Goal: Task Accomplishment & Management: Manage account settings

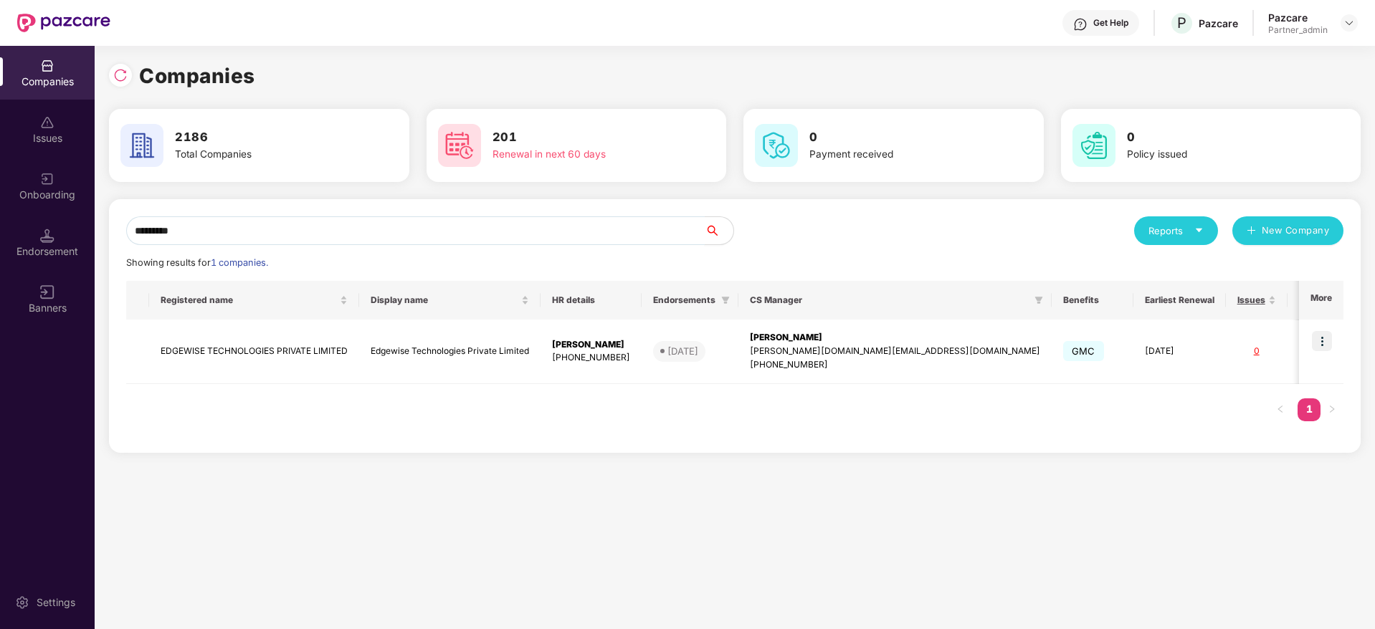
drag, startPoint x: 216, startPoint y: 236, endPoint x: 126, endPoint y: 218, distance: 92.1
click at [0, 172] on div "Companies Issues Onboarding Endorsement Banners Settings Companies 2186 Total C…" at bounding box center [687, 337] width 1375 height 583
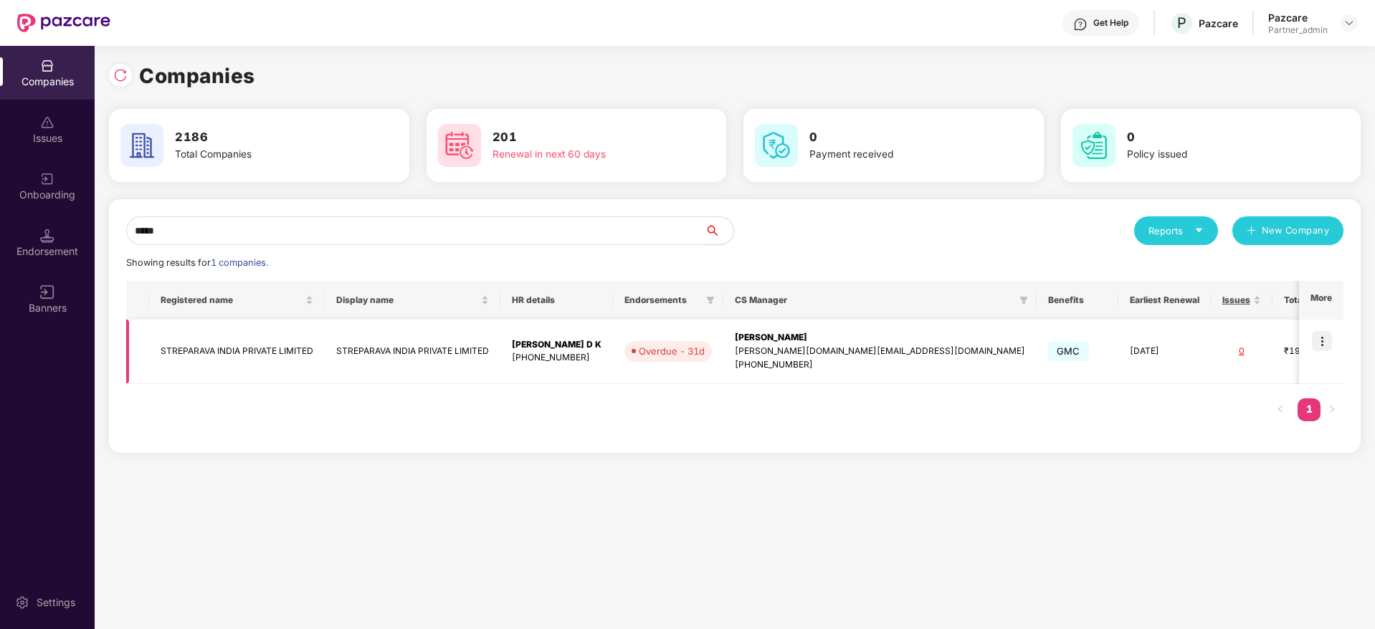
type input "*****"
click at [1326, 340] on img at bounding box center [1322, 341] width 20 height 20
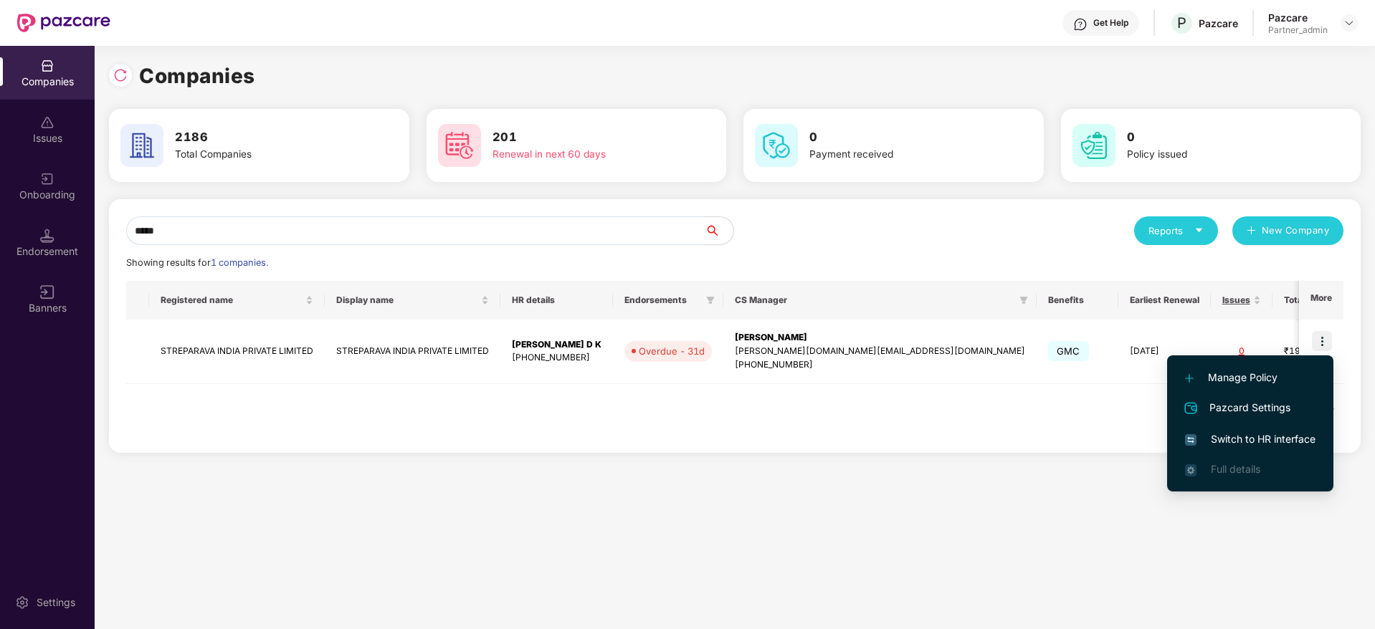
click at [1271, 430] on li "Switch to HR interface" at bounding box center [1250, 439] width 166 height 30
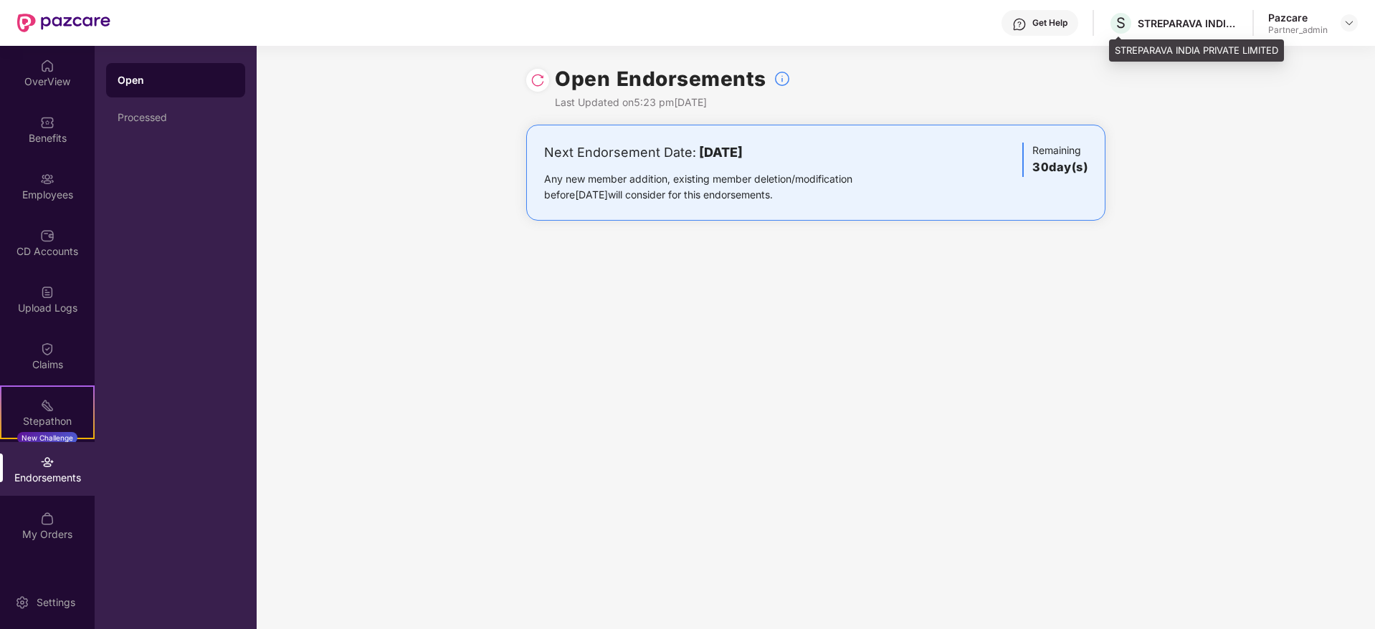
click at [1166, 22] on div "STREPARAVA INDIA PRIVATE LIMITED" at bounding box center [1187, 23] width 100 height 14
copy div "STREPARAVA"
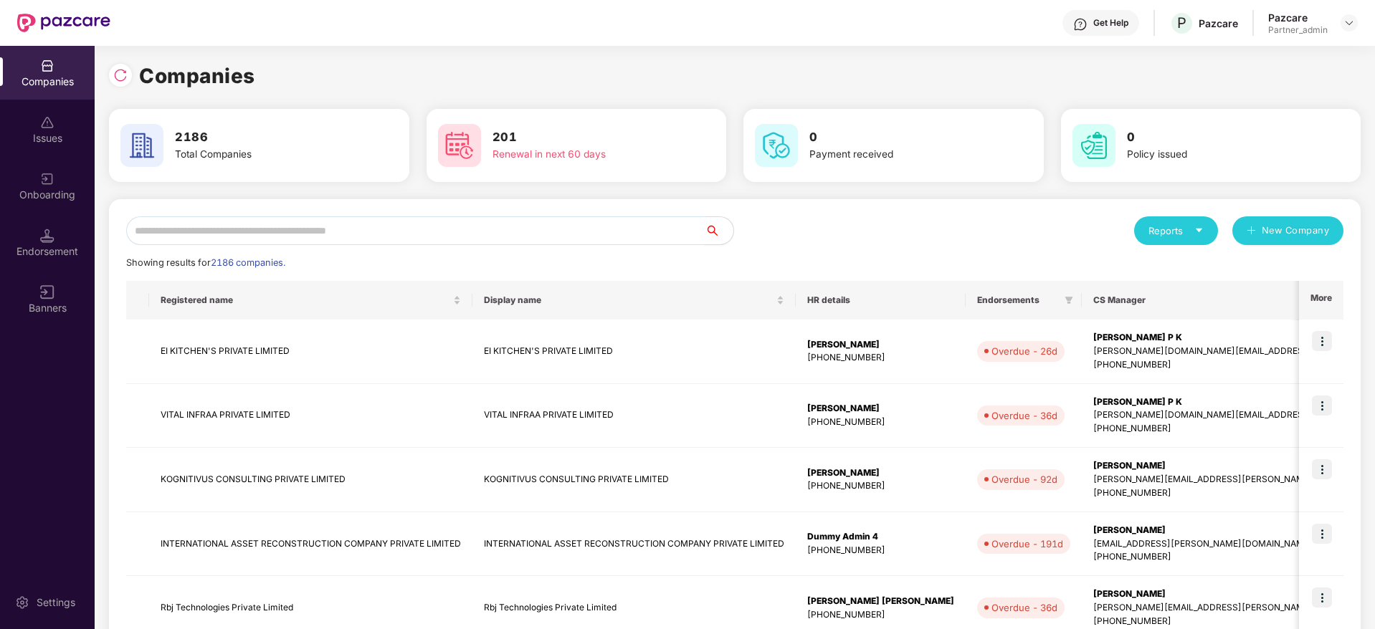
click at [266, 220] on input "text" at bounding box center [415, 230] width 578 height 29
paste input "********"
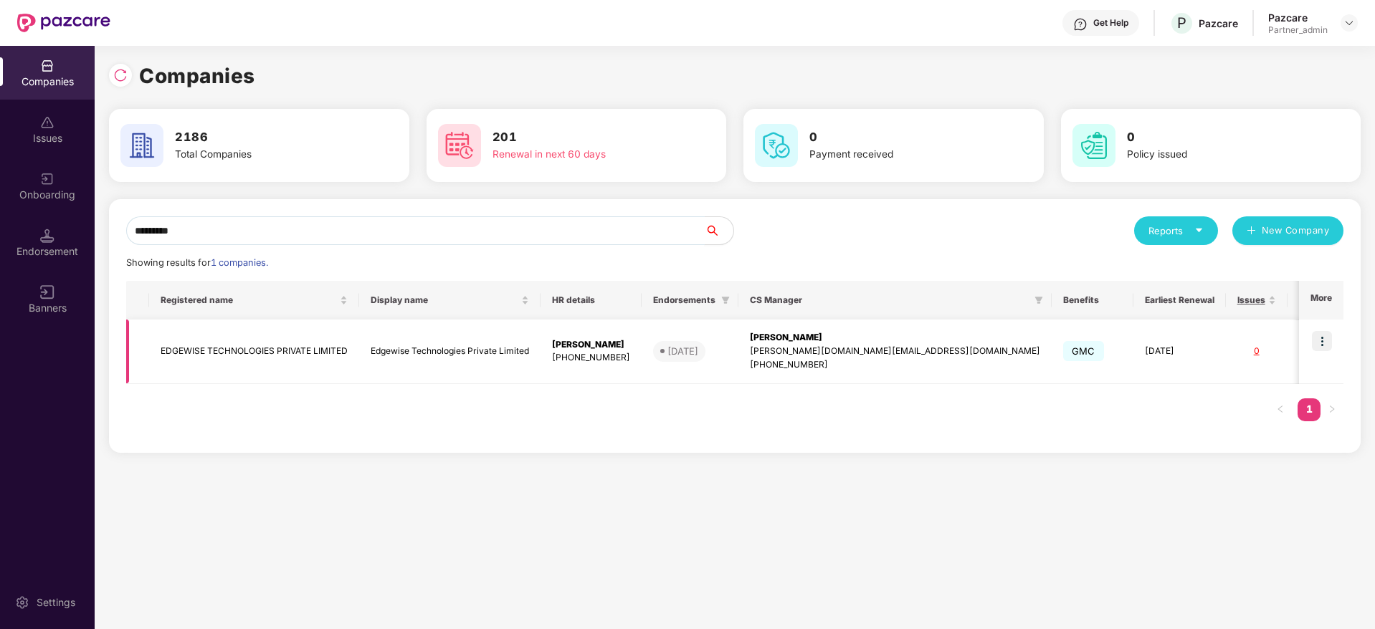
type input "********"
click at [753, 345] on div "srivani.mv@pazcare.com" at bounding box center [895, 352] width 290 height 14
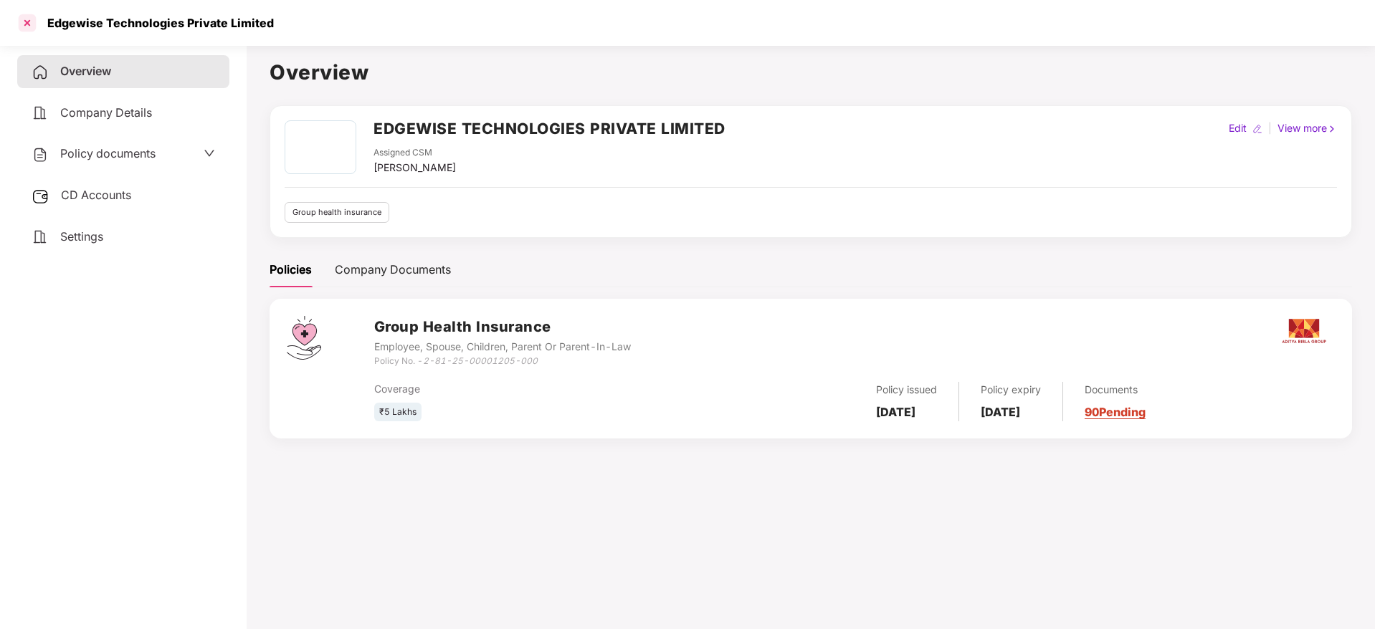
click at [25, 13] on div at bounding box center [27, 22] width 23 height 23
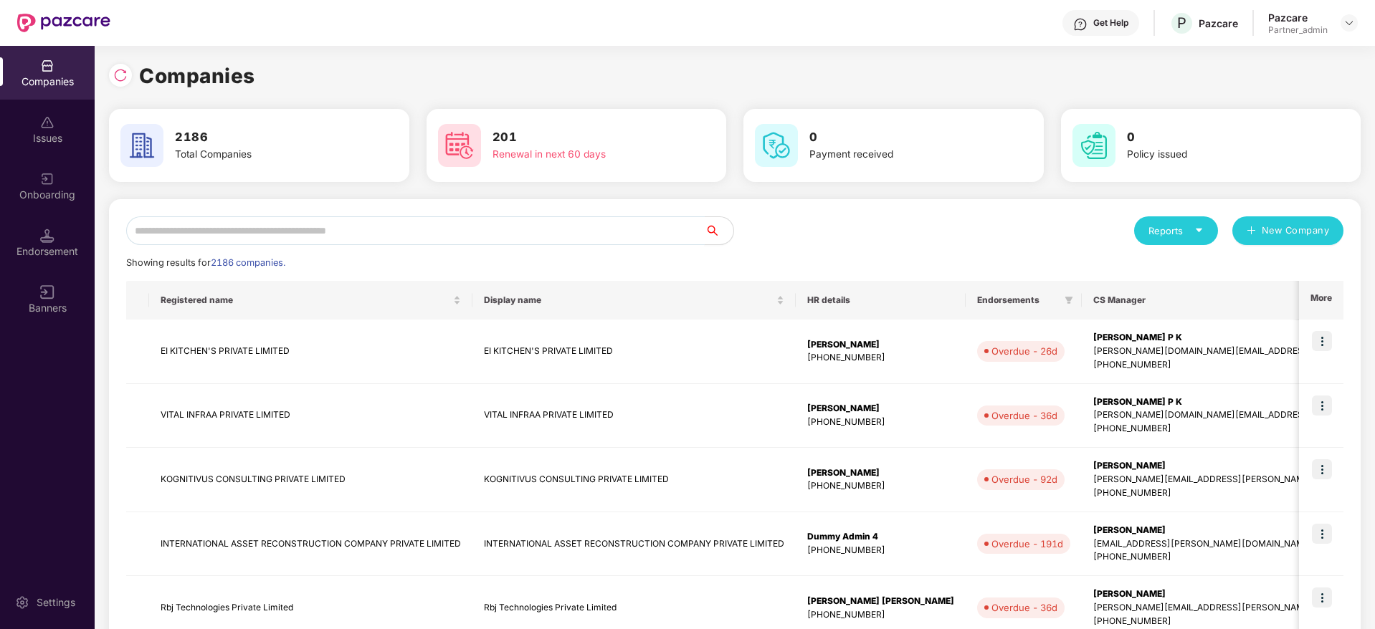
click at [348, 226] on input "text" at bounding box center [415, 230] width 578 height 29
paste input "********"
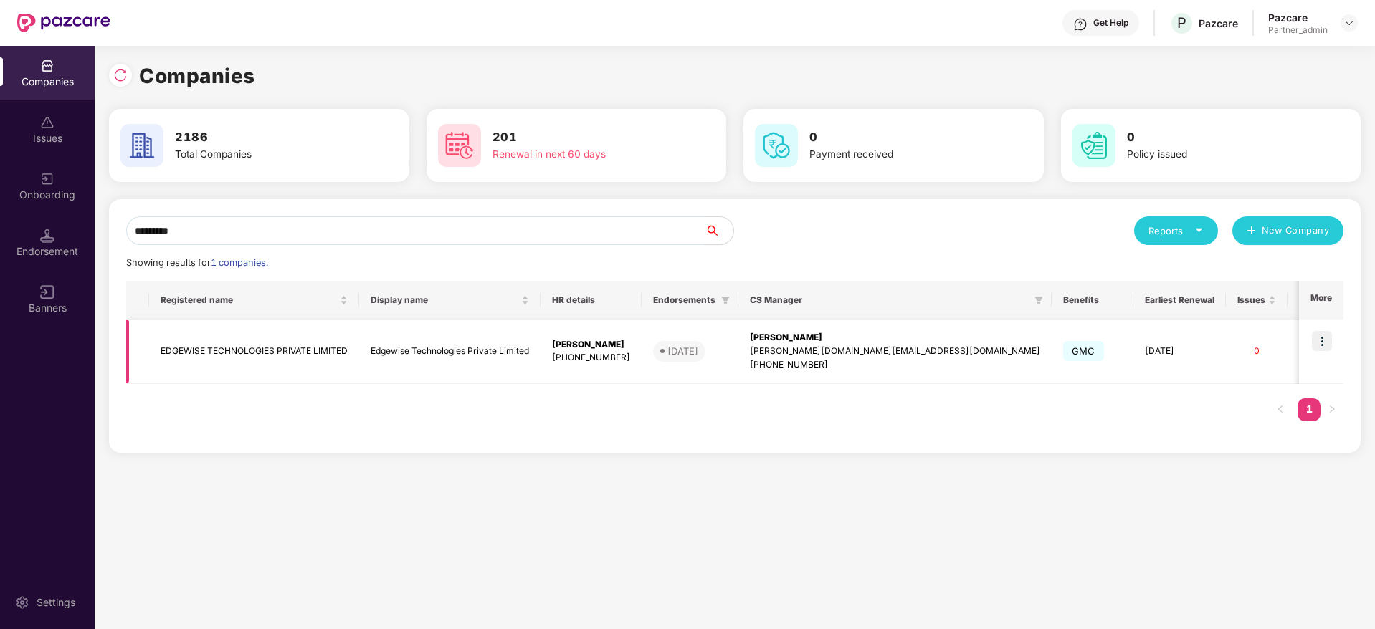
type input "********"
click at [1320, 340] on img at bounding box center [1322, 341] width 20 height 20
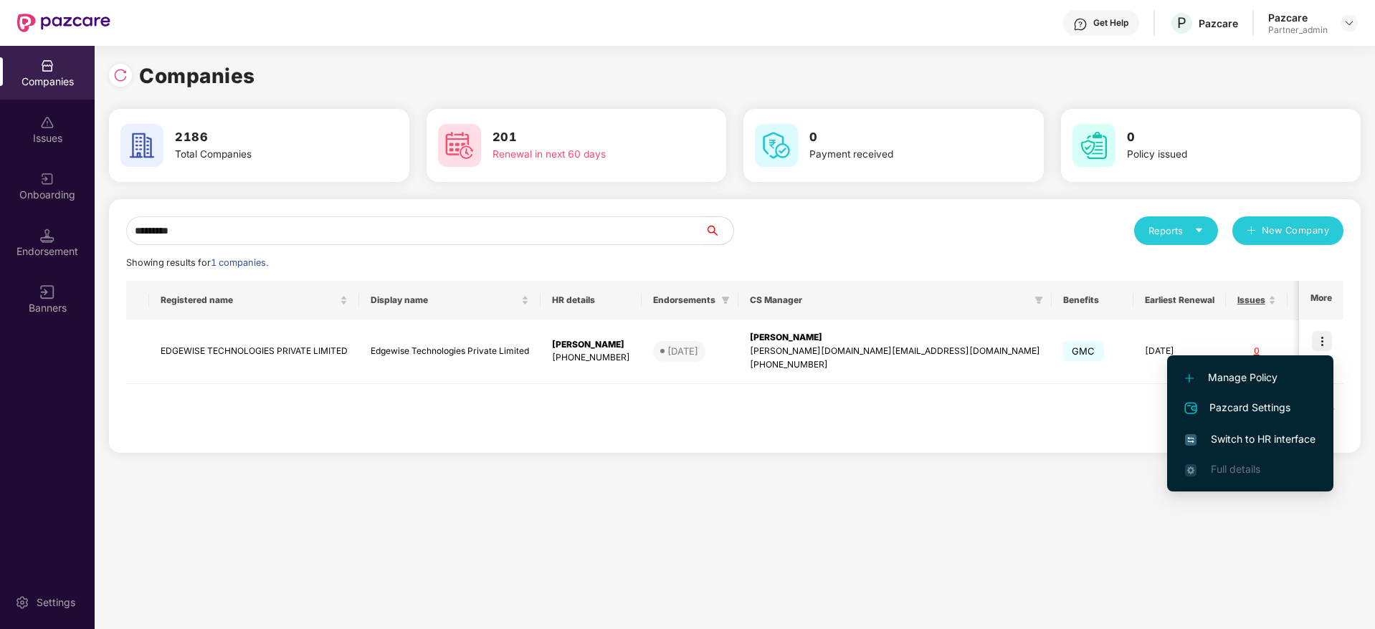
click at [1245, 436] on span "Switch to HR interface" at bounding box center [1250, 439] width 130 height 16
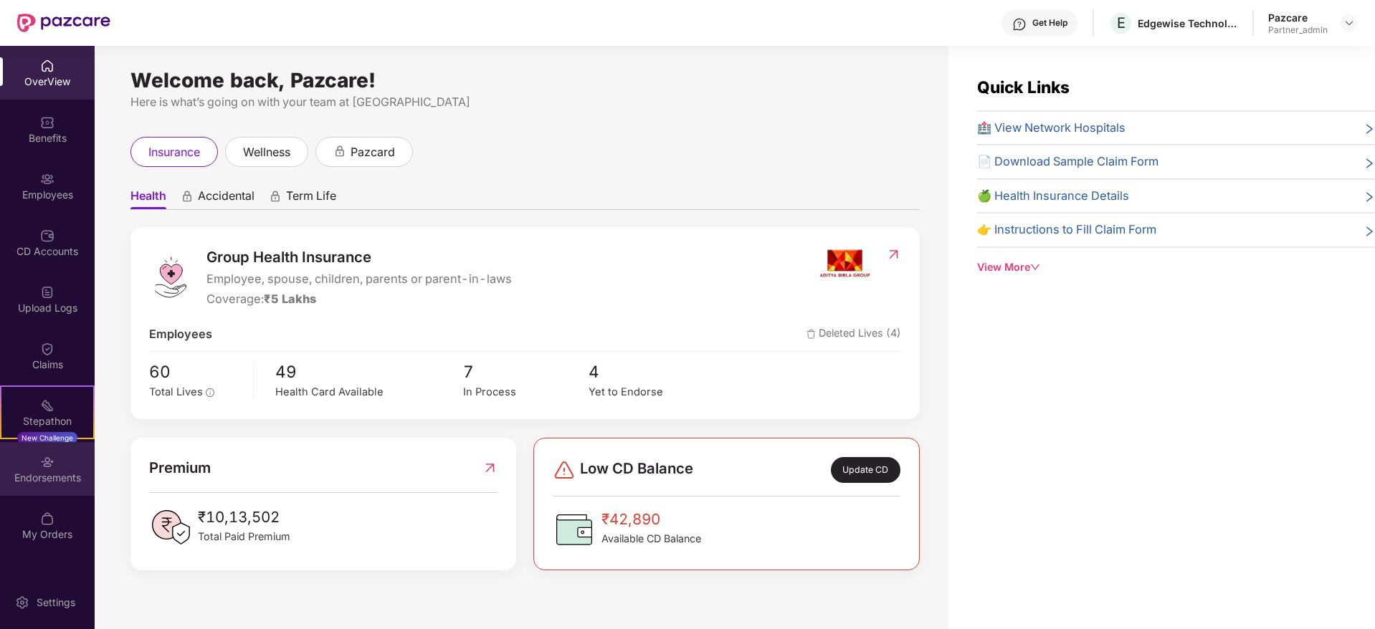
click at [44, 476] on div "Endorsements" at bounding box center [47, 478] width 95 height 14
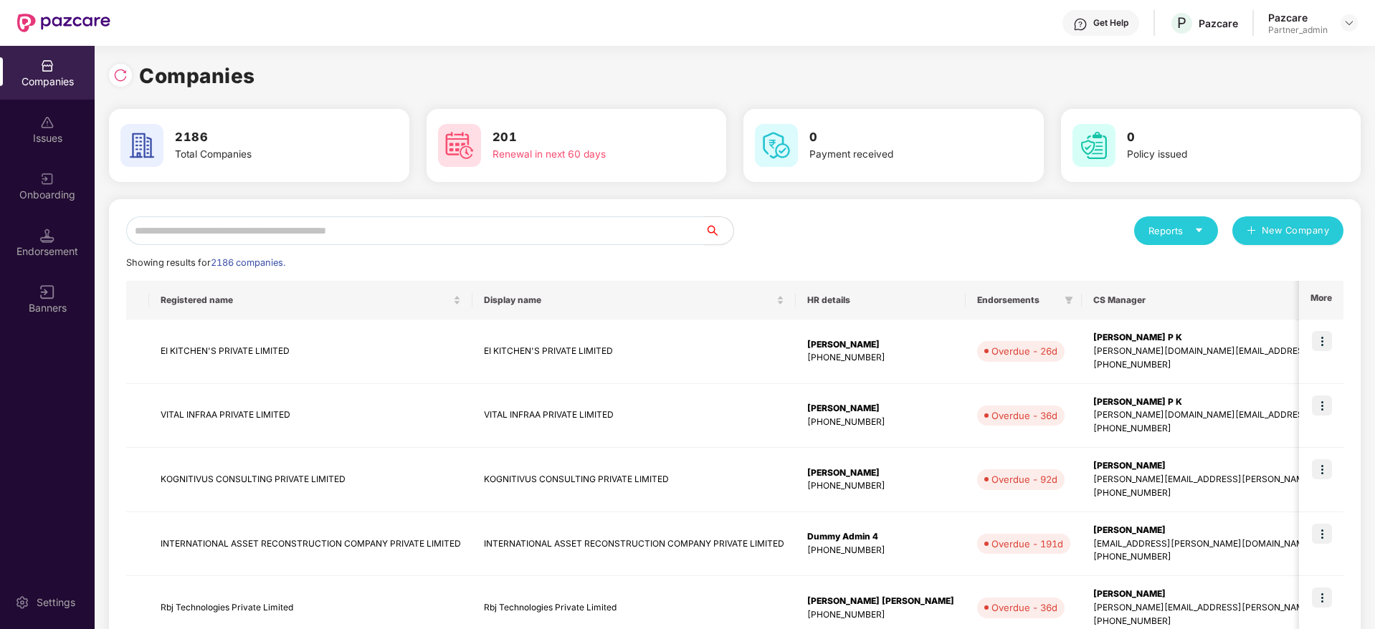
click at [196, 238] on input "text" at bounding box center [415, 230] width 578 height 29
paste input "********"
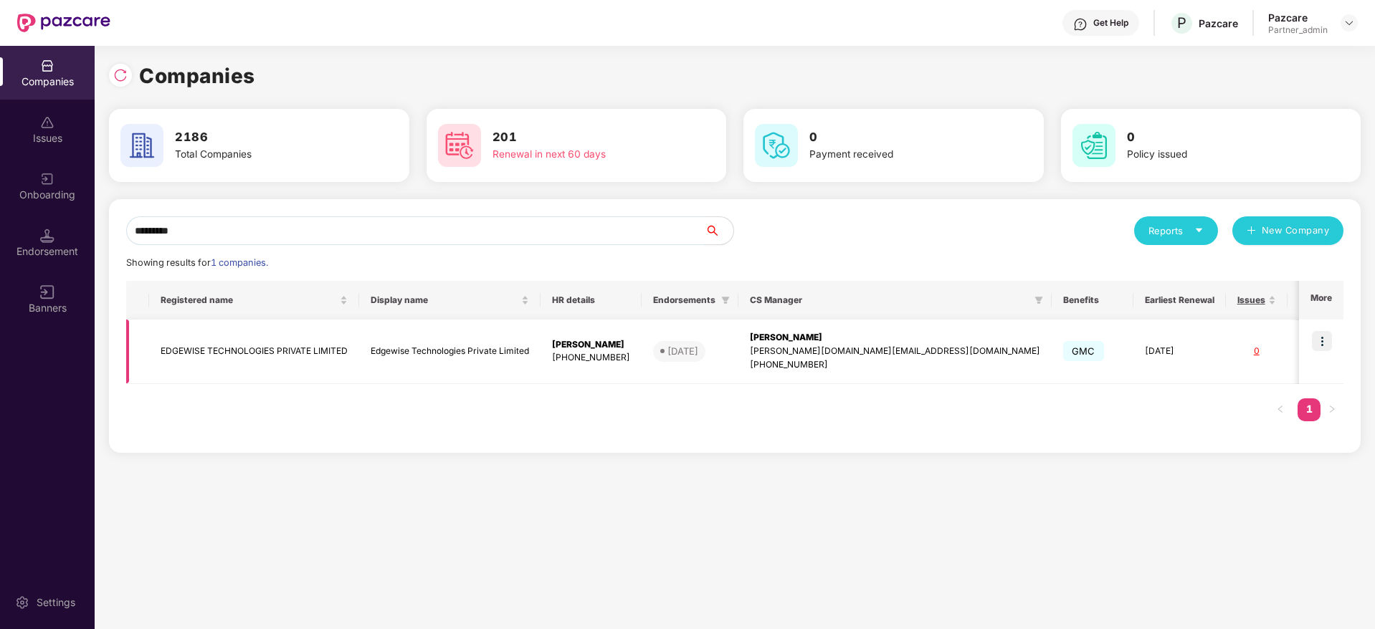
type input "********"
click at [806, 341] on div "Srivani M V" at bounding box center [895, 338] width 290 height 14
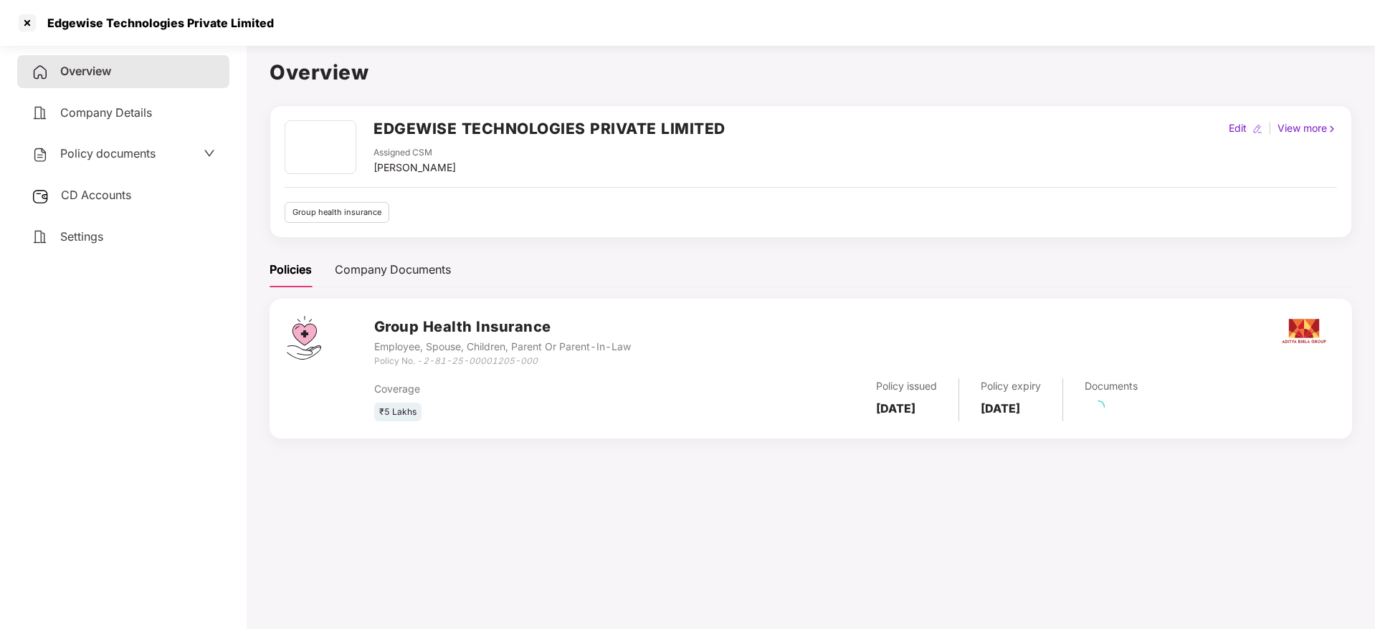
click at [94, 186] on div "CD Accounts" at bounding box center [123, 195] width 212 height 33
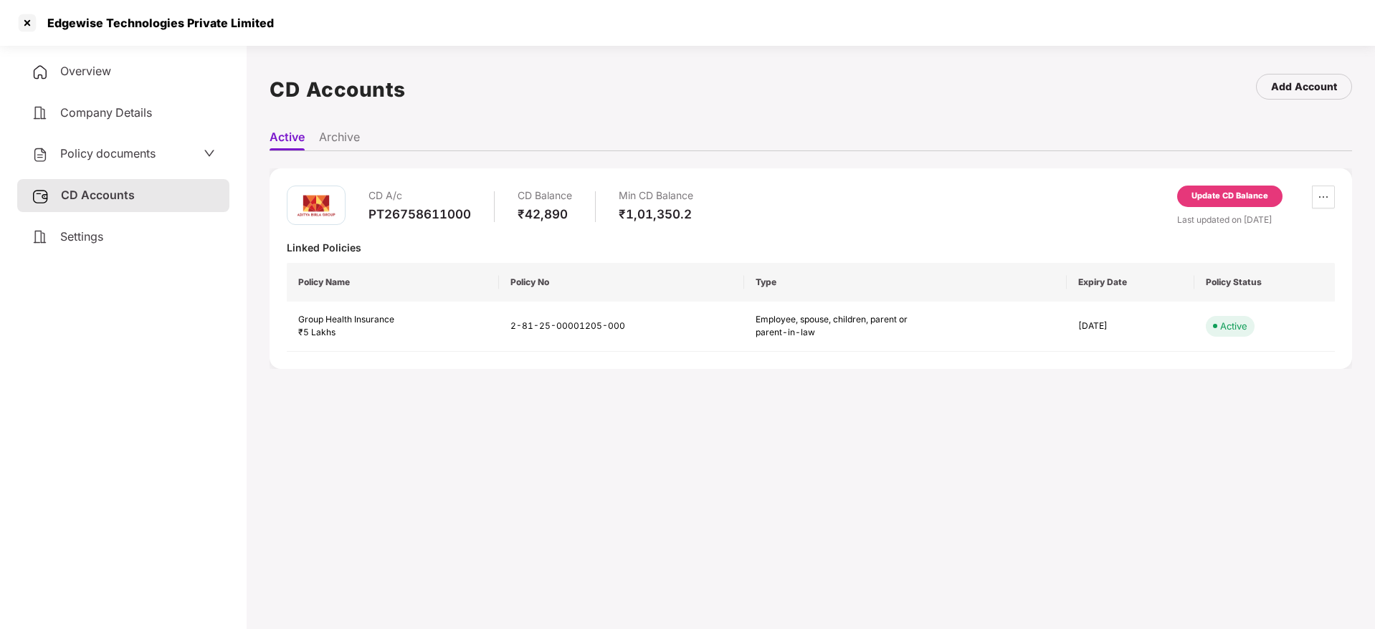
click at [71, 231] on span "Settings" at bounding box center [81, 236] width 43 height 14
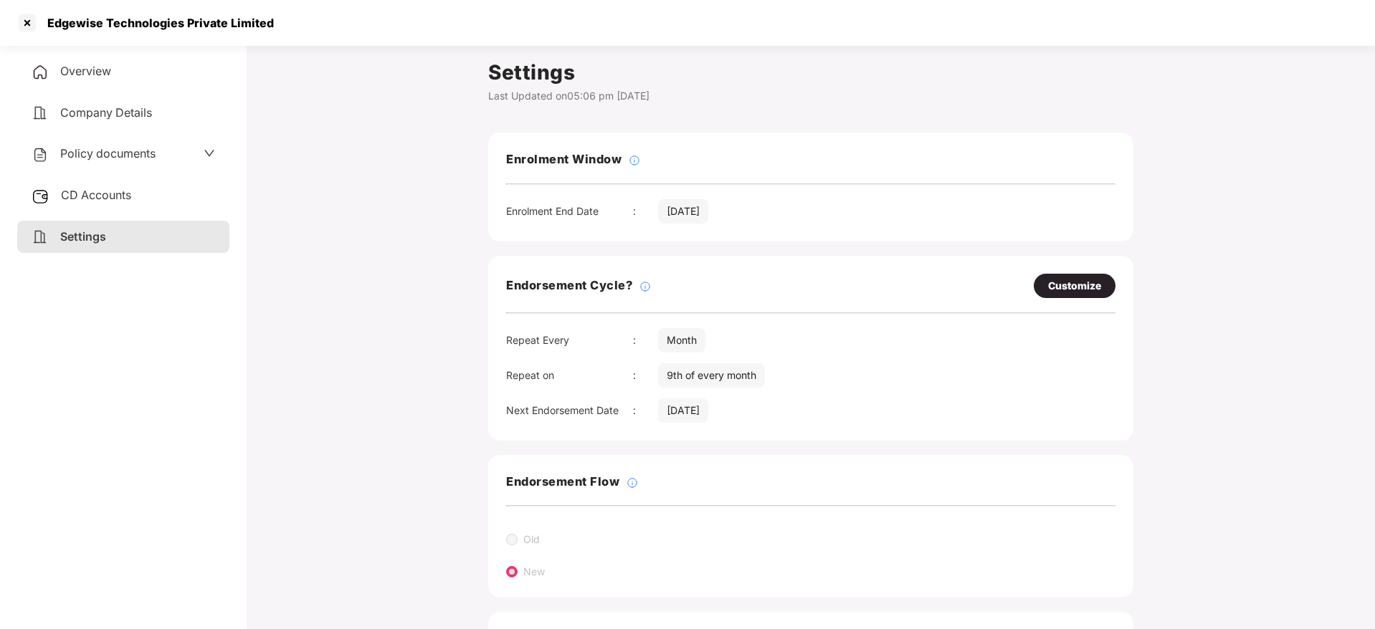
click at [1077, 280] on div "Customize" at bounding box center [1074, 286] width 53 height 16
select select "*****"
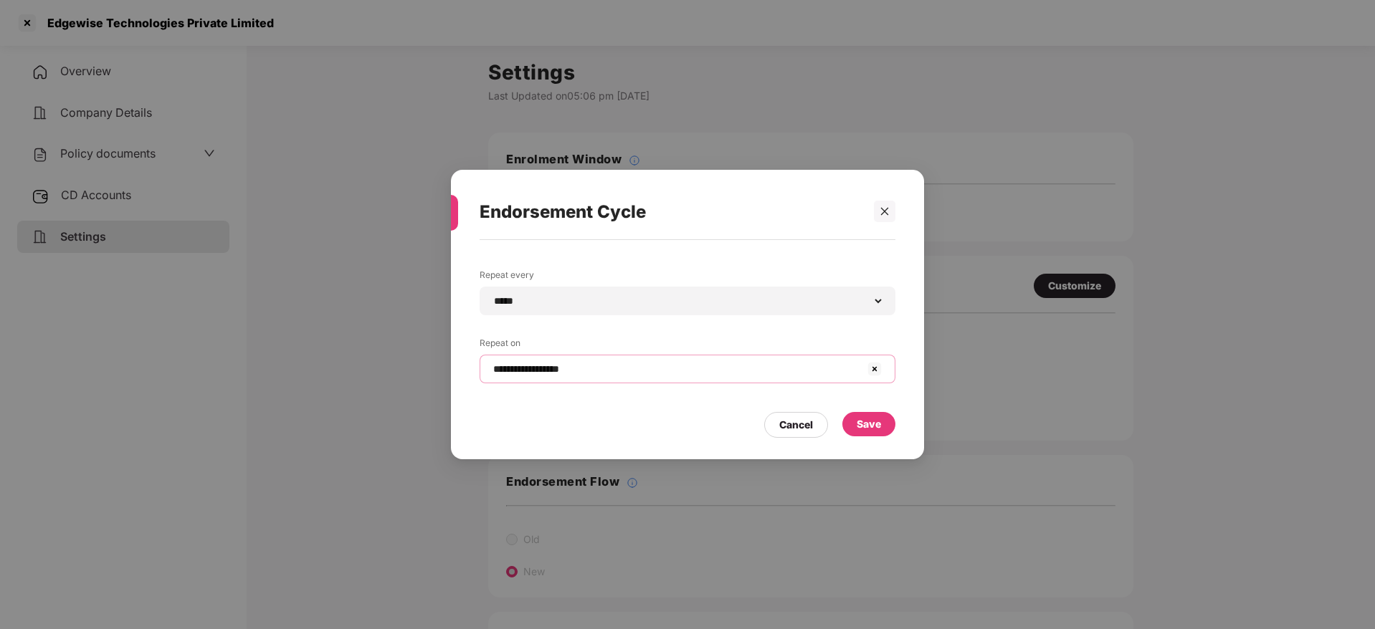
click at [654, 372] on input "**********" at bounding box center [679, 369] width 374 height 15
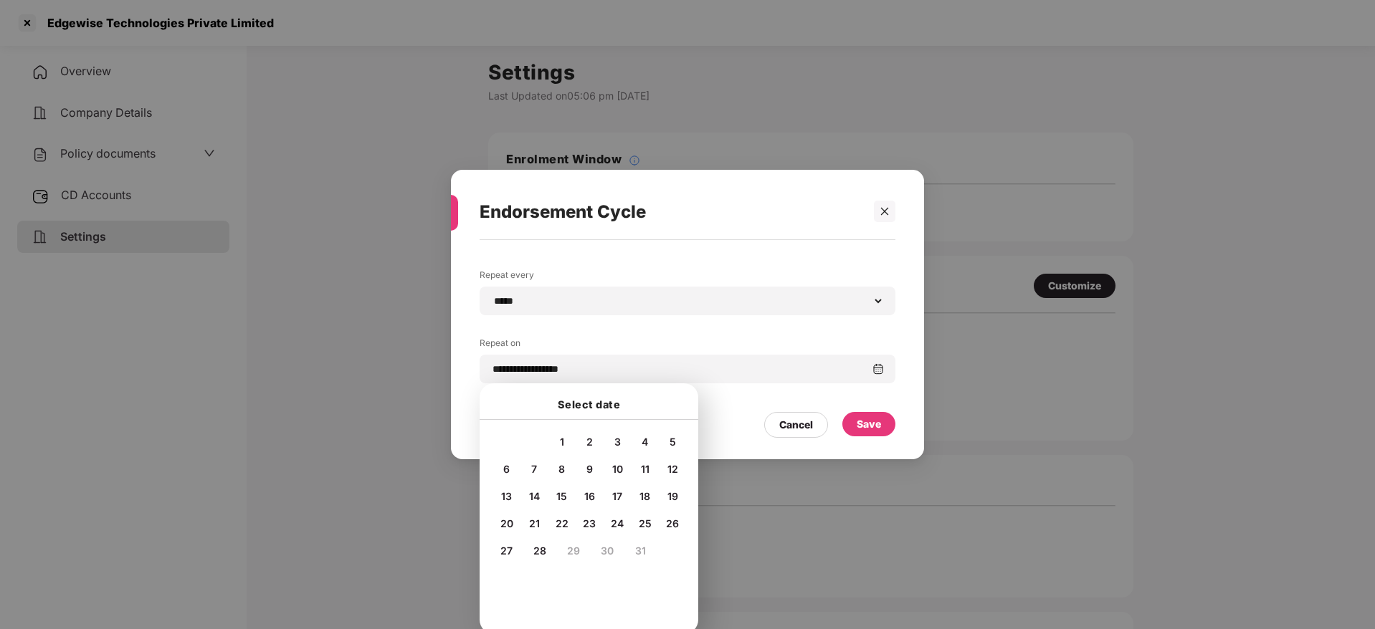
click at [558, 495] on span "15" at bounding box center [561, 496] width 11 height 12
type input "**********"
click at [725, 434] on div "Cancel Save" at bounding box center [688, 421] width 416 height 33
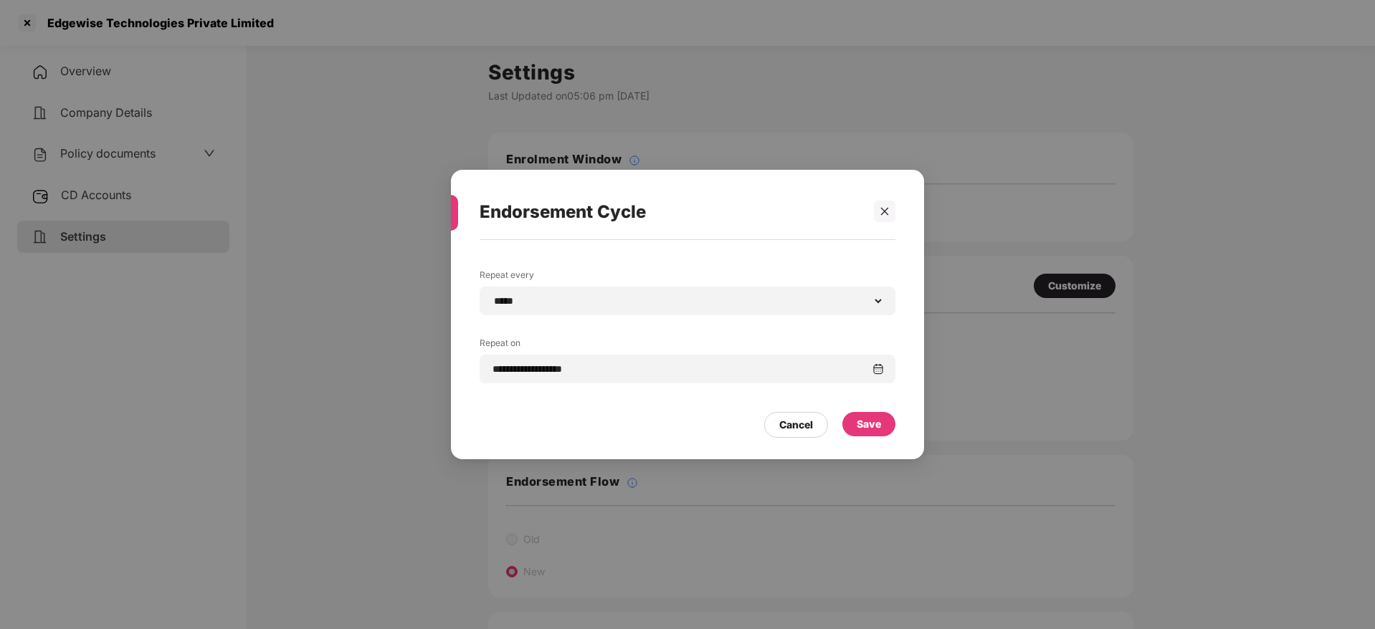
click at [877, 426] on div "Save" at bounding box center [869, 424] width 24 height 16
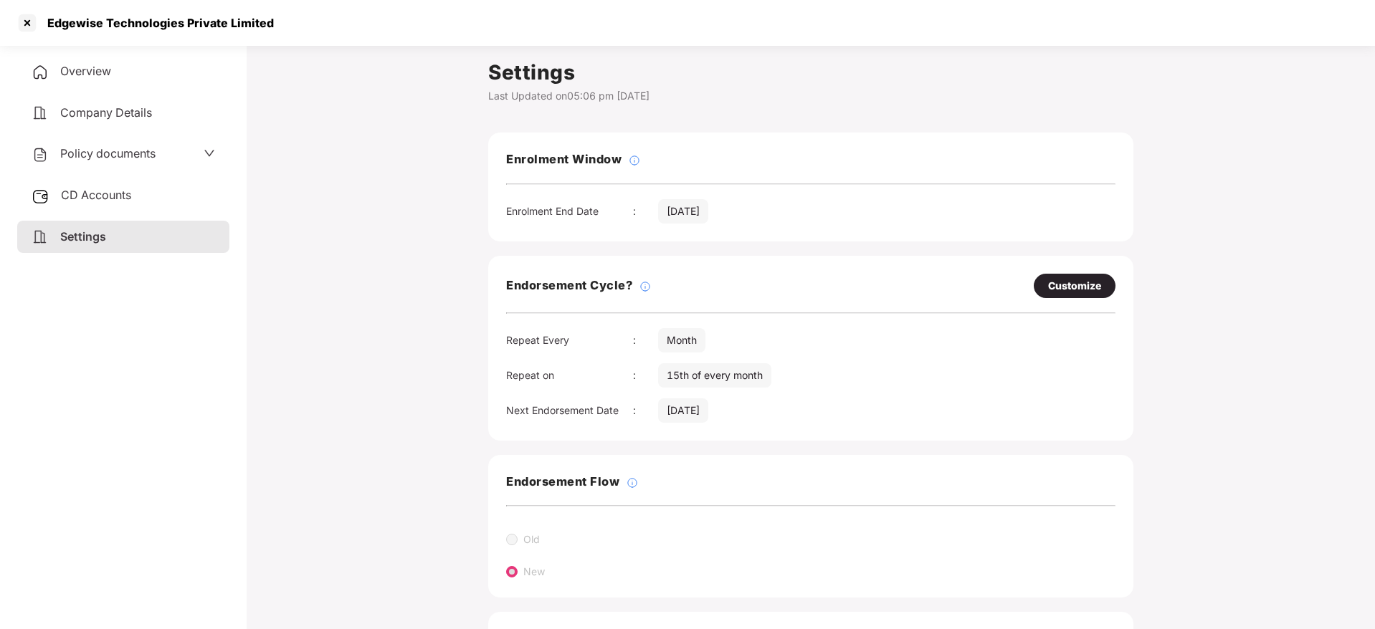
click at [103, 186] on div "CD Accounts" at bounding box center [123, 195] width 212 height 33
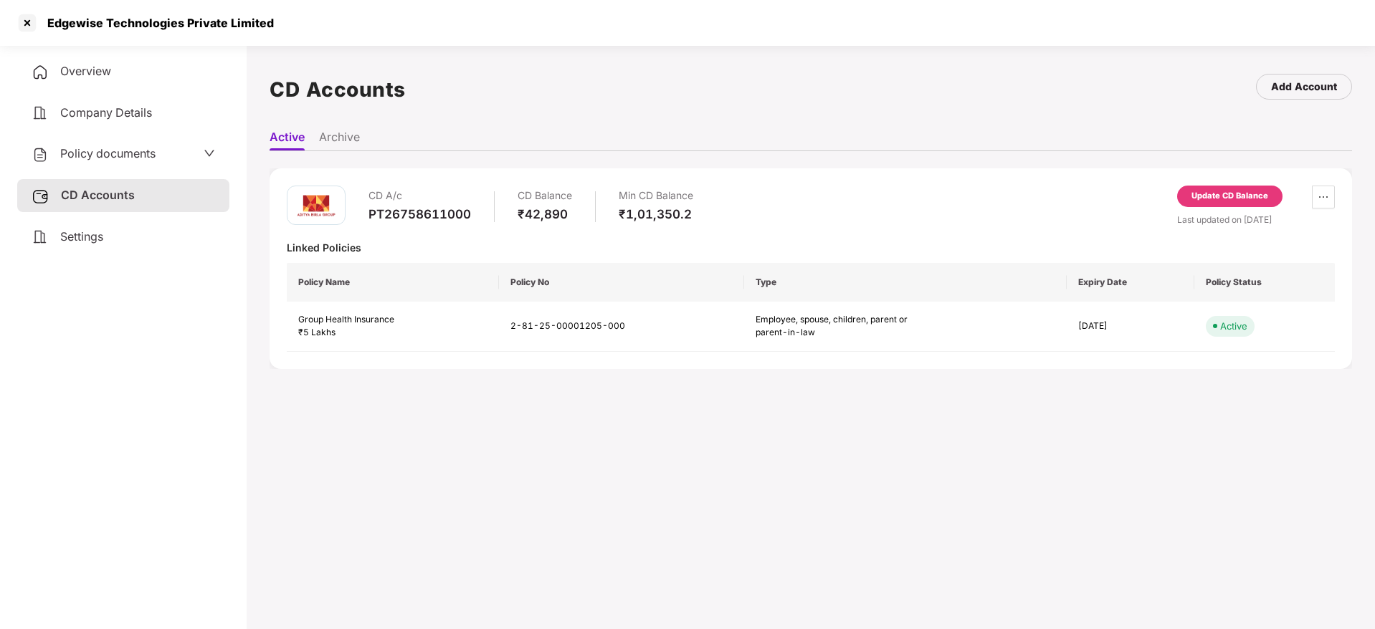
click at [86, 228] on div "Settings" at bounding box center [123, 237] width 212 height 33
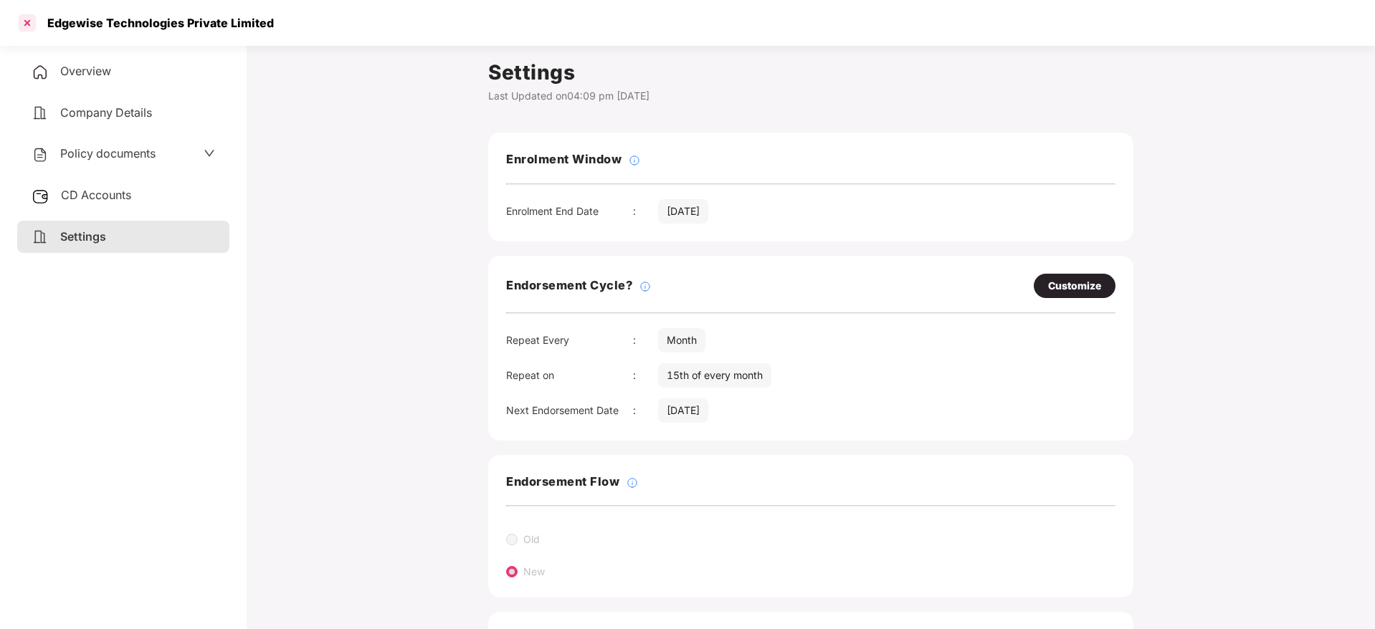
click at [23, 27] on div at bounding box center [27, 22] width 23 height 23
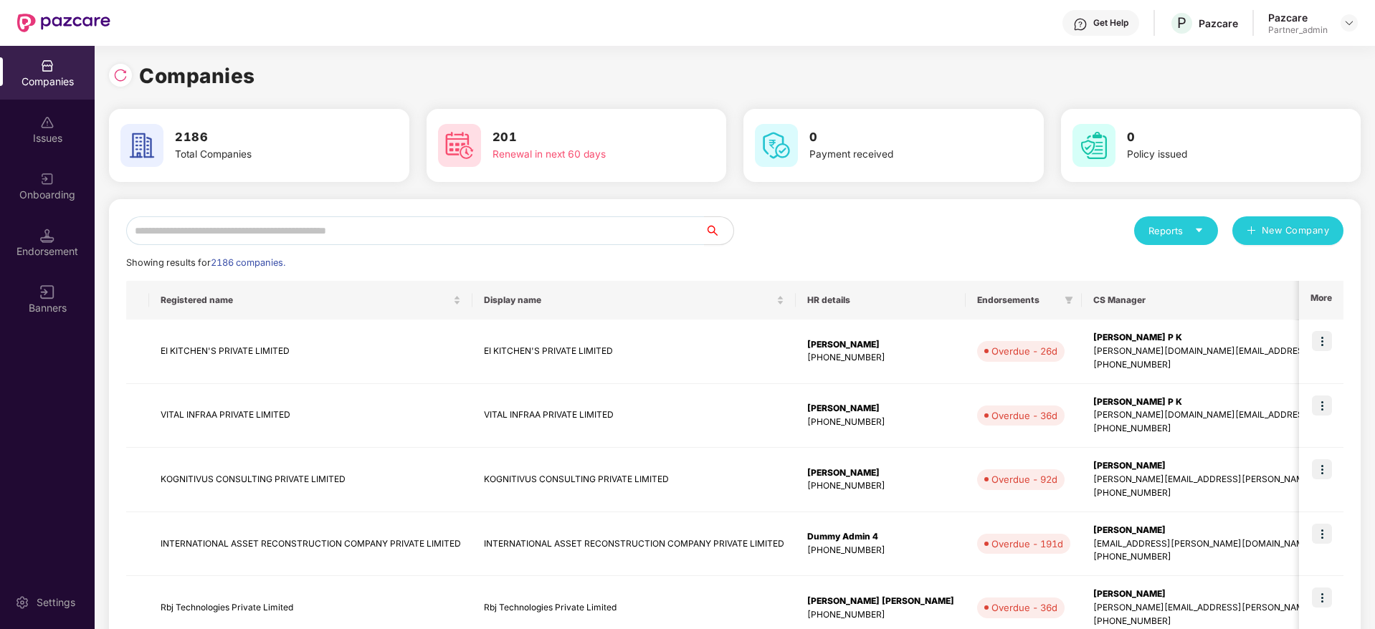
click at [46, 256] on div "Endorsement" at bounding box center [47, 251] width 95 height 14
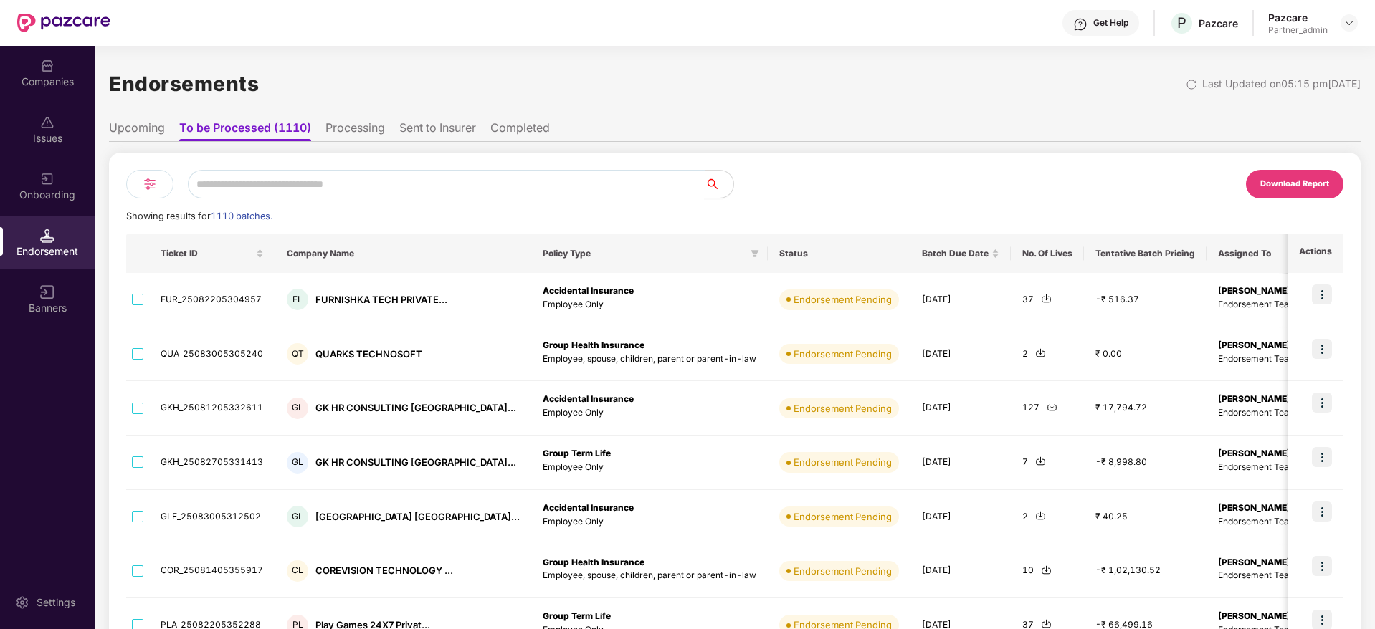
click at [281, 183] on input "text" at bounding box center [446, 184] width 517 height 29
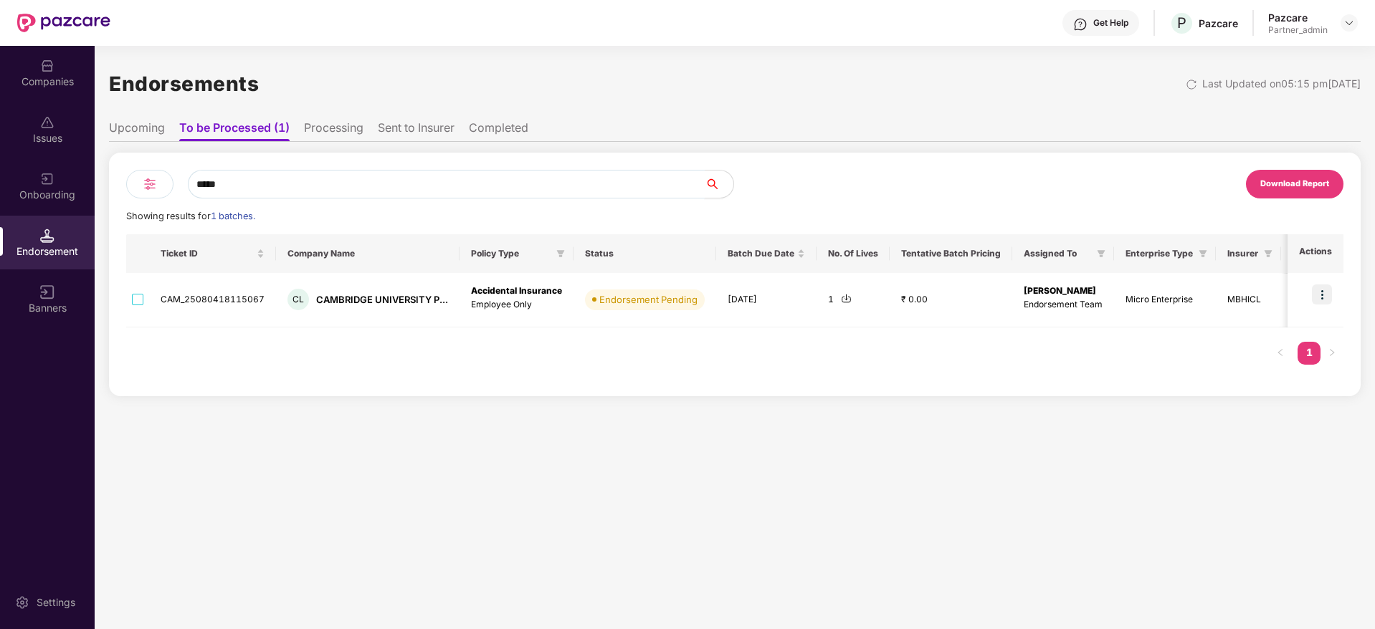
type input "*****"
click at [47, 125] on img at bounding box center [47, 122] width 14 height 14
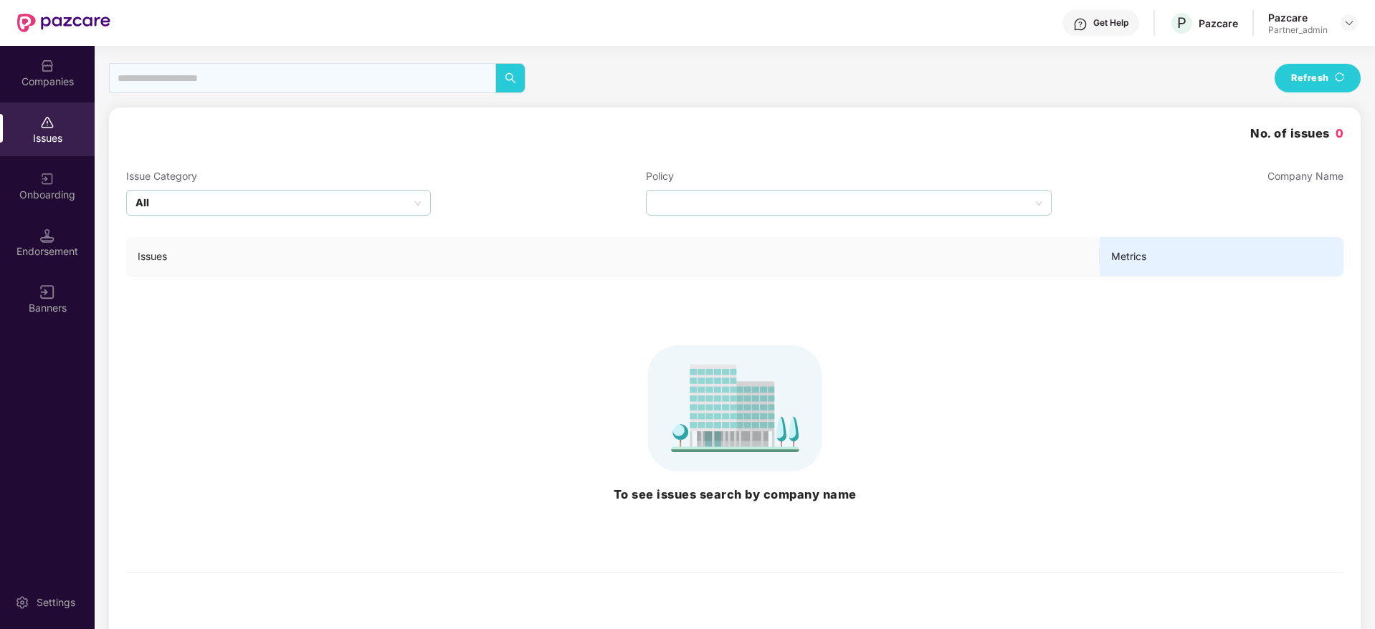
click at [41, 80] on div "Companies" at bounding box center [47, 82] width 95 height 14
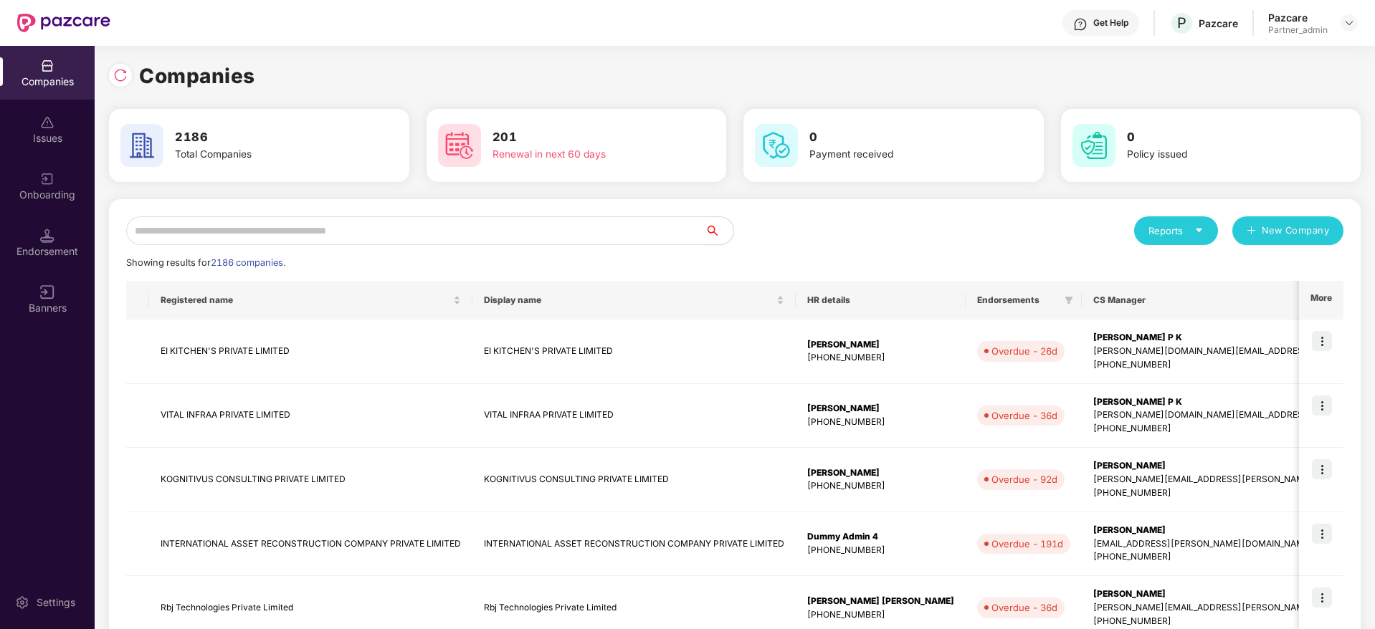
click at [290, 226] on input "text" at bounding box center [415, 230] width 578 height 29
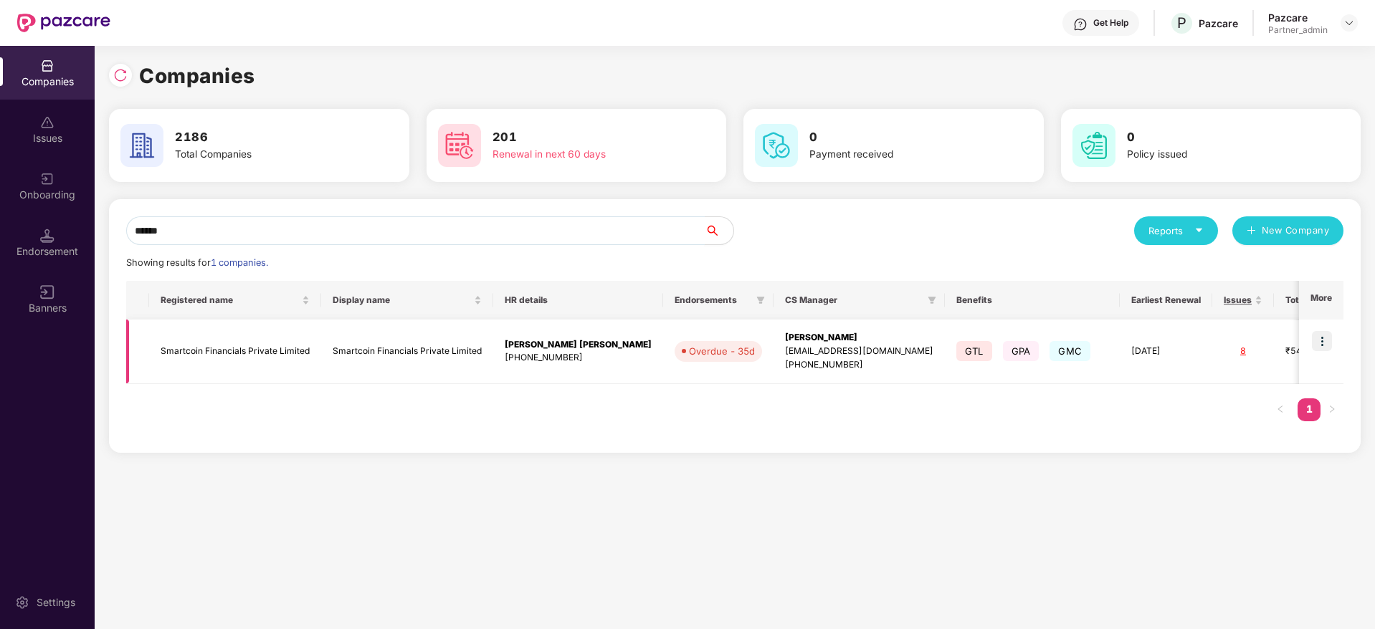
type input "******"
click at [1330, 342] on img at bounding box center [1322, 341] width 20 height 20
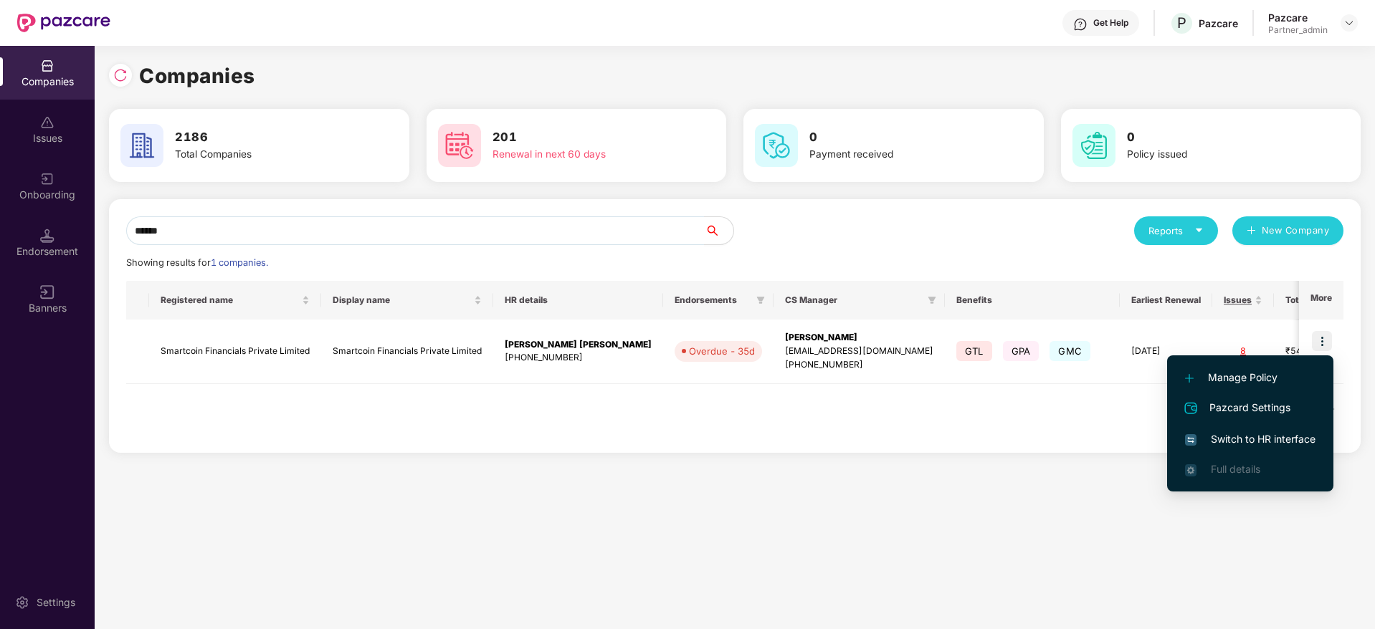
click at [1259, 438] on span "Switch to HR interface" at bounding box center [1250, 439] width 130 height 16
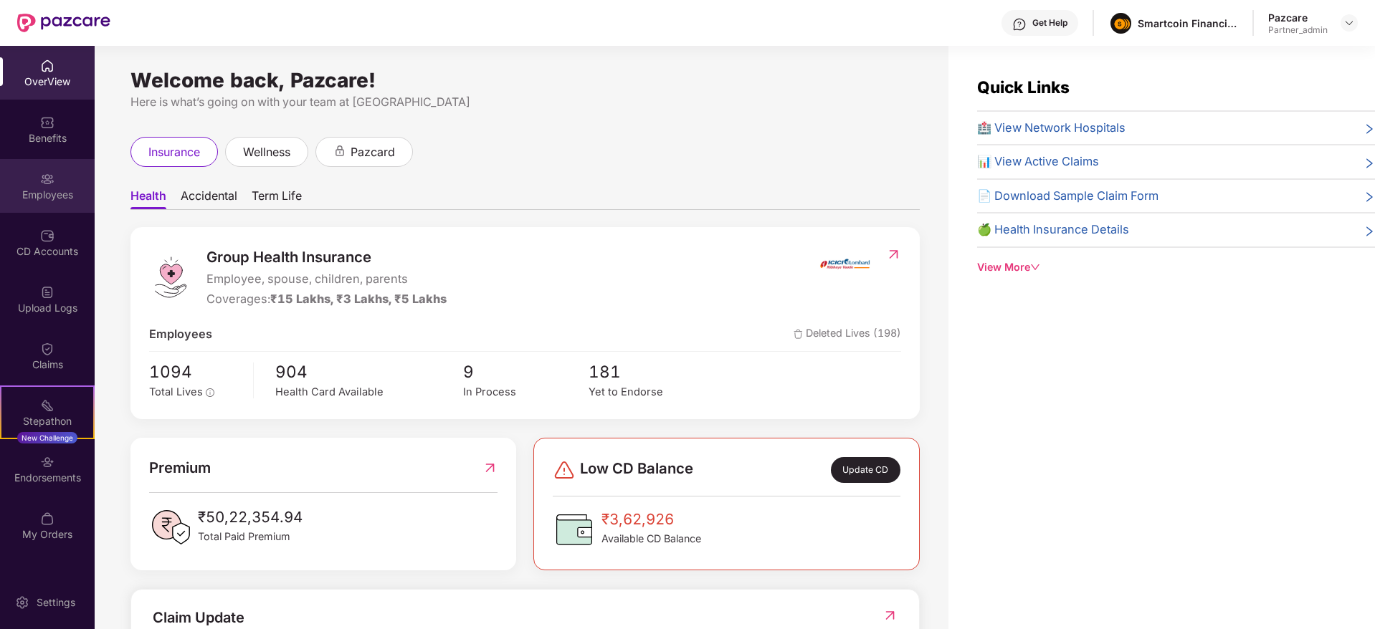
click at [51, 197] on div "Employees" at bounding box center [47, 195] width 95 height 14
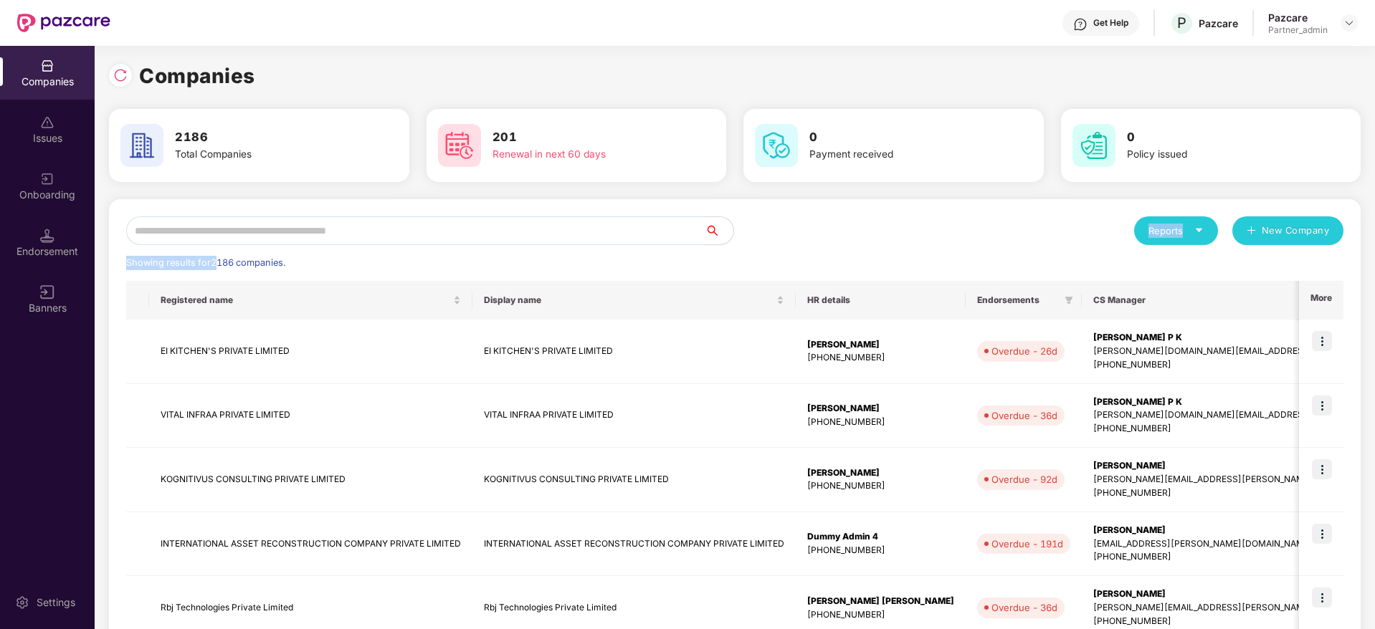
click at [221, 244] on div "Reports New Company Showing results for 2186 companies. Registered name Display…" at bounding box center [734, 614] width 1217 height 796
click at [212, 234] on input "text" at bounding box center [415, 230] width 578 height 29
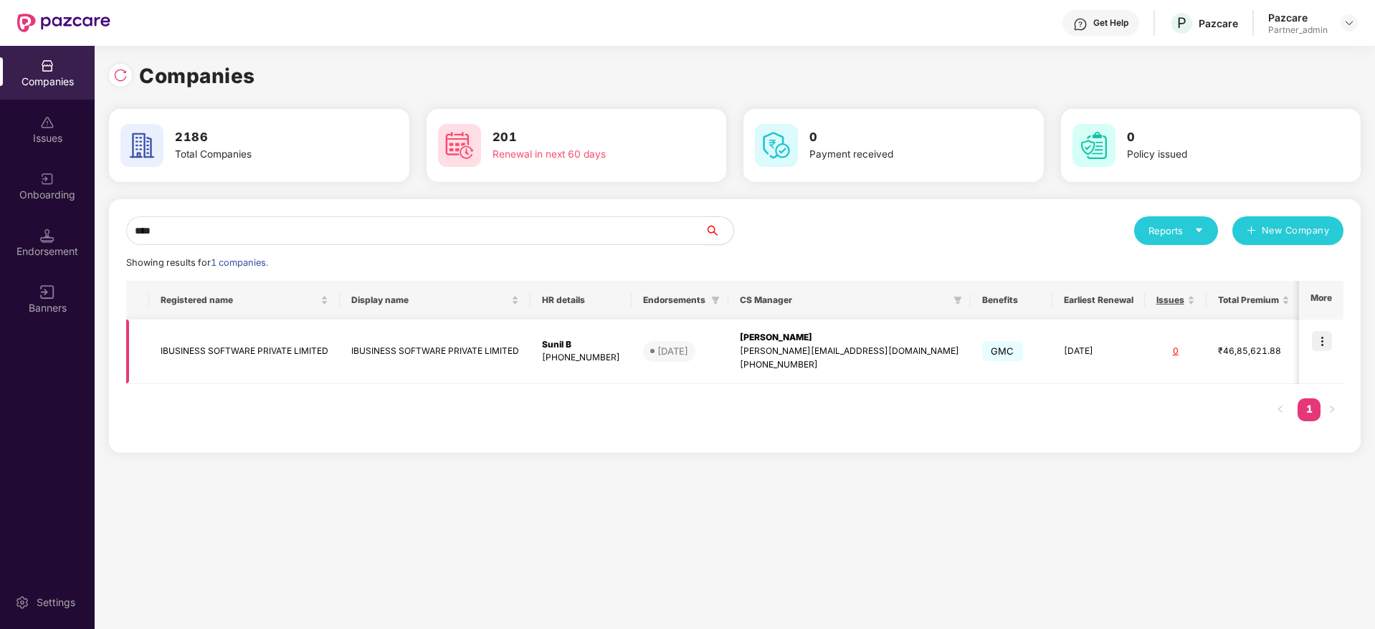
type input "****"
click at [1322, 346] on img at bounding box center [1322, 341] width 20 height 20
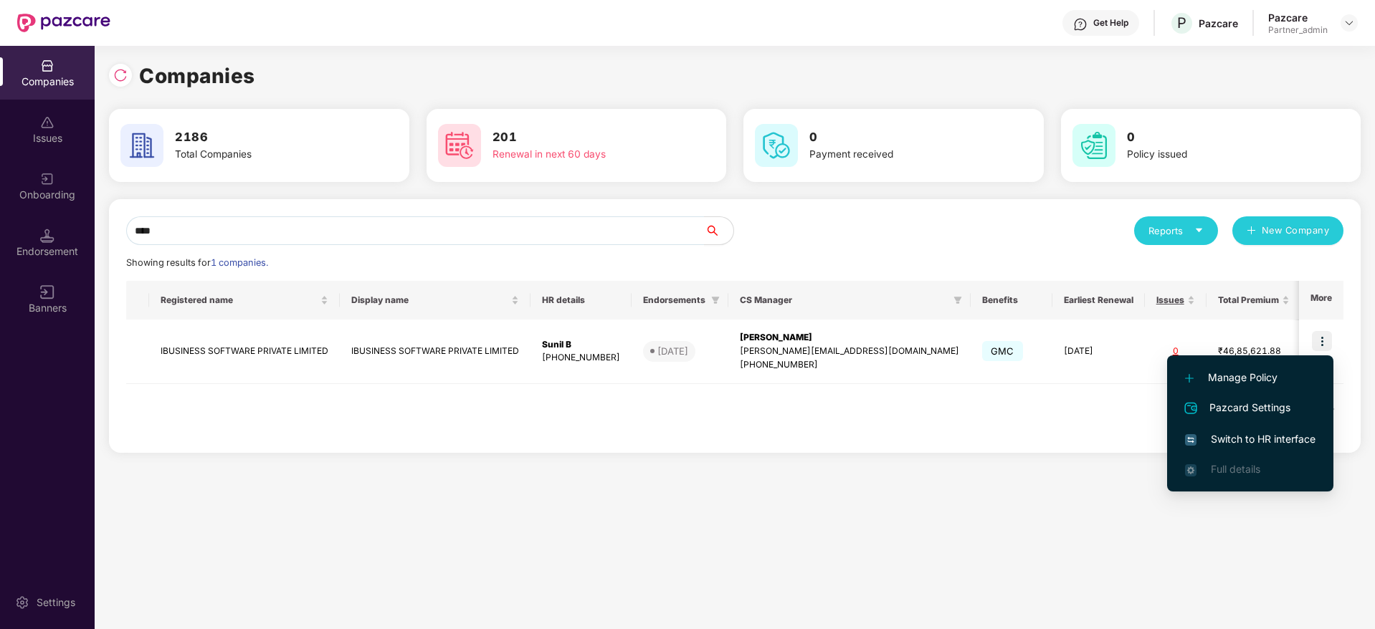
click at [1277, 434] on span "Switch to HR interface" at bounding box center [1250, 439] width 130 height 16
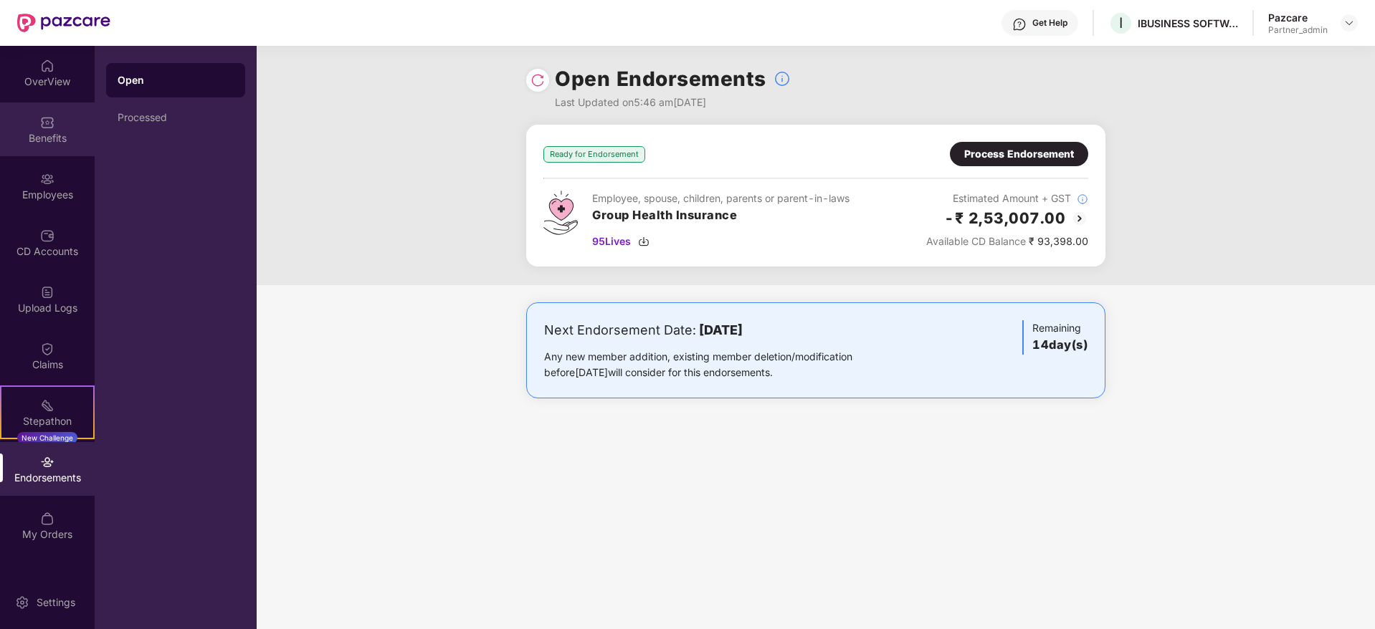
click at [50, 141] on div "Benefits" at bounding box center [47, 138] width 95 height 14
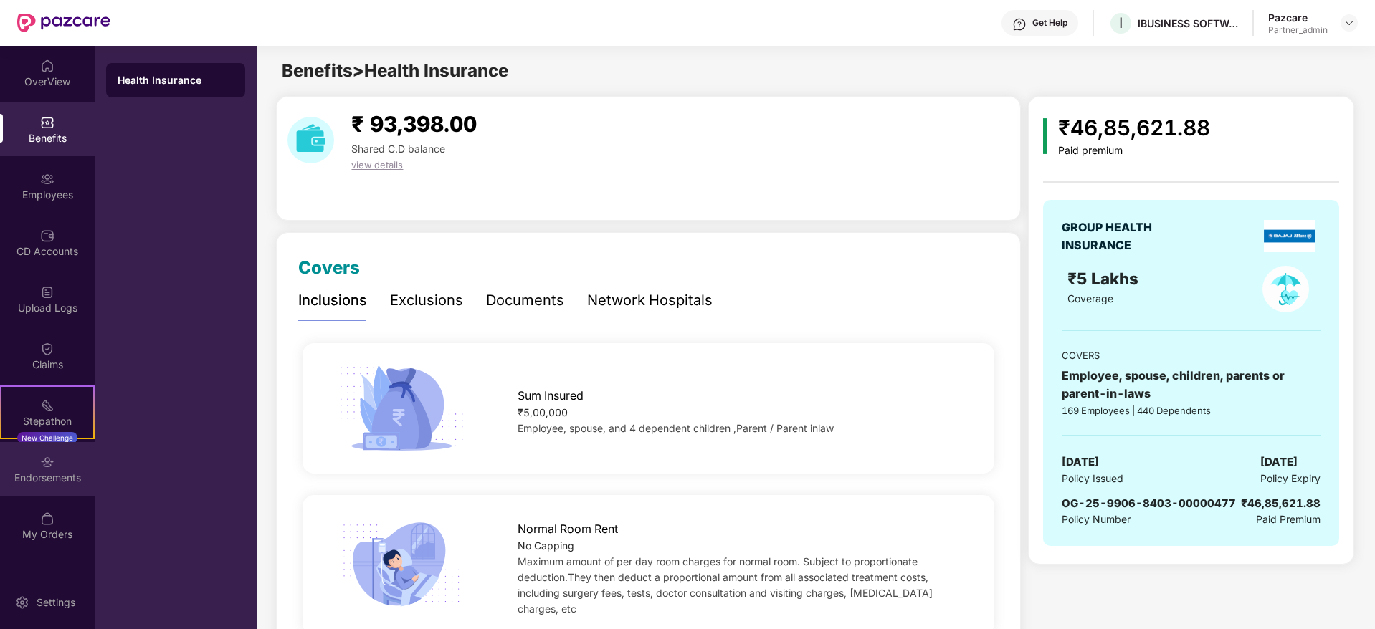
click at [59, 480] on div "Endorsements" at bounding box center [47, 478] width 95 height 14
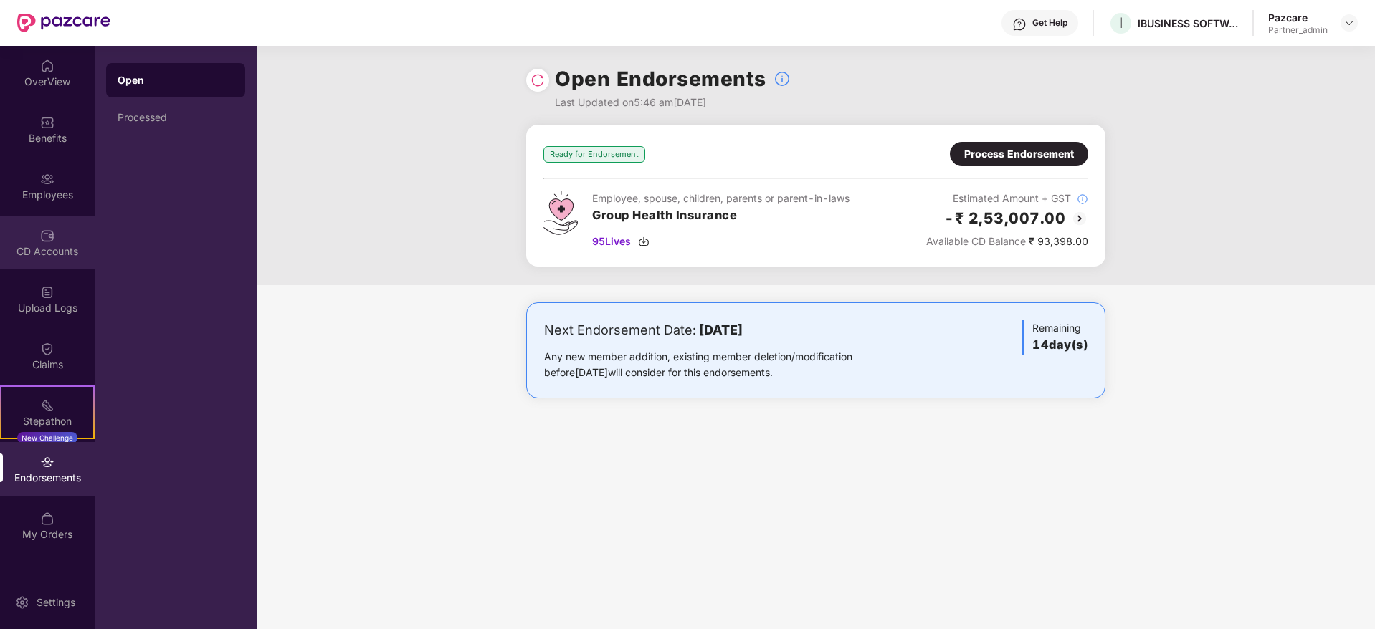
click at [55, 247] on div "CD Accounts" at bounding box center [47, 251] width 95 height 14
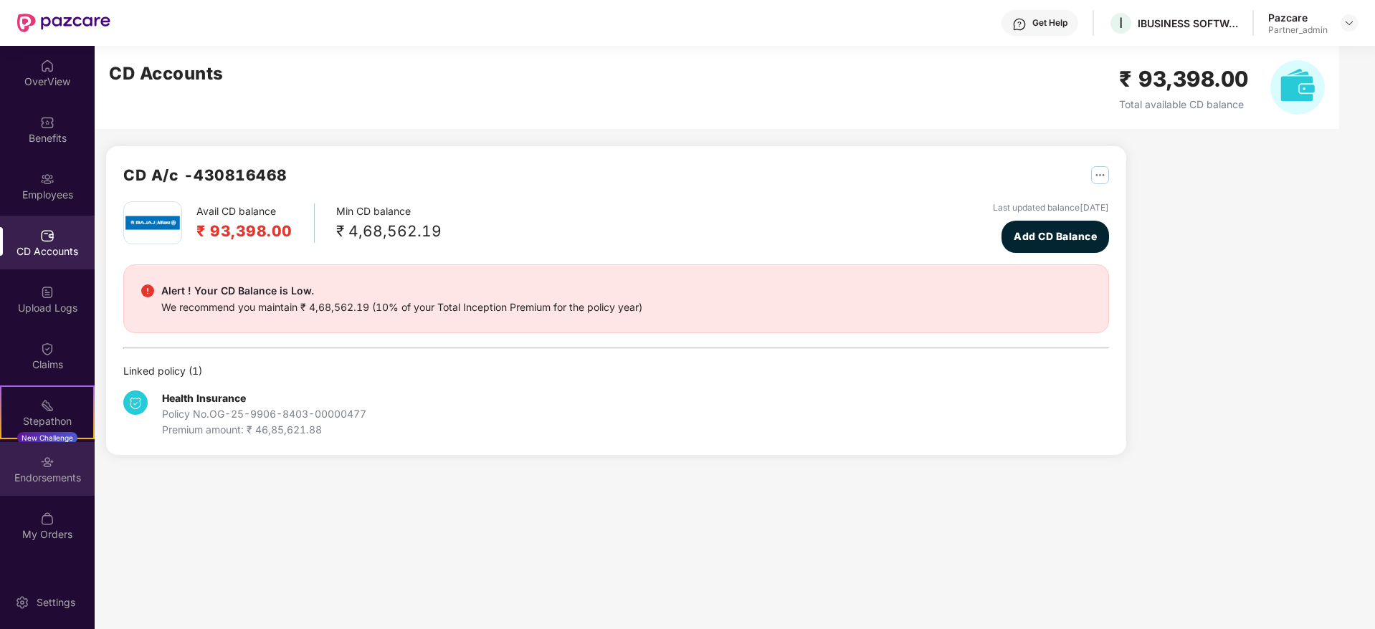
click at [57, 464] on div "Endorsements" at bounding box center [47, 469] width 95 height 54
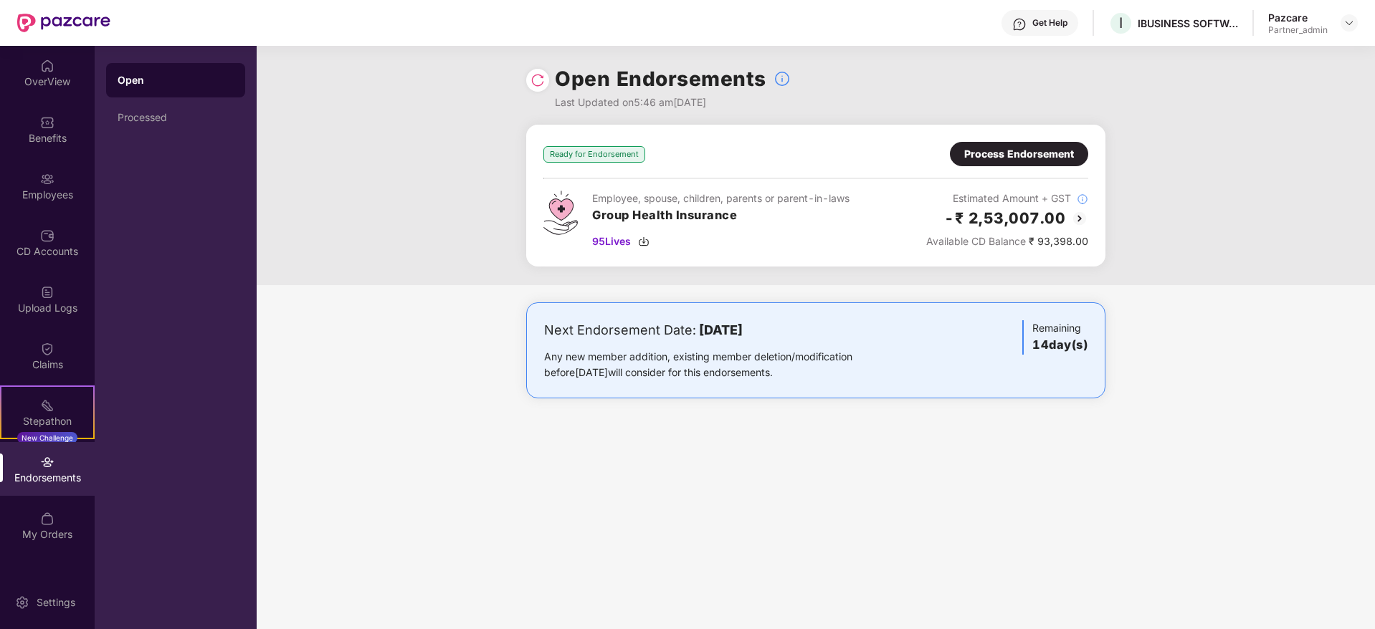
click at [1003, 150] on div "Process Endorsement" at bounding box center [1019, 154] width 110 height 16
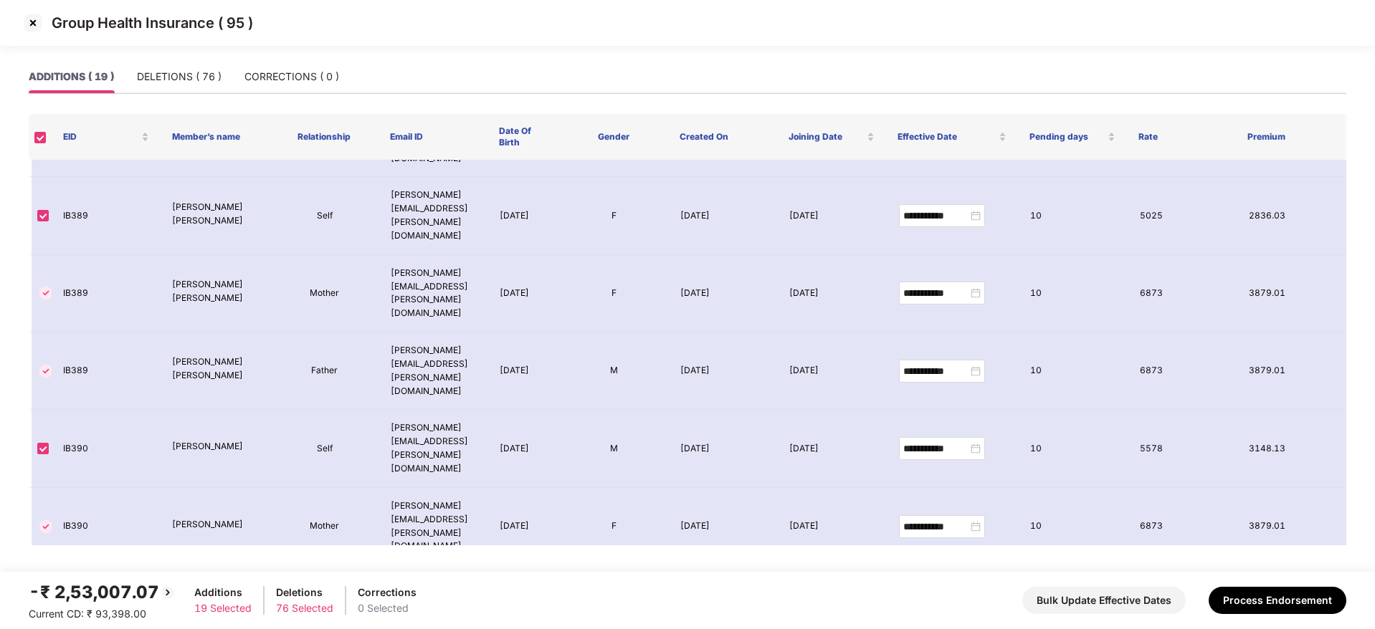
scroll to position [778, 0]
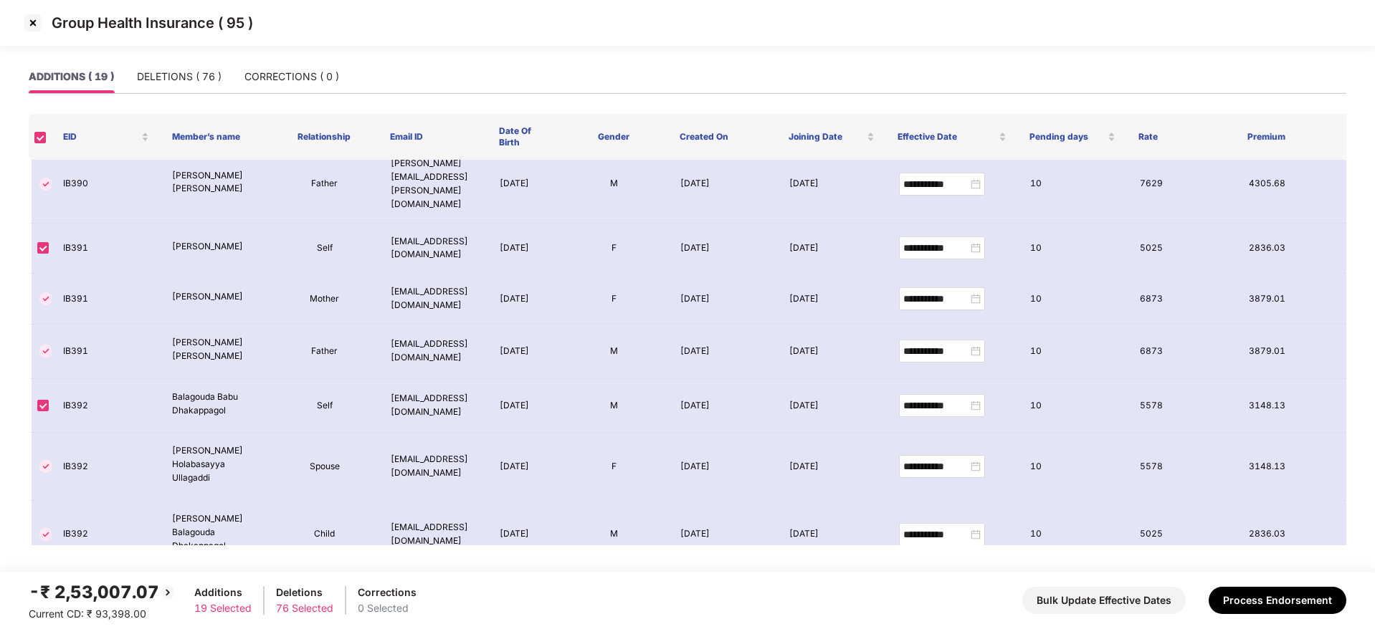
click at [29, 29] on img at bounding box center [33, 22] width 23 height 23
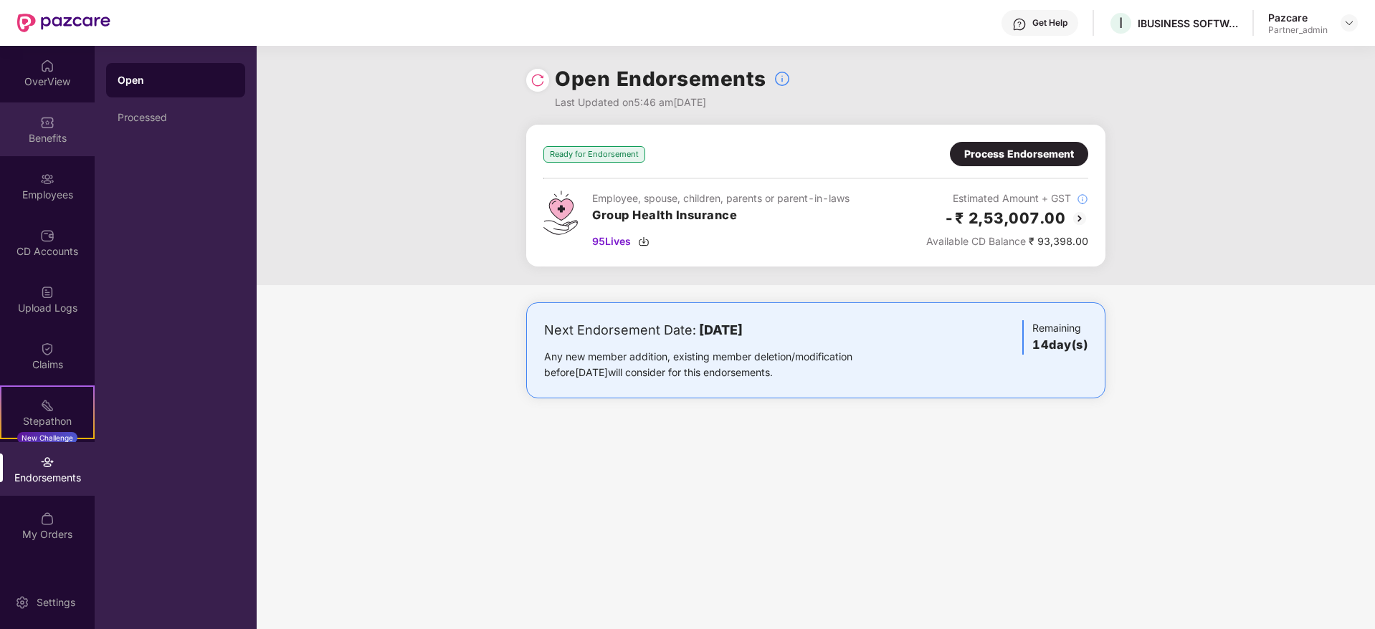
click at [44, 118] on img at bounding box center [47, 122] width 14 height 14
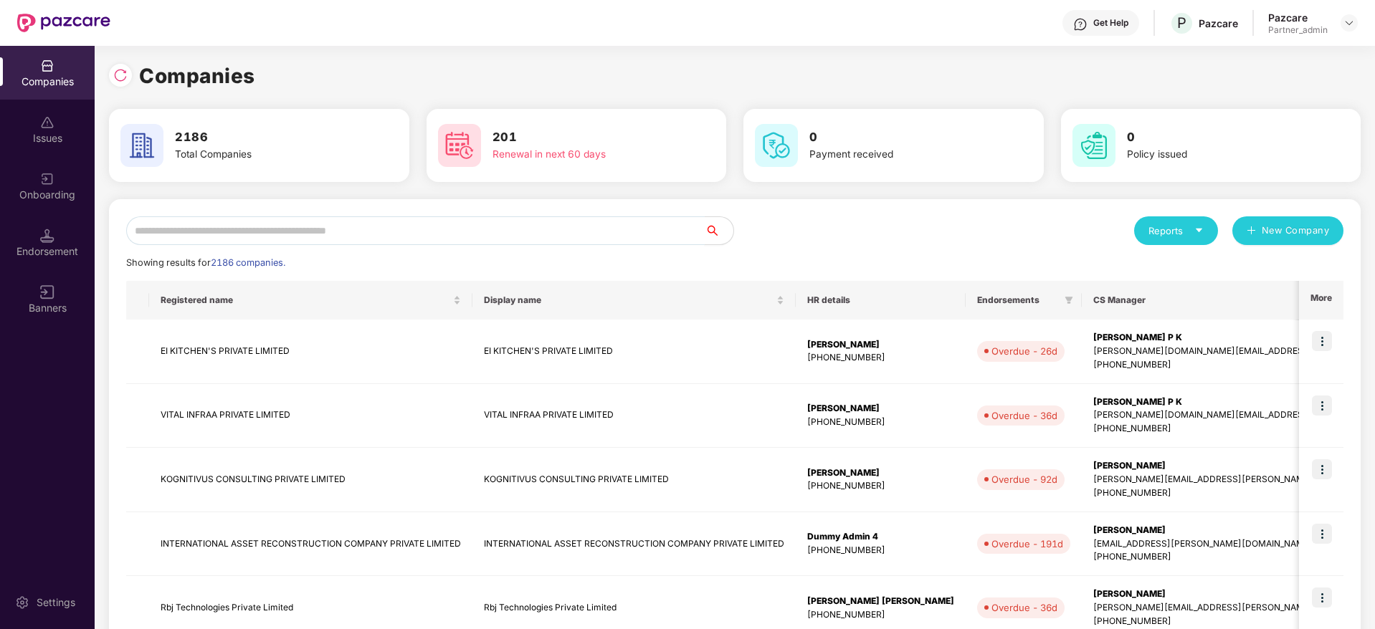
click at [296, 221] on input "text" at bounding box center [415, 230] width 578 height 29
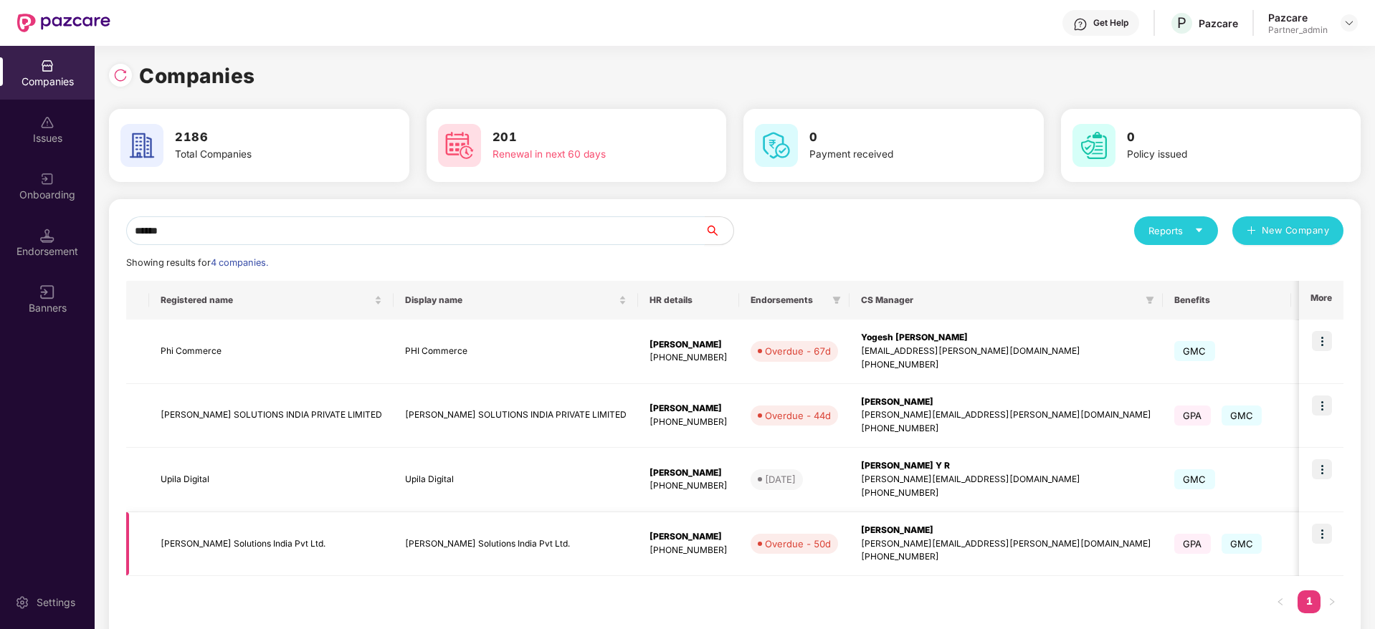
type input "******"
click at [1323, 538] on img at bounding box center [1322, 534] width 20 height 20
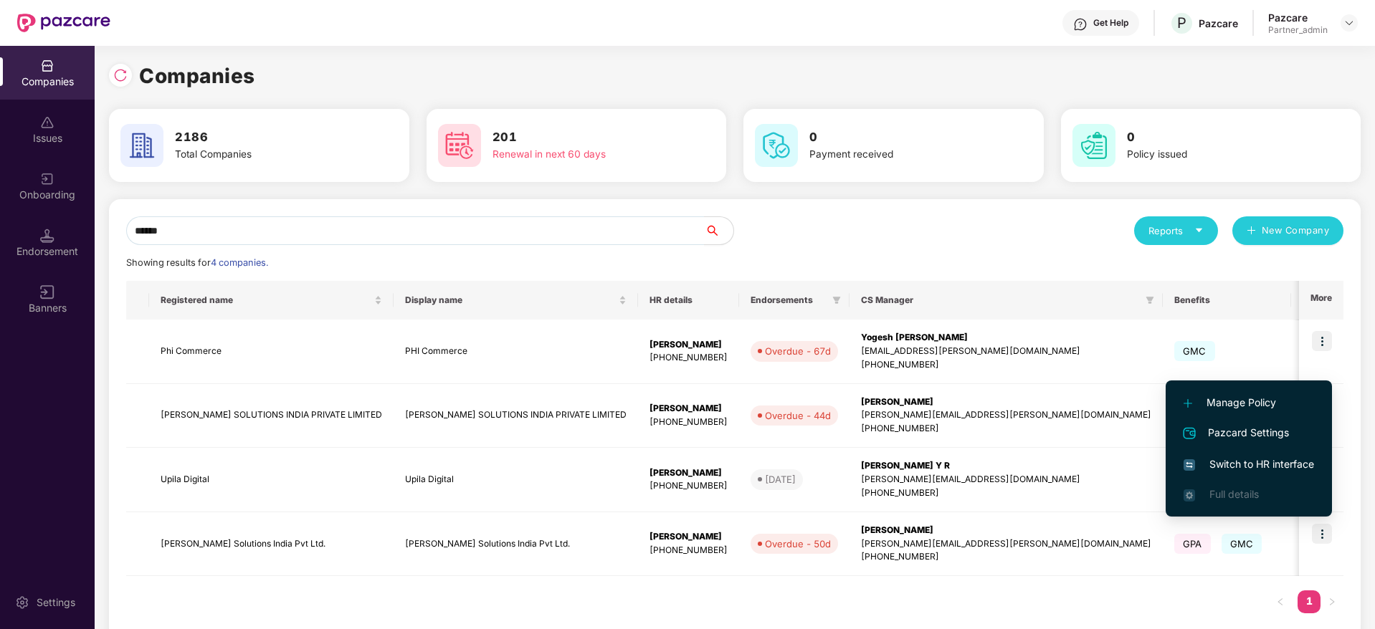
click at [1247, 463] on span "Switch to HR interface" at bounding box center [1248, 465] width 130 height 16
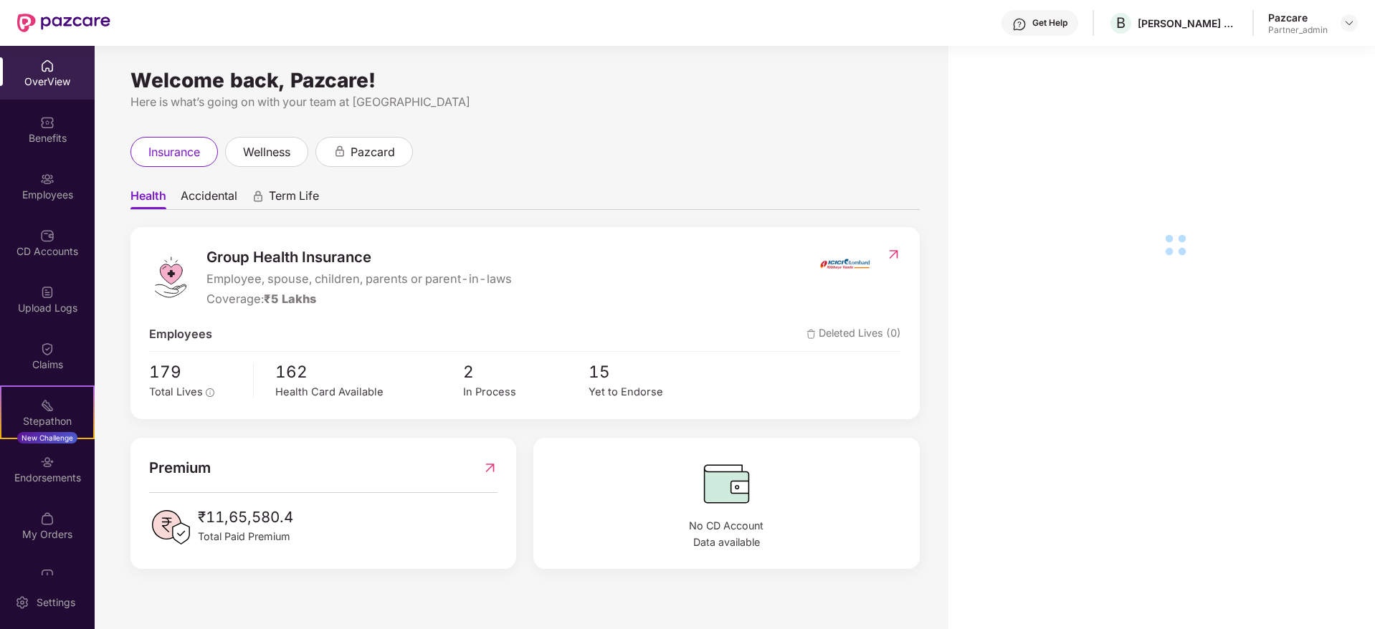
click at [46, 479] on div "Endorsements" at bounding box center [47, 478] width 95 height 14
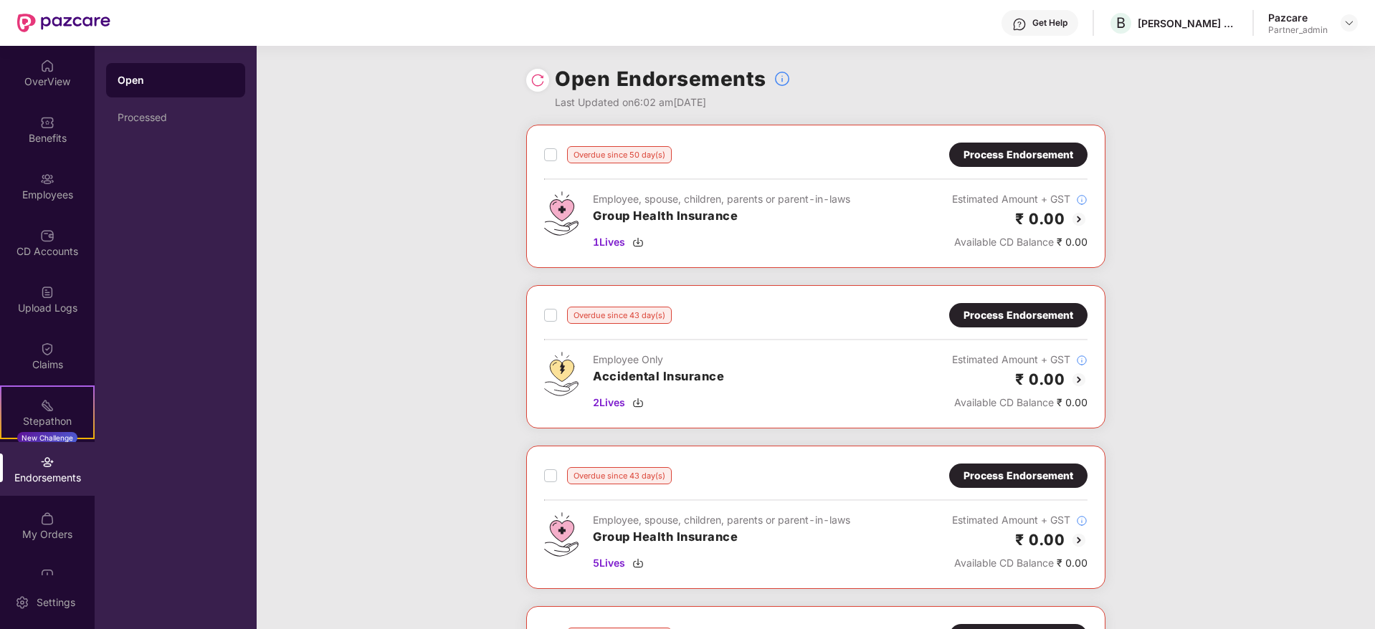
click at [46, 479] on div "Endorsements" at bounding box center [47, 478] width 95 height 14
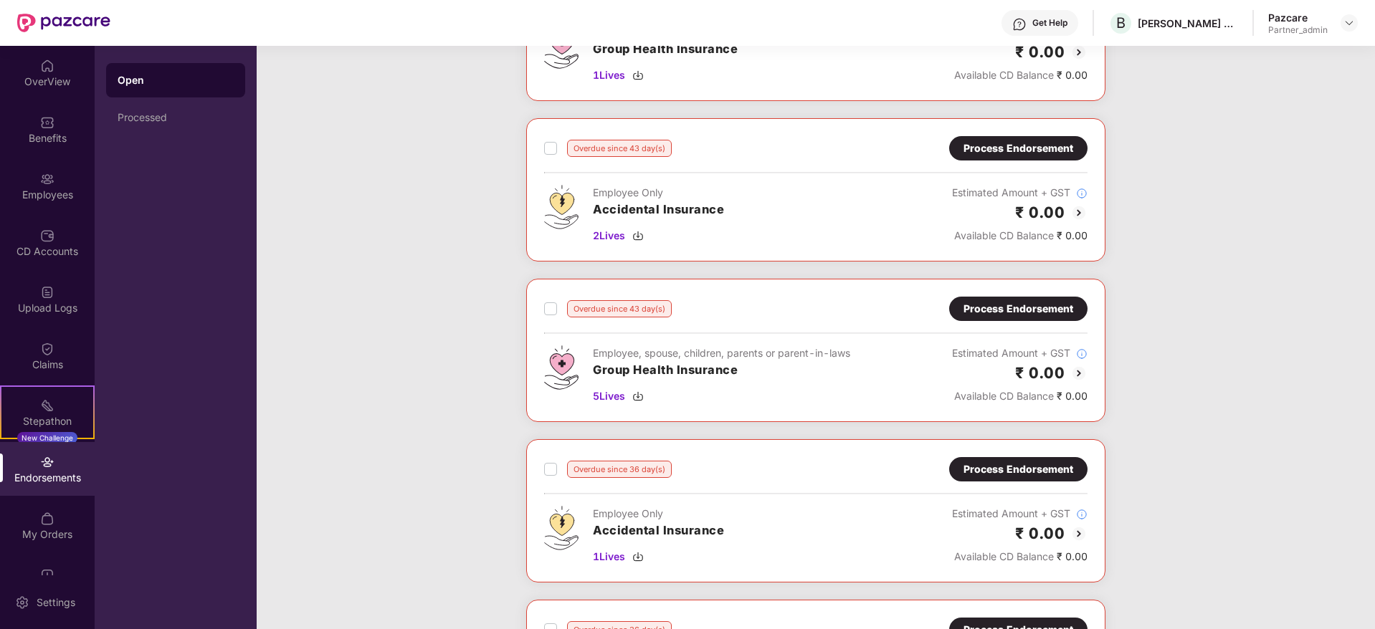
scroll to position [215, 0]
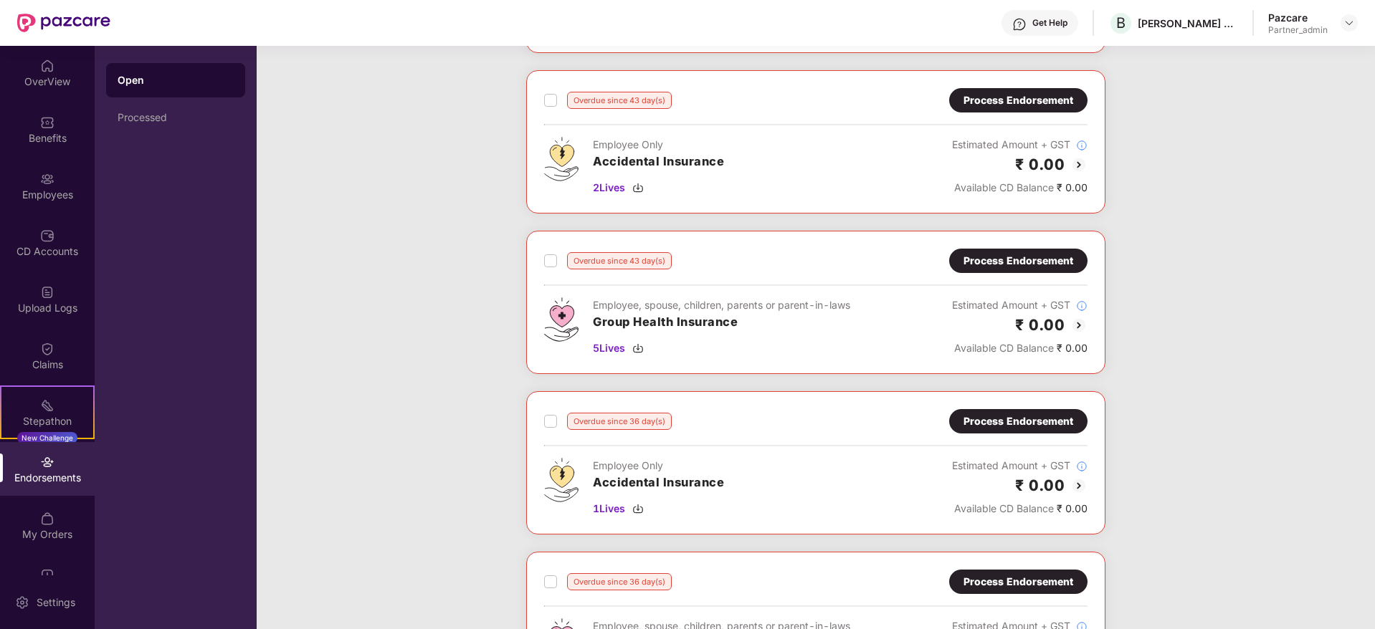
click at [968, 259] on div "Process Endorsement" at bounding box center [1018, 261] width 110 height 16
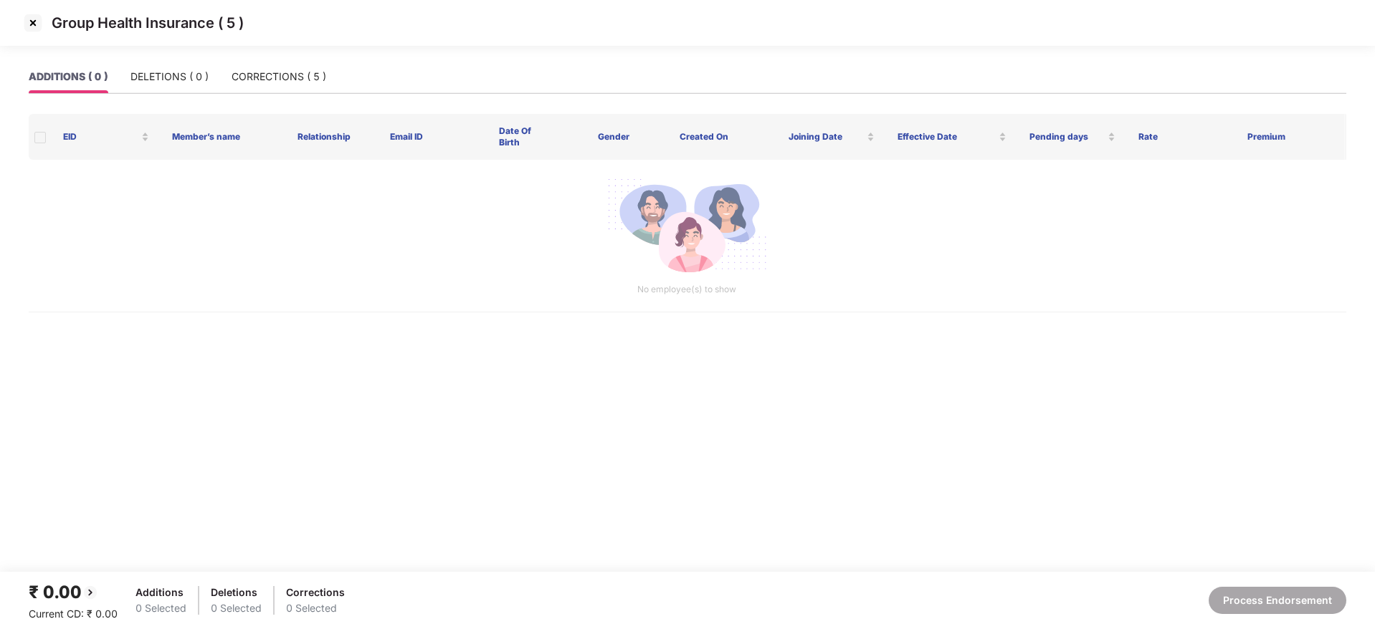
click at [27, 21] on img at bounding box center [33, 22] width 23 height 23
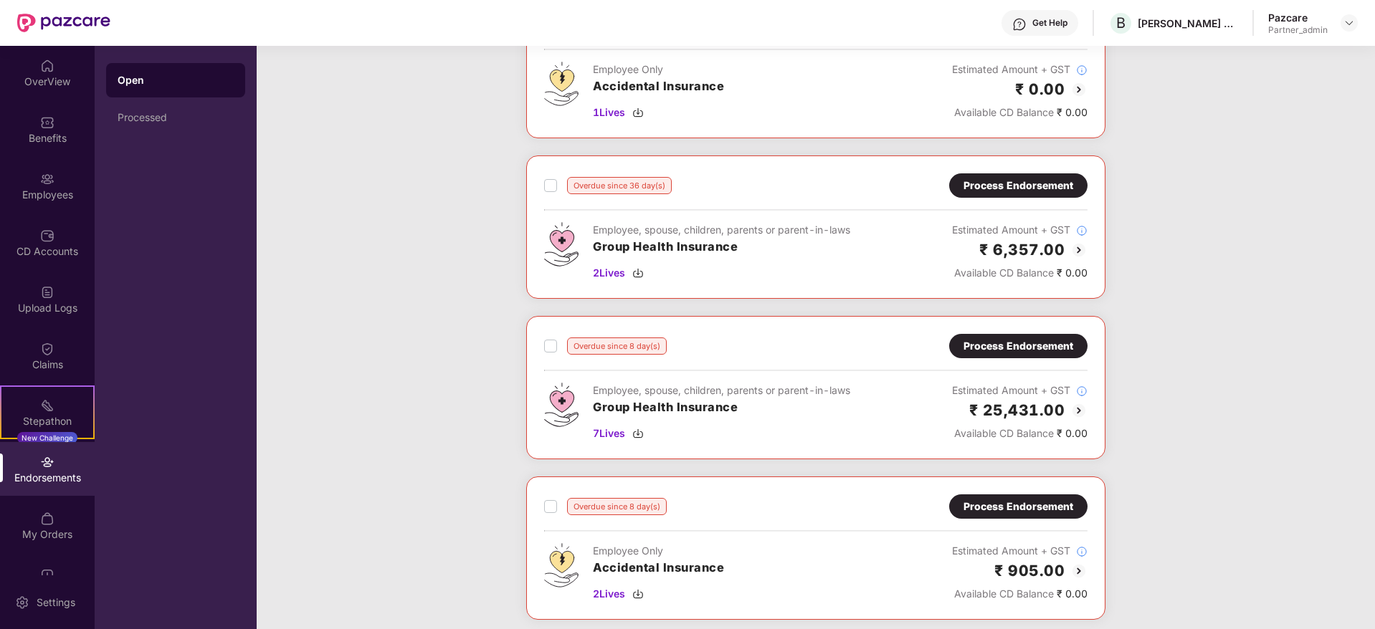
scroll to position [645, 0]
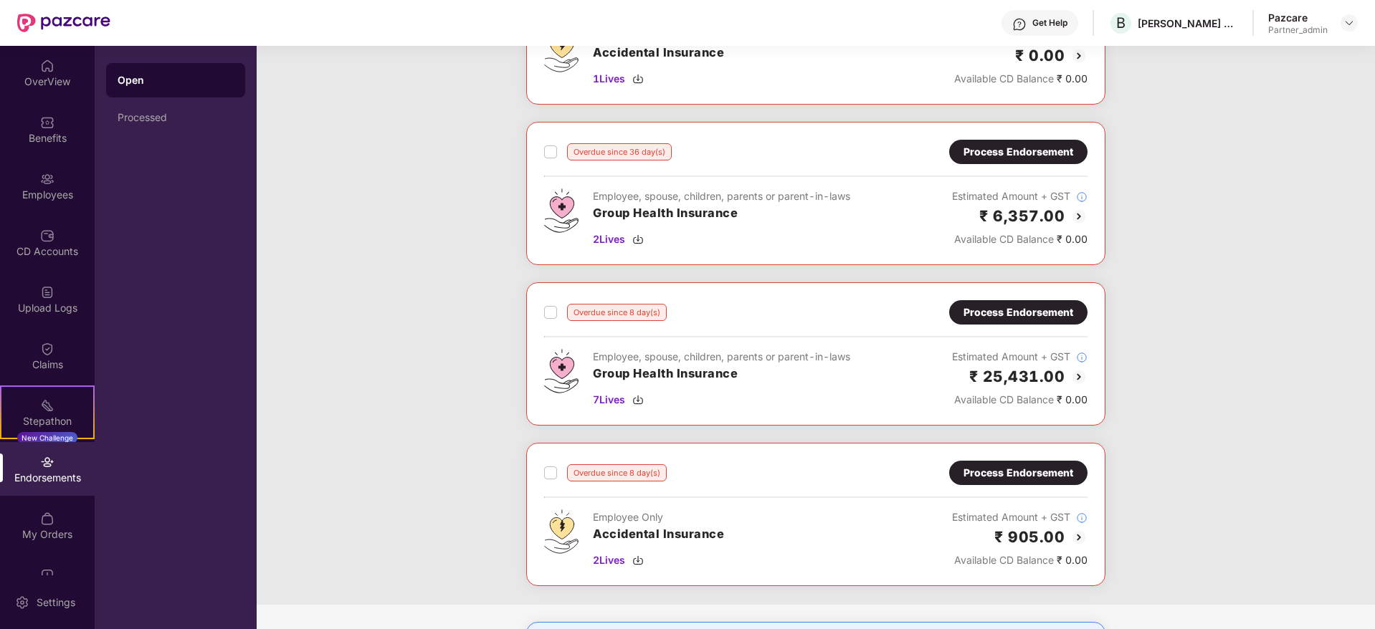
click at [1026, 312] on div "Process Endorsement" at bounding box center [1018, 313] width 110 height 16
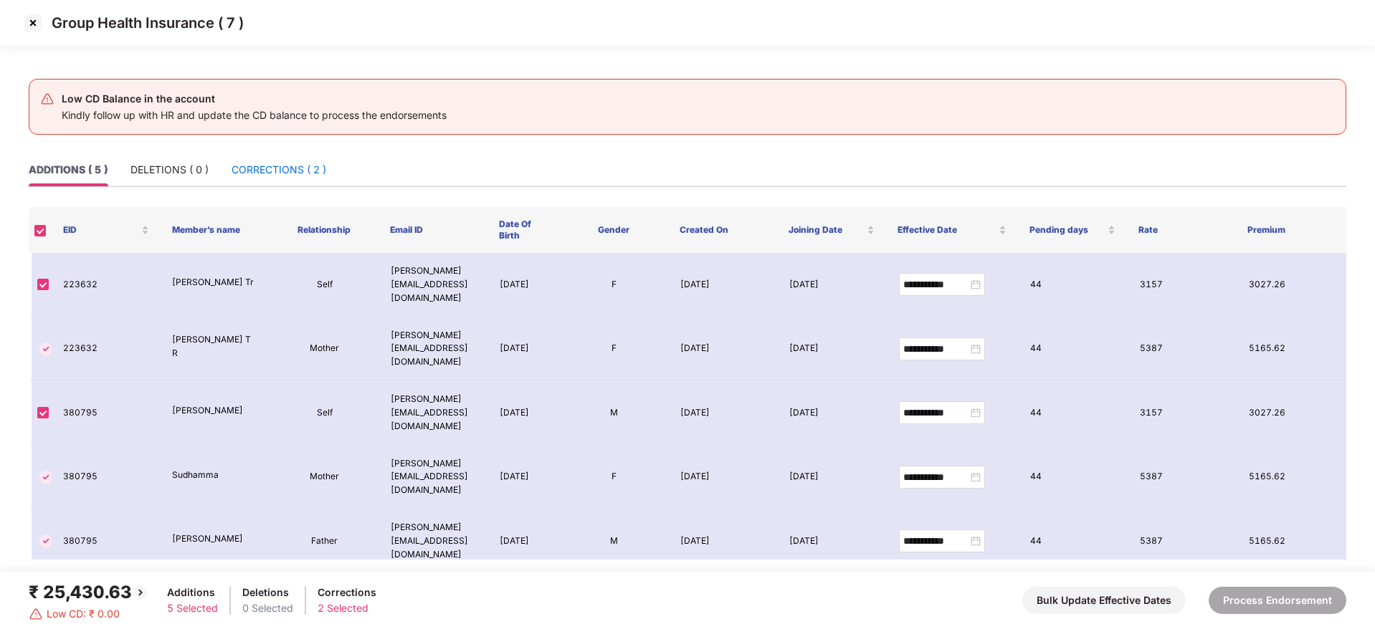
click at [275, 172] on div "CORRECTIONS ( 2 )" at bounding box center [279, 170] width 95 height 16
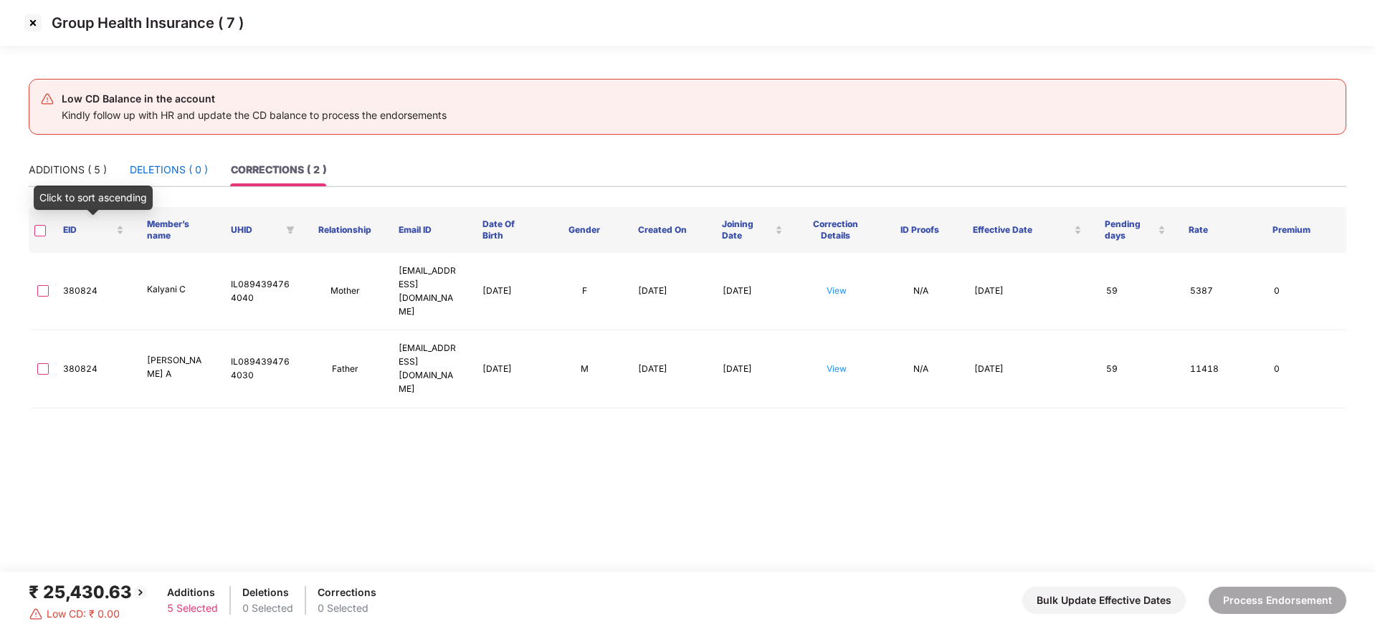
click at [154, 175] on div "DELETIONS ( 0 )" at bounding box center [169, 170] width 78 height 16
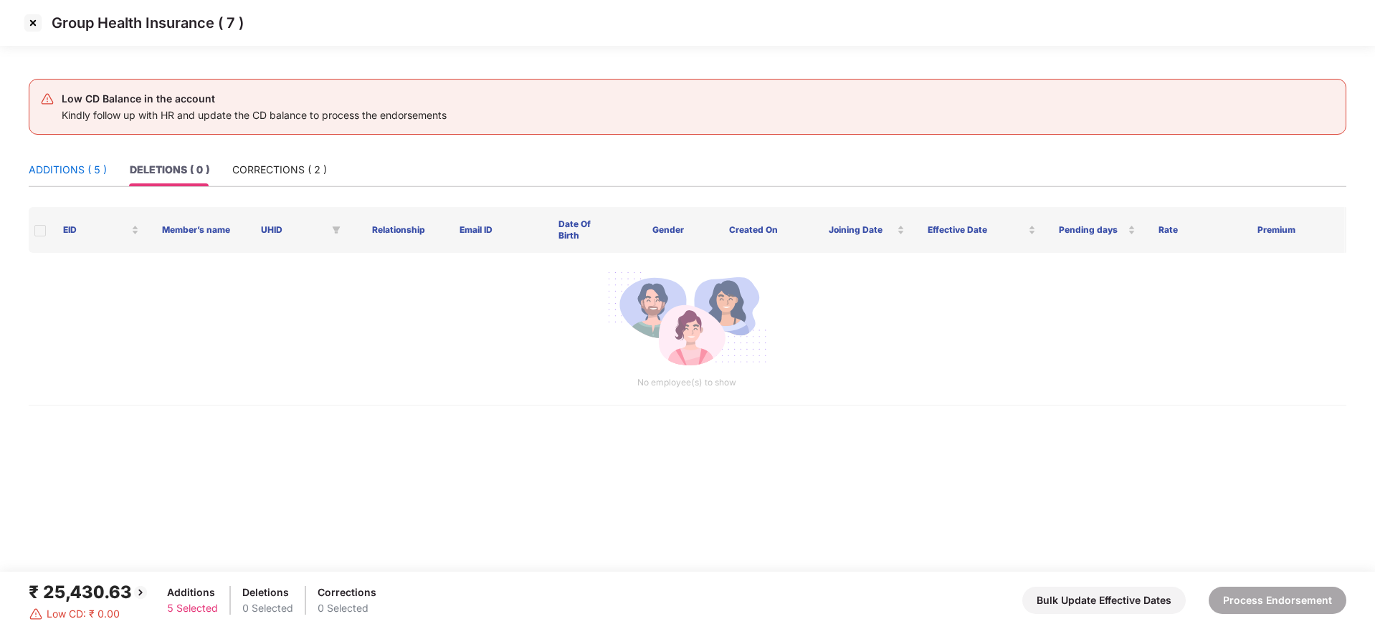
click at [75, 176] on div "ADDITIONS ( 5 )" at bounding box center [68, 170] width 78 height 16
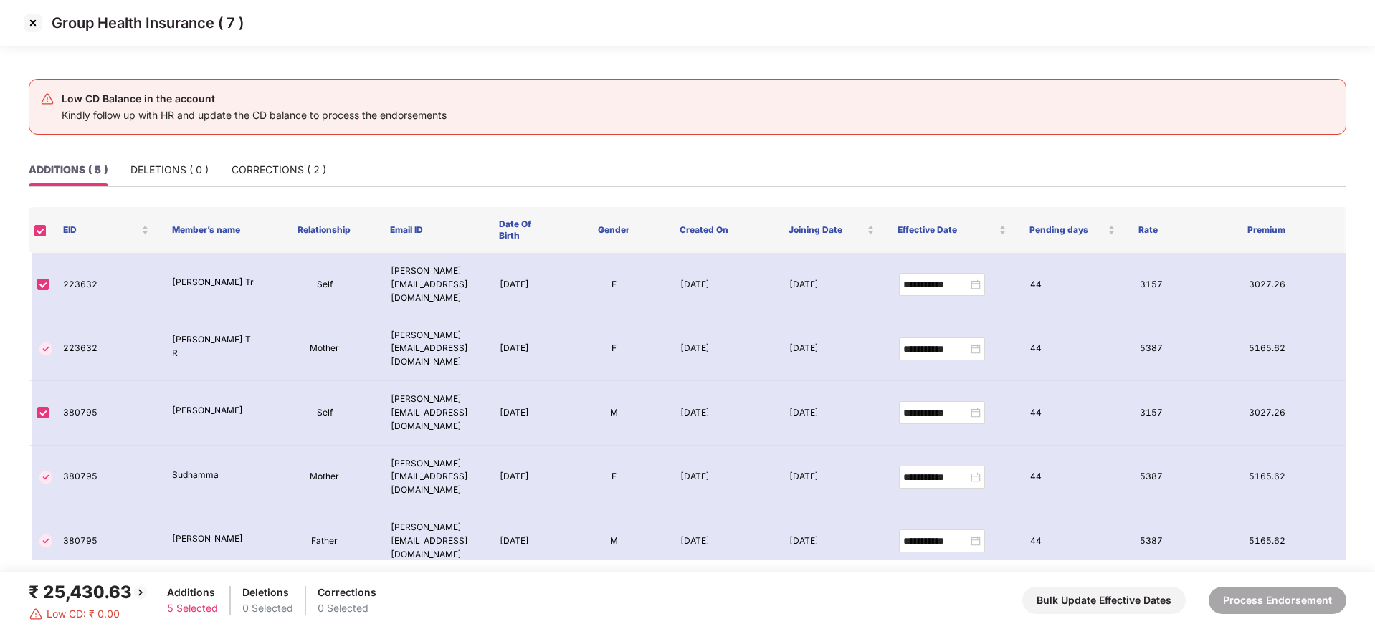
click at [48, 229] on th at bounding box center [40, 230] width 23 height 46
click at [47, 229] on th at bounding box center [40, 230] width 23 height 46
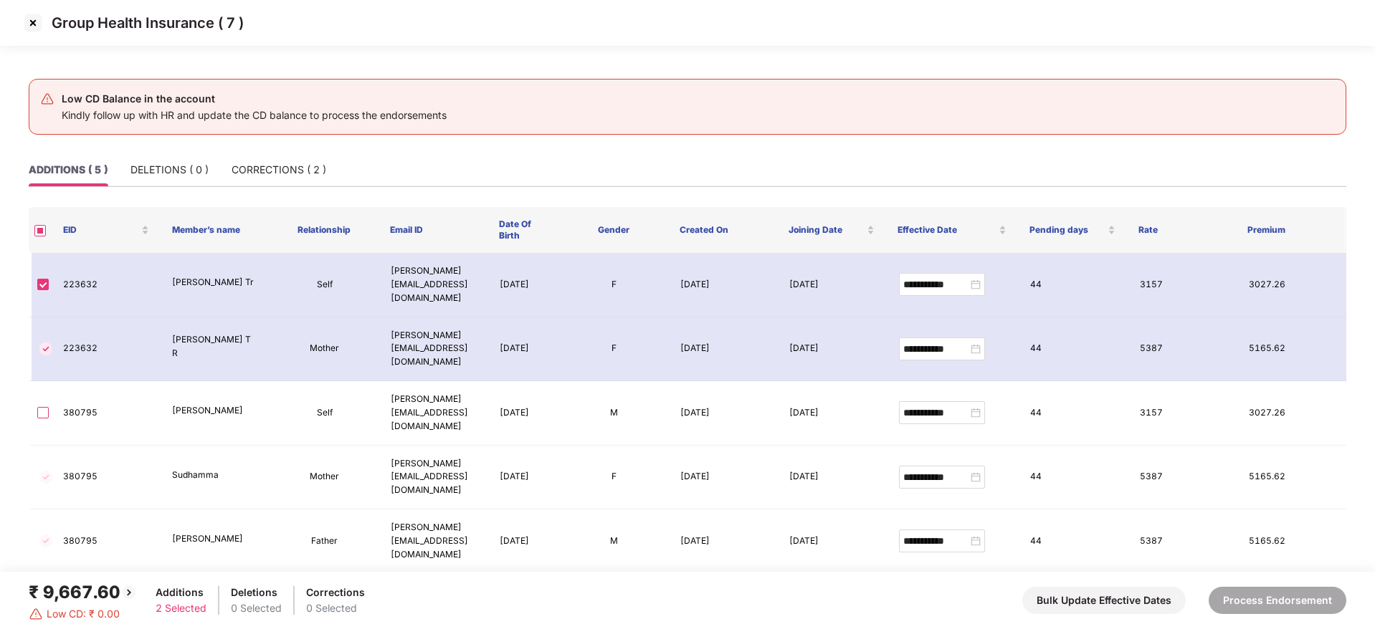
click at [28, 21] on img at bounding box center [33, 22] width 23 height 23
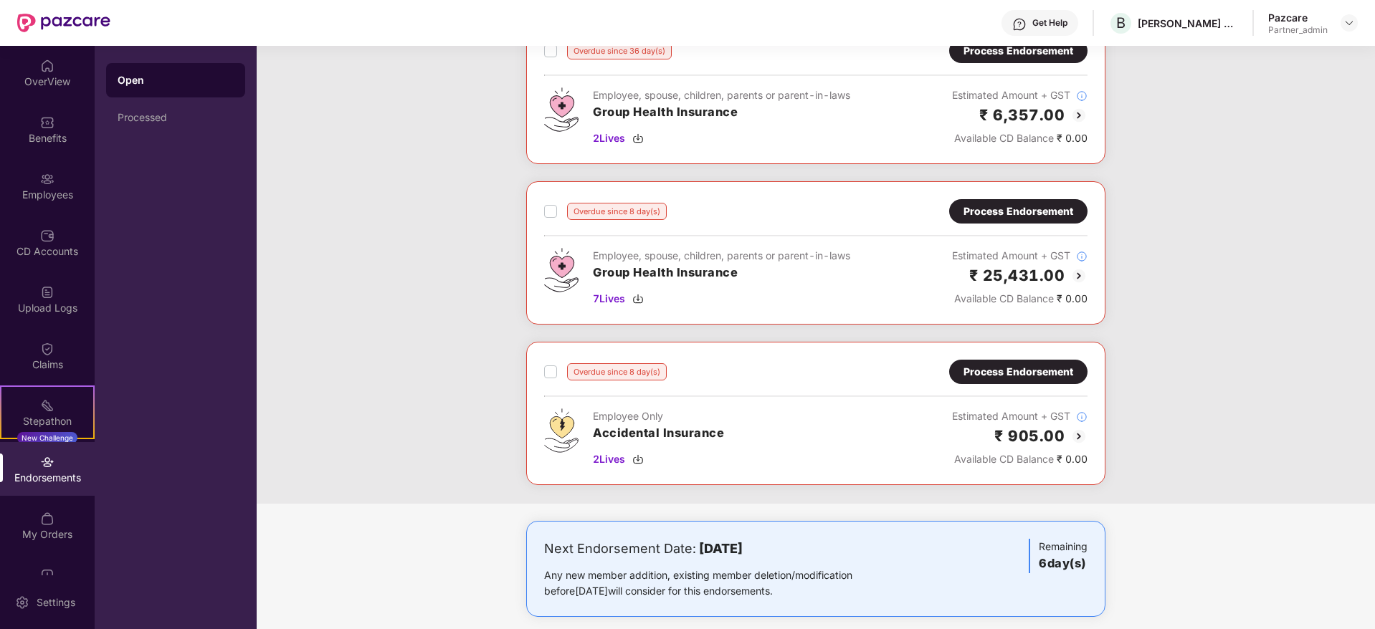
scroll to position [118, 0]
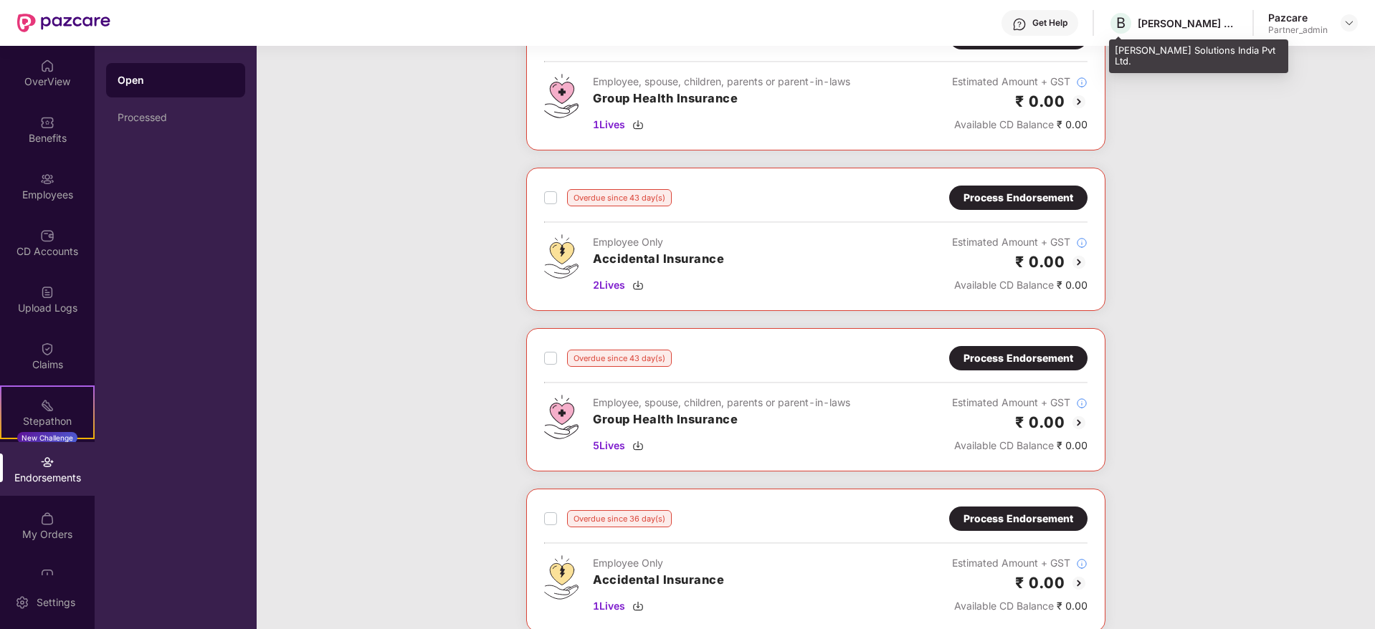
click at [1168, 25] on div "Bastian Solutions India Pvt Ltd." at bounding box center [1187, 23] width 100 height 14
copy div "Bastian"
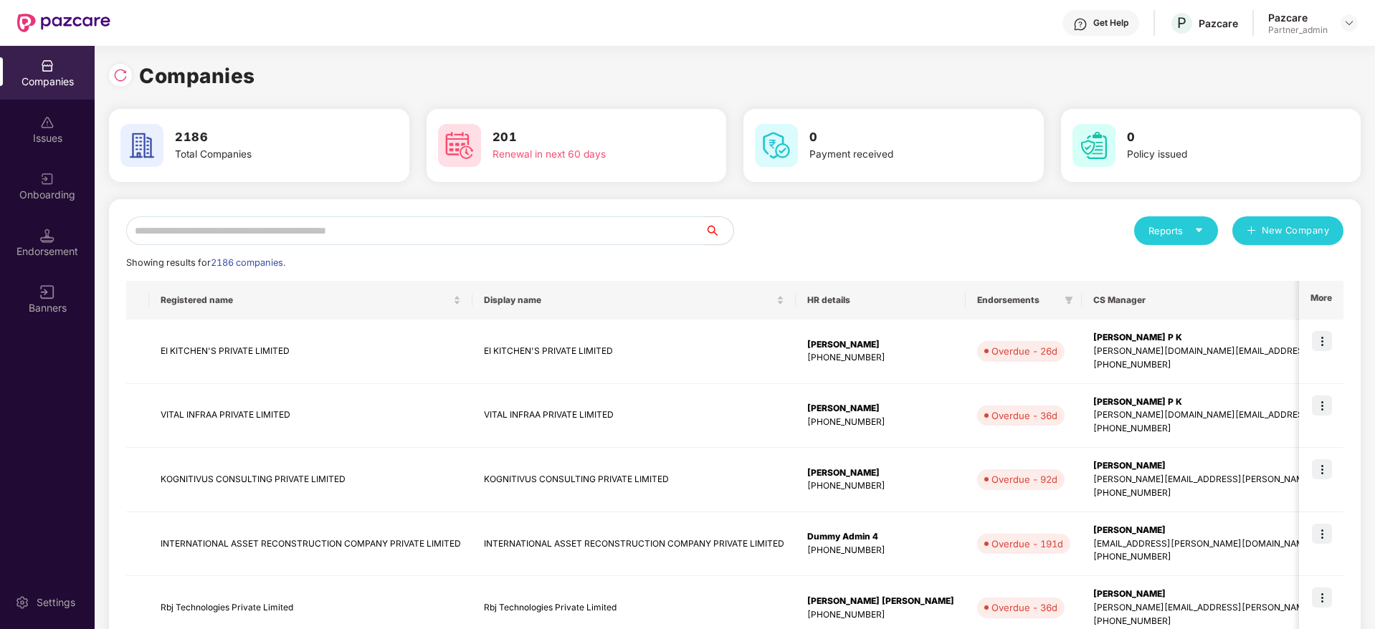
click at [317, 229] on input "text" at bounding box center [415, 230] width 578 height 29
paste input "*******"
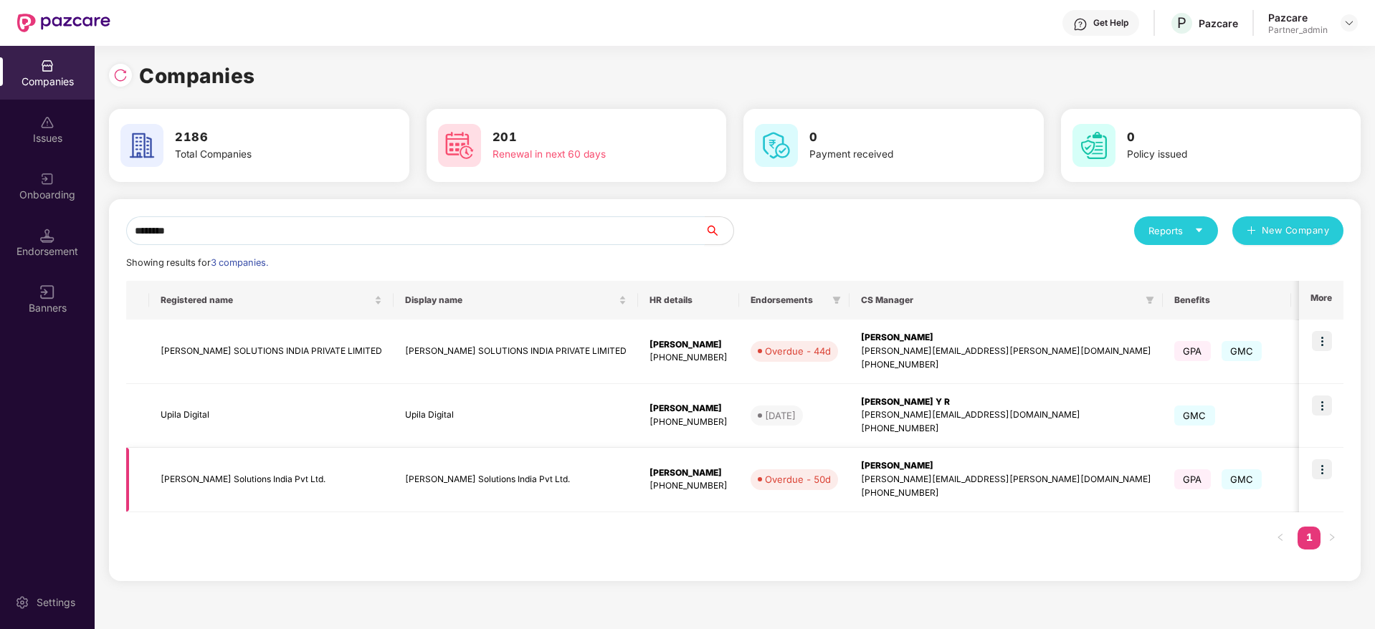
type input "*******"
click at [861, 476] on div "yashvardhan.kandoi@pazcare.com" at bounding box center [1006, 480] width 290 height 14
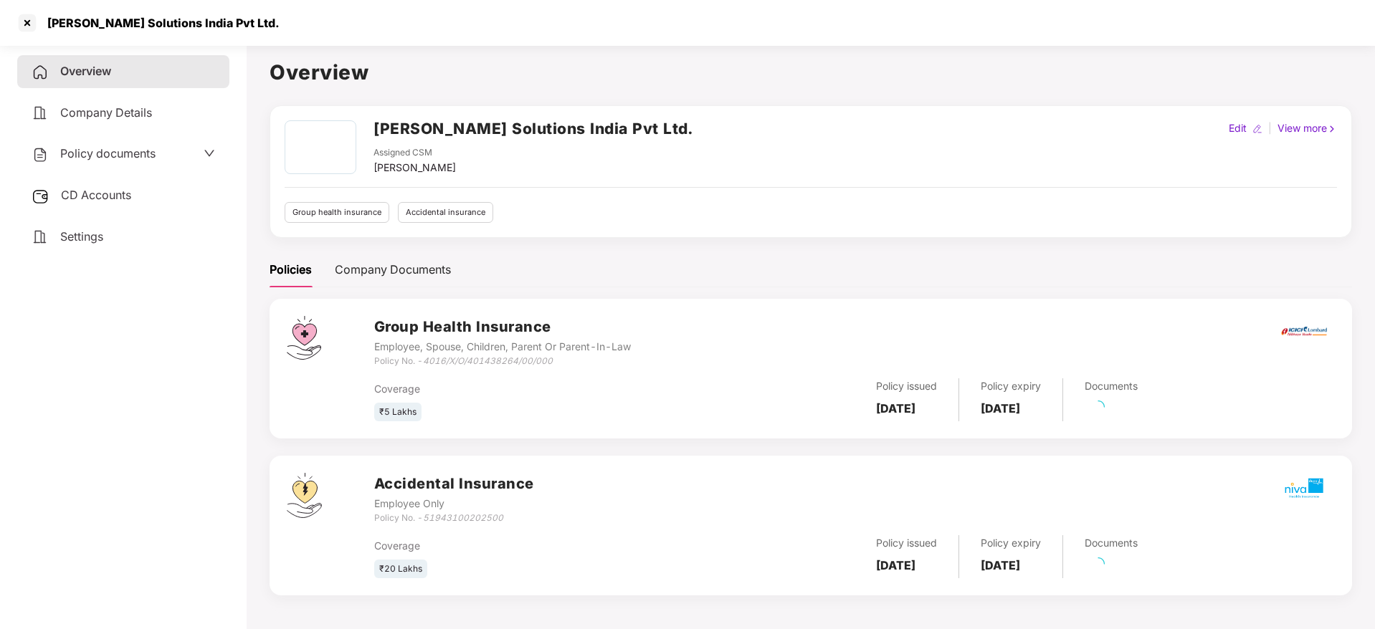
click at [90, 197] on span "CD Accounts" at bounding box center [96, 195] width 70 height 14
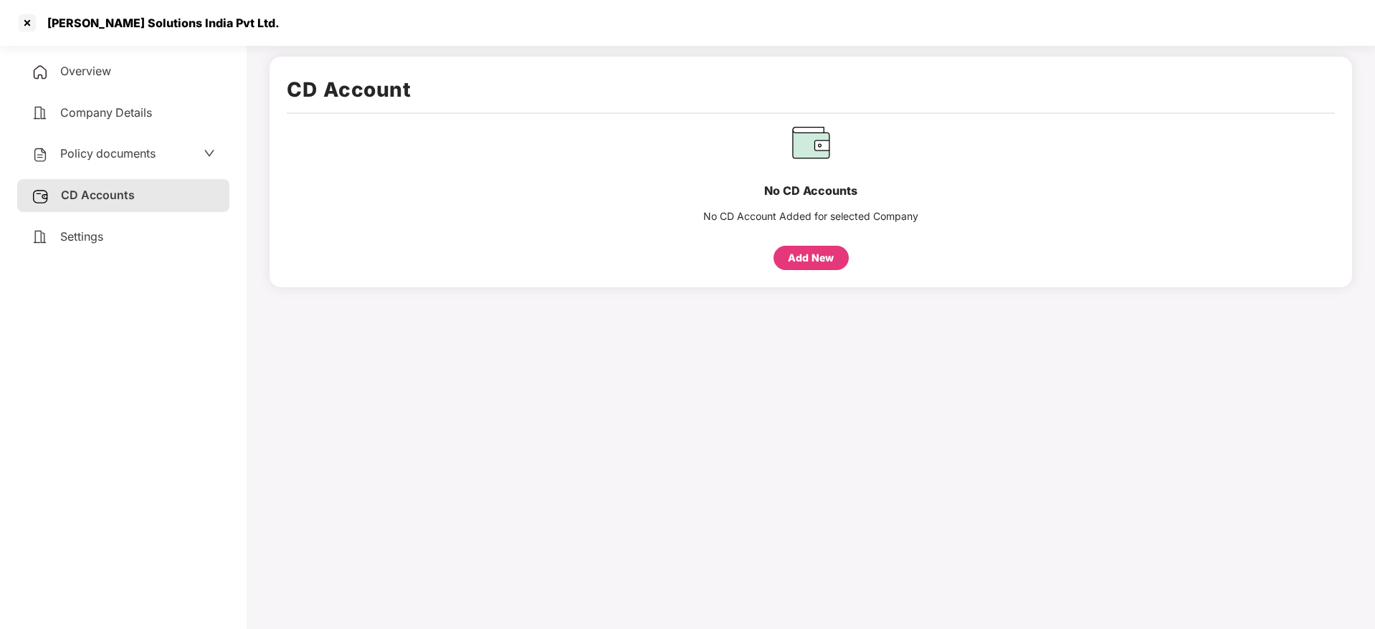
click at [833, 250] on div "Add New" at bounding box center [811, 258] width 46 height 16
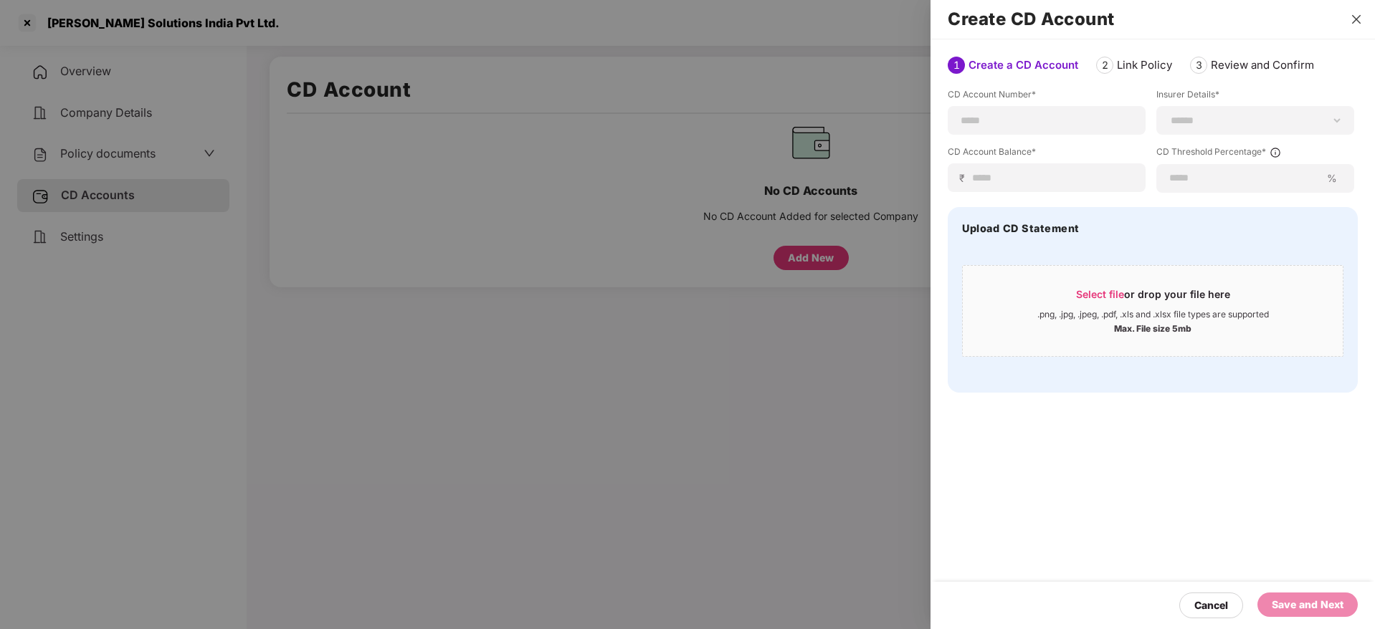
click at [1362, 16] on button "Close" at bounding box center [1356, 19] width 20 height 13
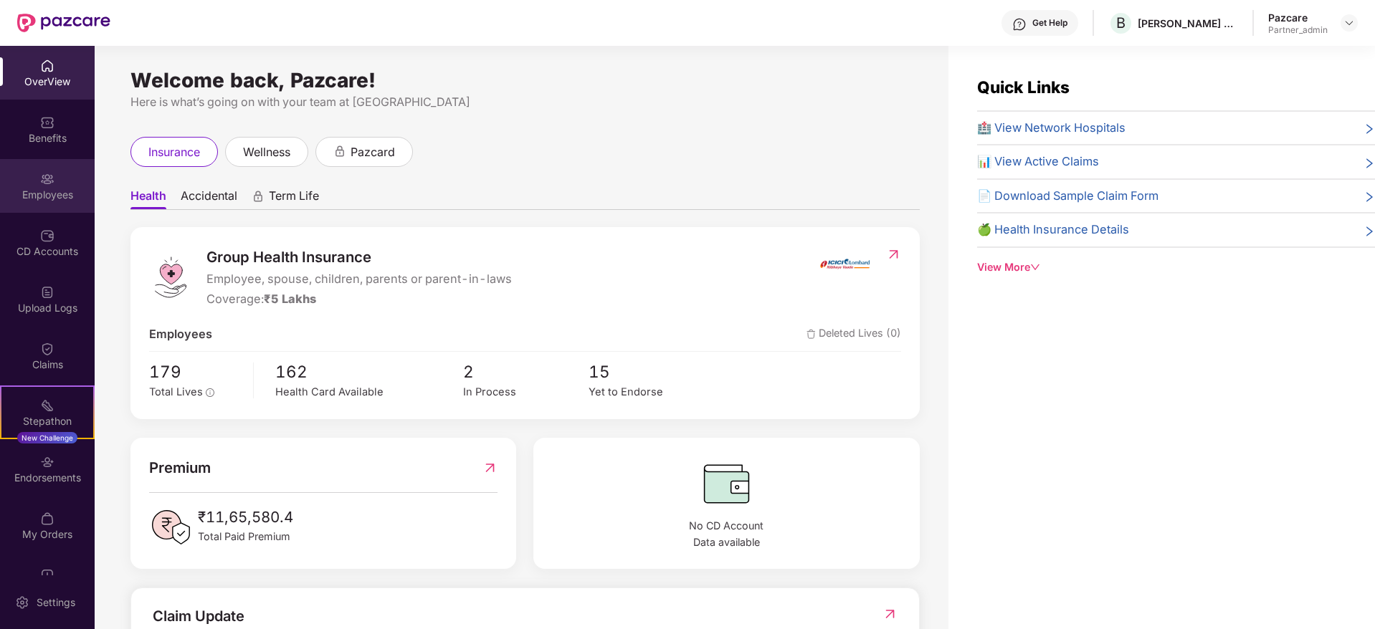
click at [42, 188] on div "Employees" at bounding box center [47, 195] width 95 height 14
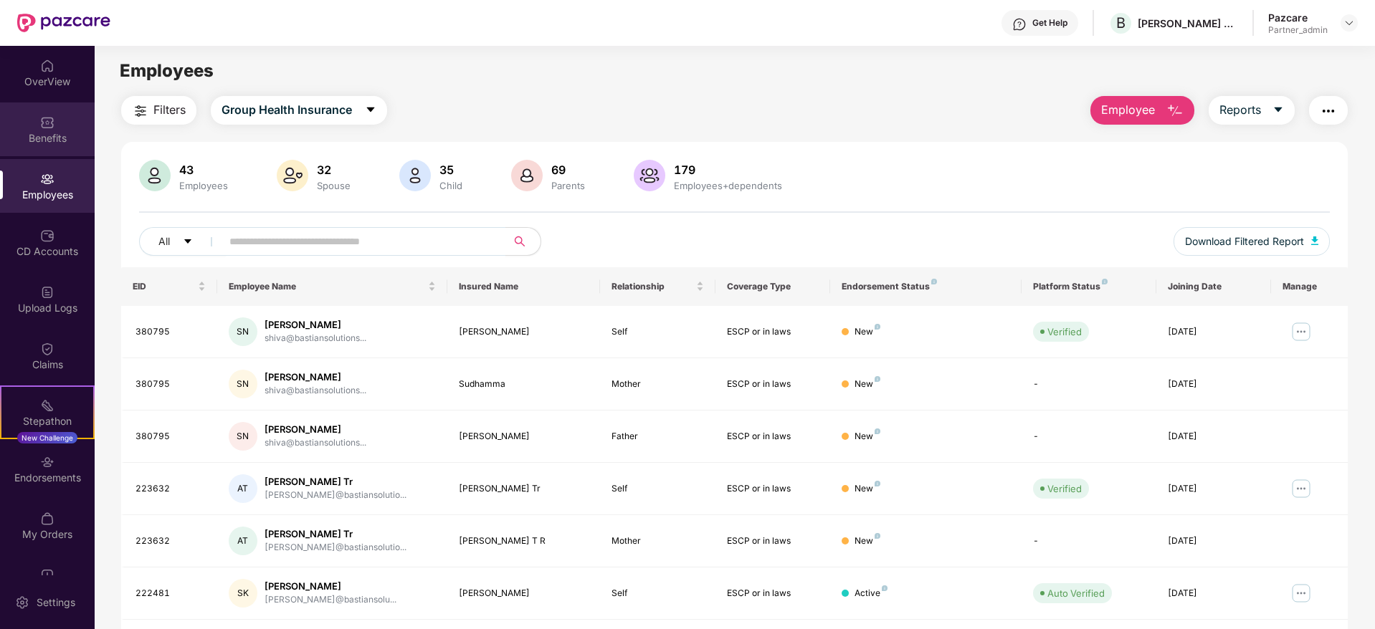
click at [63, 136] on div "Benefits" at bounding box center [47, 138] width 95 height 14
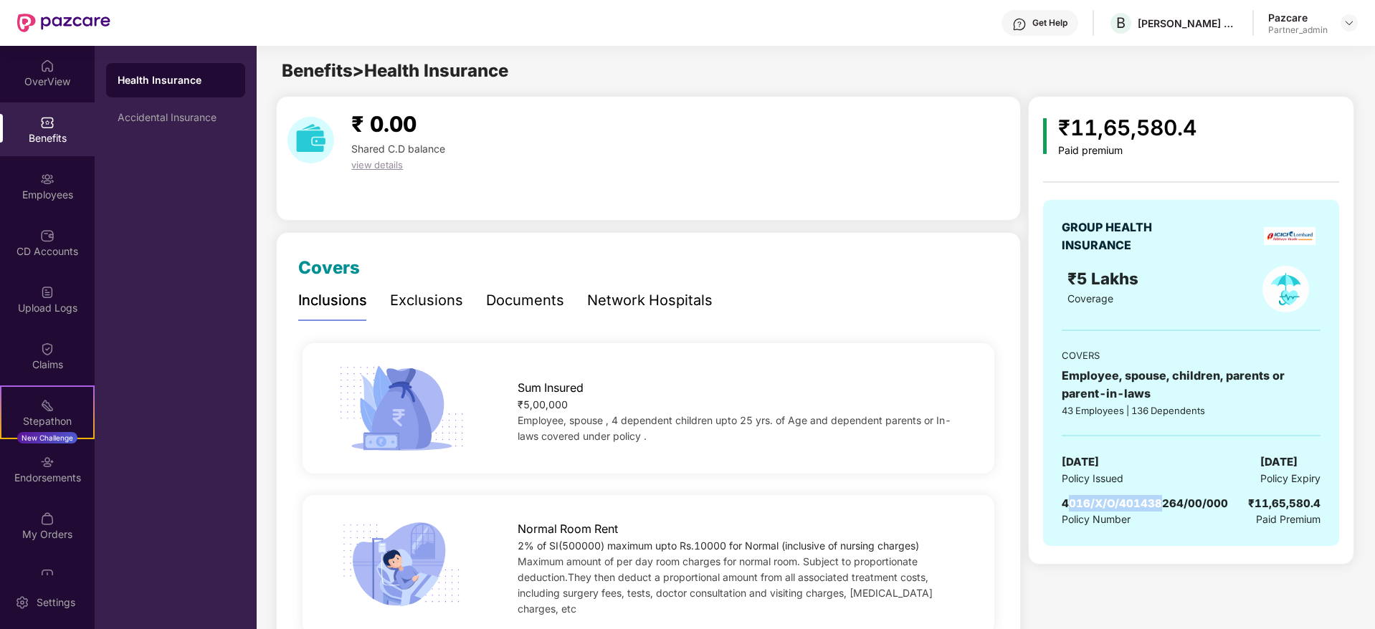
drag, startPoint x: 1065, startPoint y: 502, endPoint x: 1159, endPoint y: 503, distance: 93.9
click at [1159, 503] on span "4016/X/O/401438264/00/000" at bounding box center [1145, 504] width 166 height 14
drag, startPoint x: 1063, startPoint y: 504, endPoint x: 1226, endPoint y: 505, distance: 162.7
click at [1226, 505] on div "4016/X/O/401438264/00/000 Policy Number ₹11,65,580.4 Paid Premium" at bounding box center [1191, 511] width 258 height 33
copy span "4016/X/O/401438264/00/000"
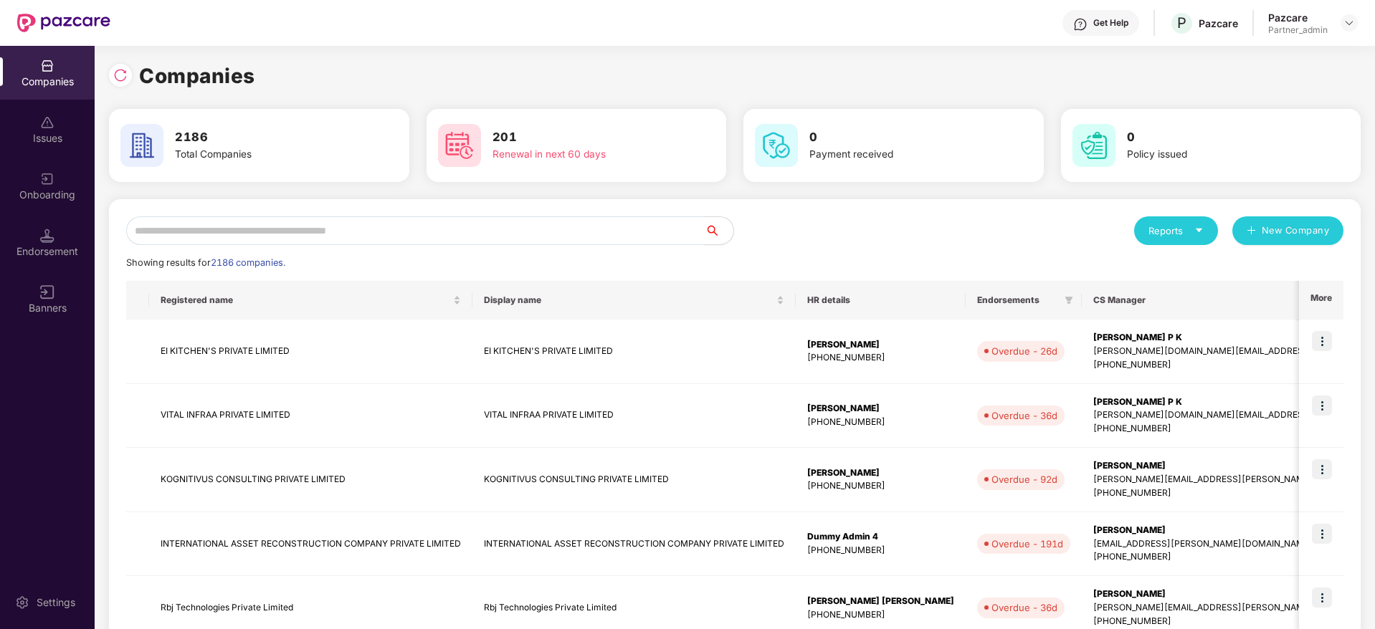
click at [267, 243] on input "text" at bounding box center [415, 230] width 578 height 29
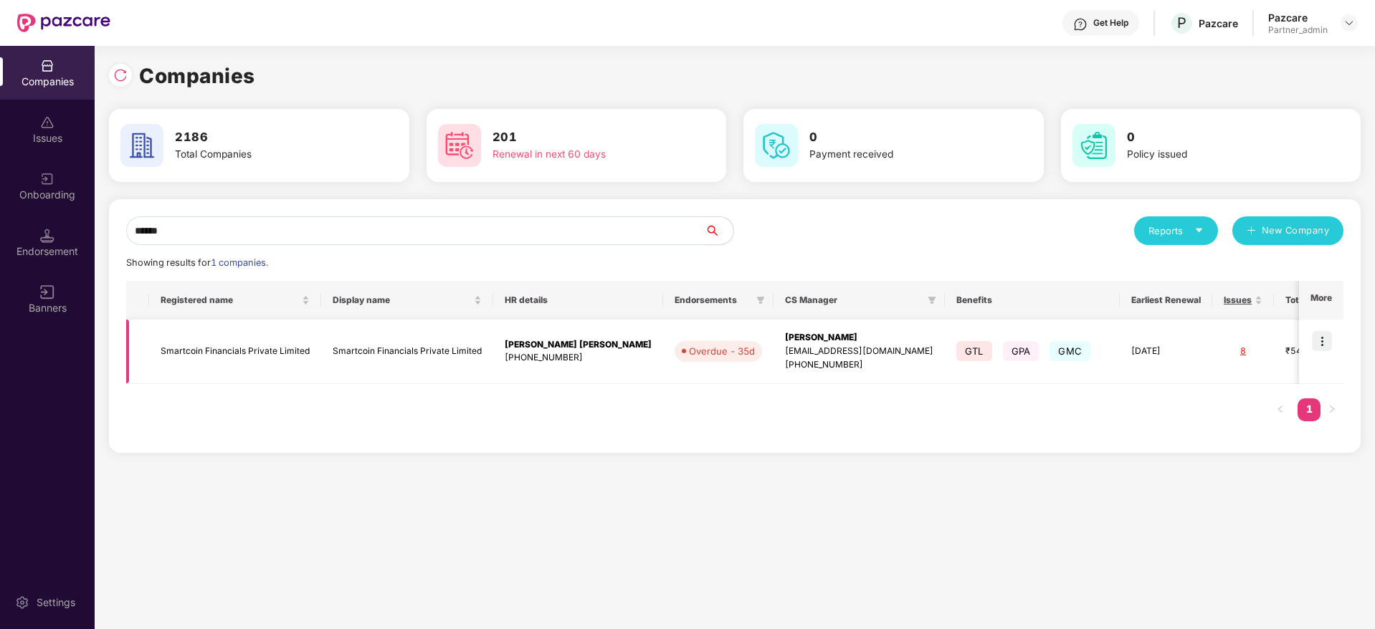
type input "******"
click at [1320, 343] on img at bounding box center [1322, 341] width 20 height 20
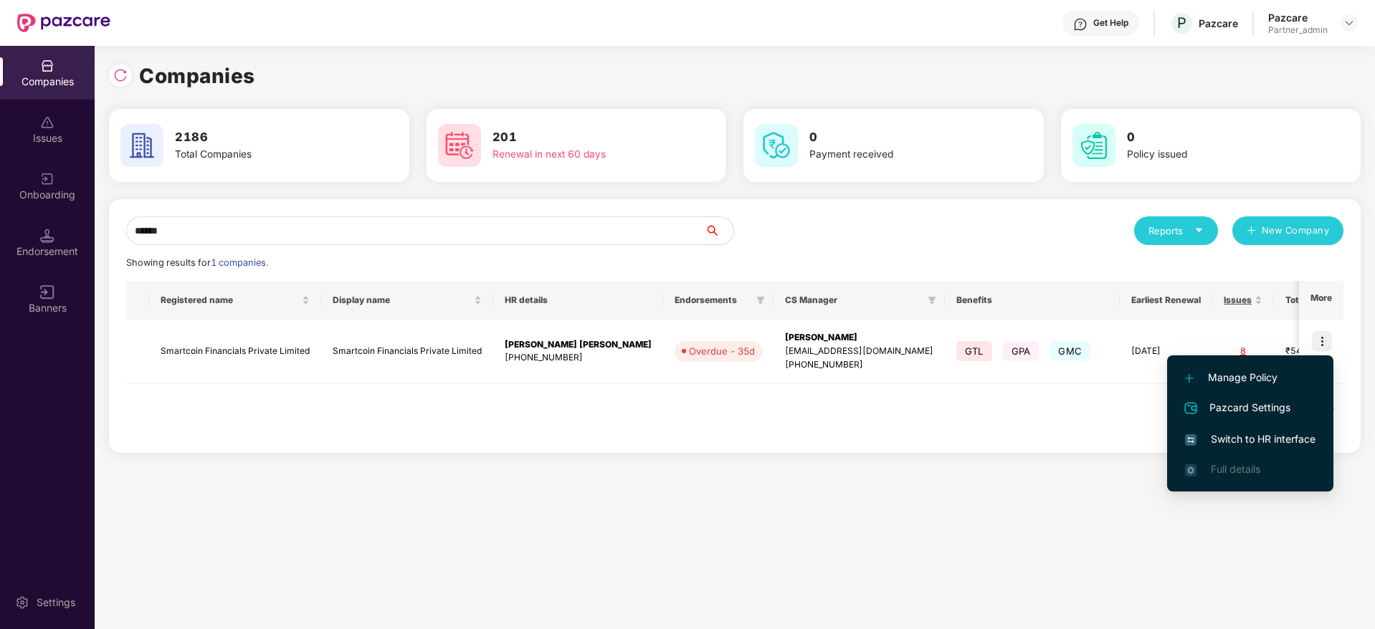
click at [1259, 437] on span "Switch to HR interface" at bounding box center [1250, 439] width 130 height 16
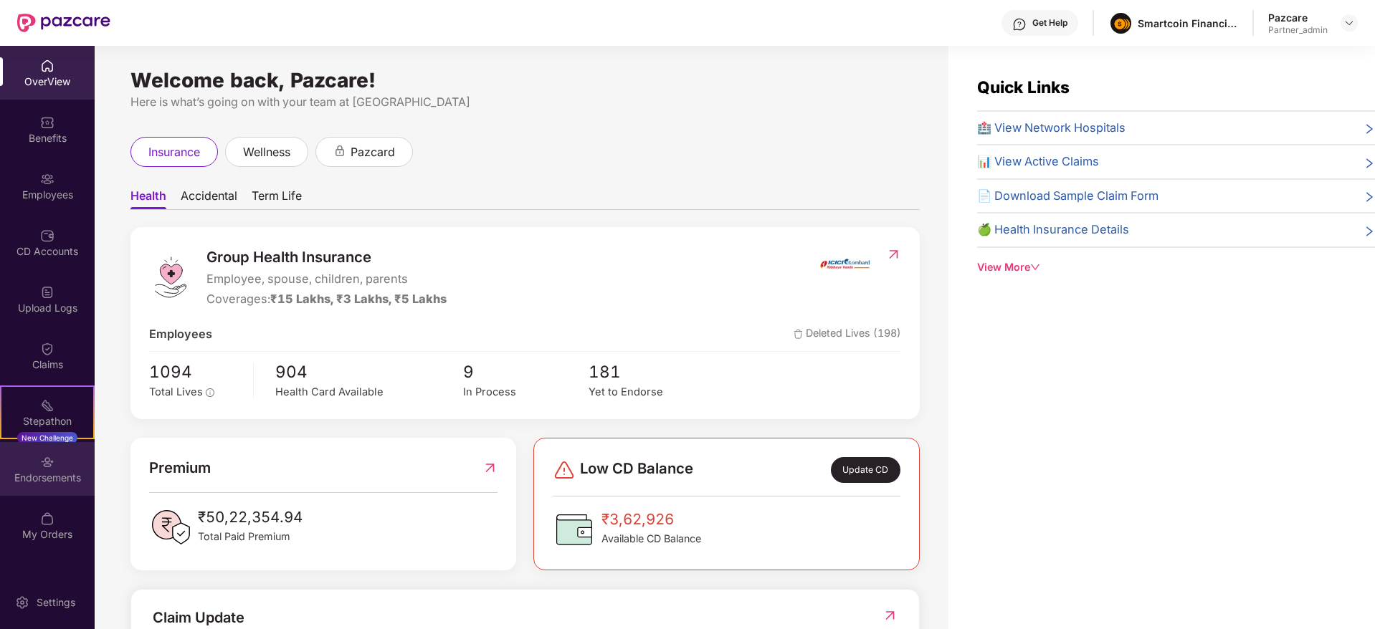
click at [62, 472] on div "Endorsements" at bounding box center [47, 478] width 95 height 14
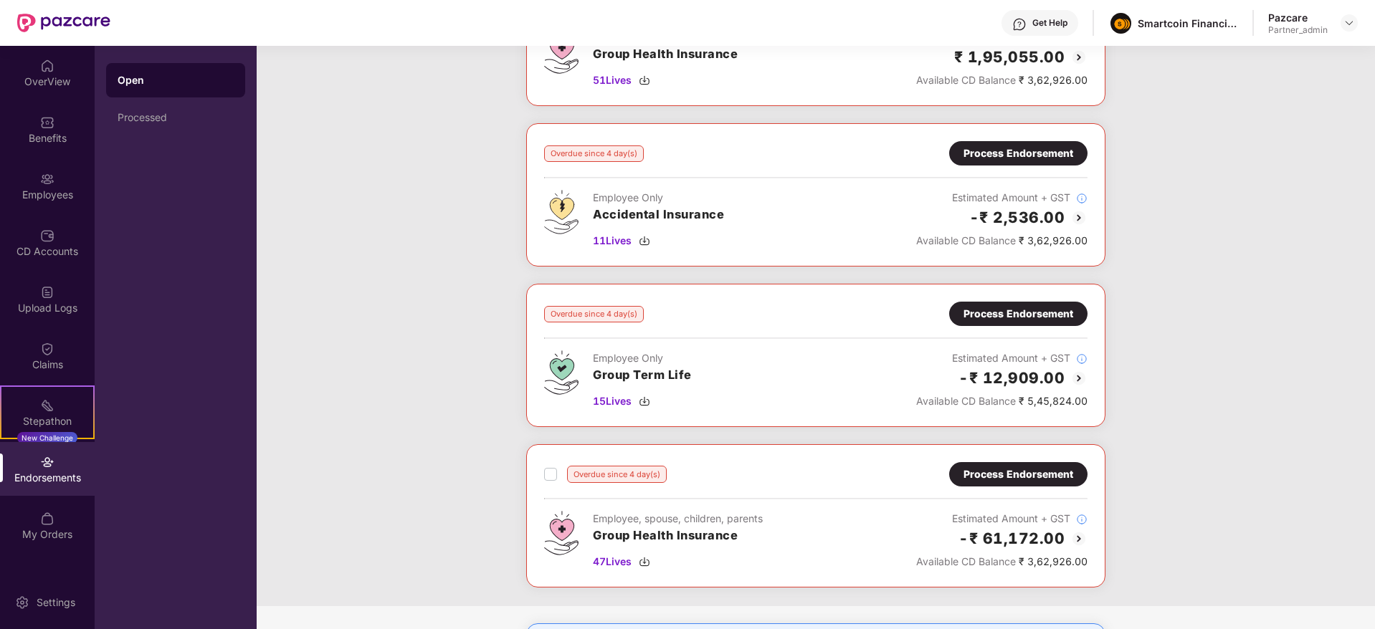
scroll to position [430, 0]
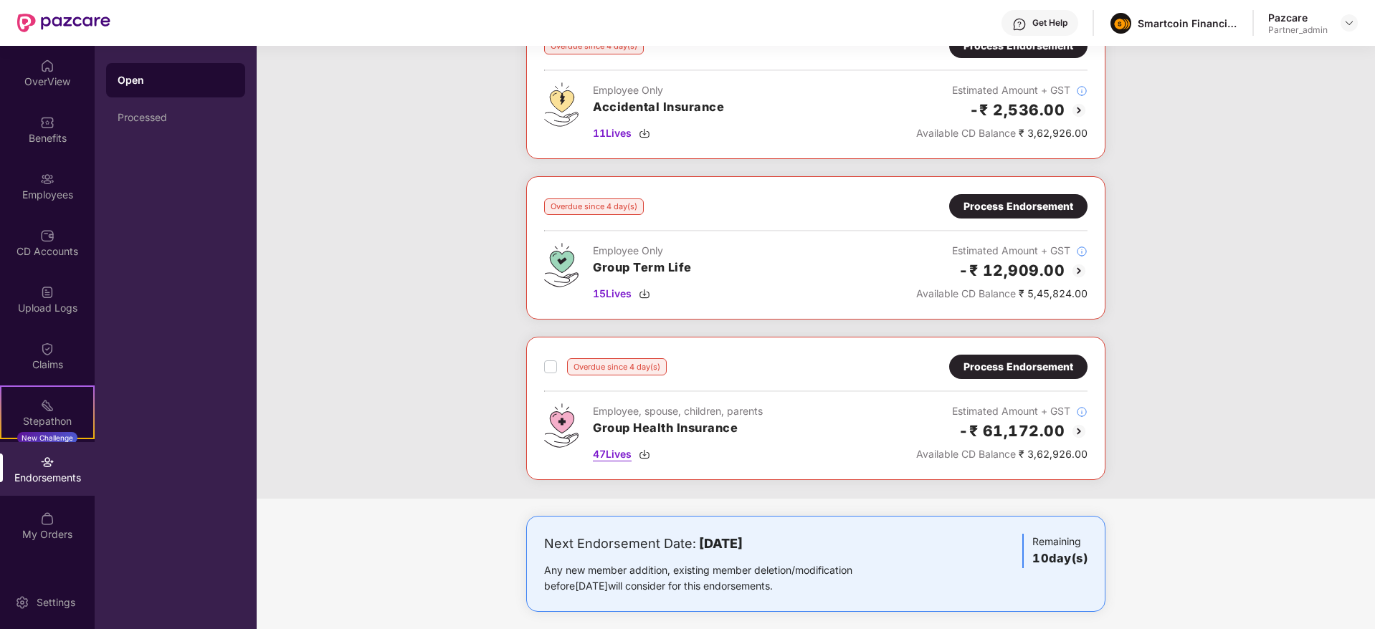
click at [647, 455] on img at bounding box center [644, 454] width 11 height 11
click at [972, 372] on div "Process Endorsement" at bounding box center [1018, 367] width 110 height 16
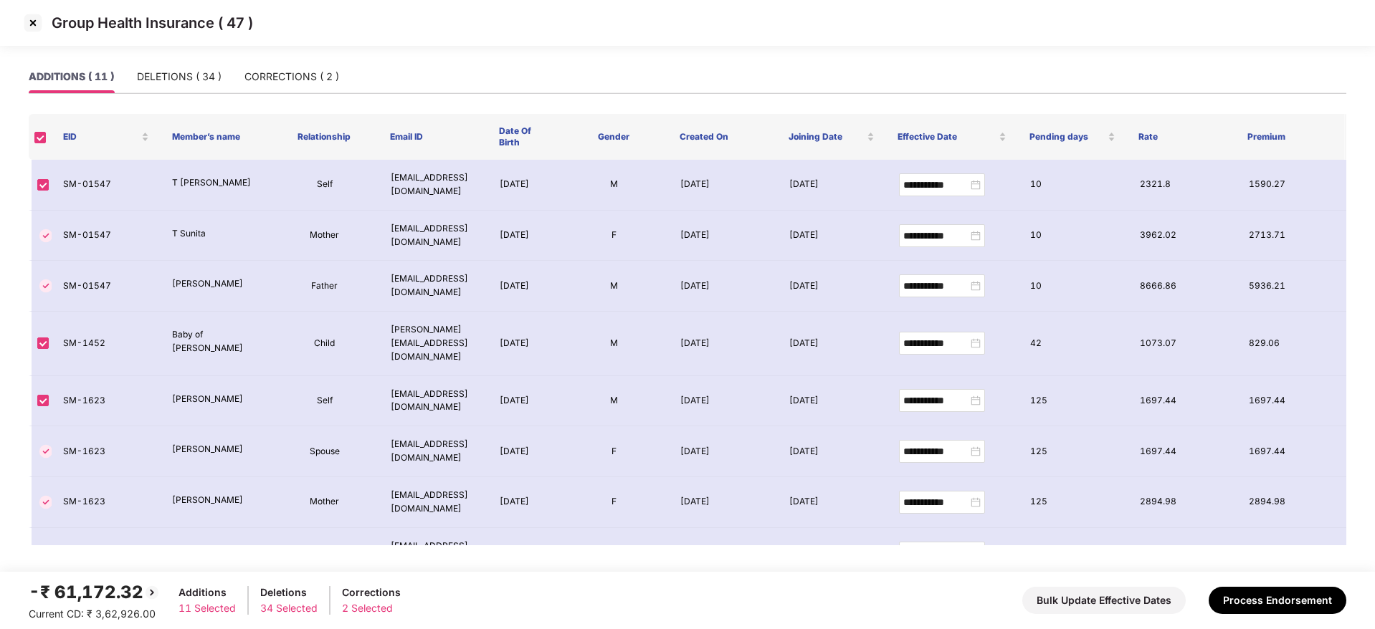
click at [35, 23] on img at bounding box center [33, 22] width 23 height 23
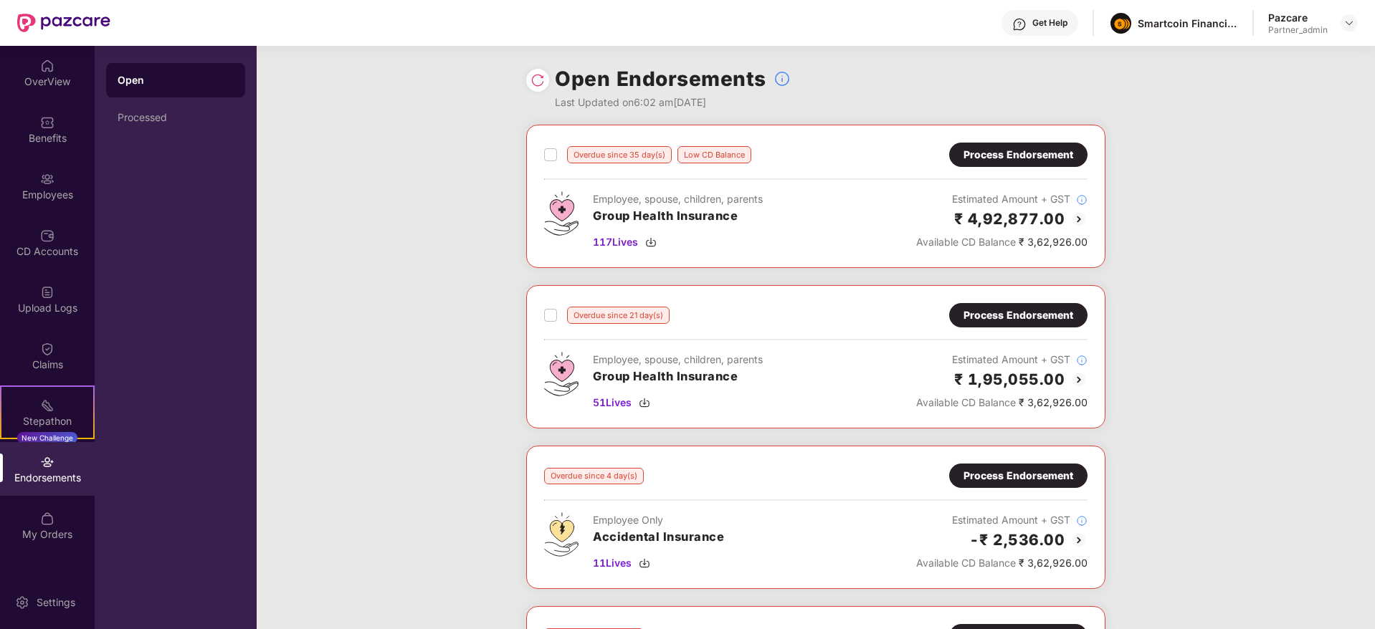
click at [431, 257] on div "Overdue since 35 day(s) Low CD Balance Process Endorsement Employee, spouse, ch…" at bounding box center [816, 527] width 1118 height 804
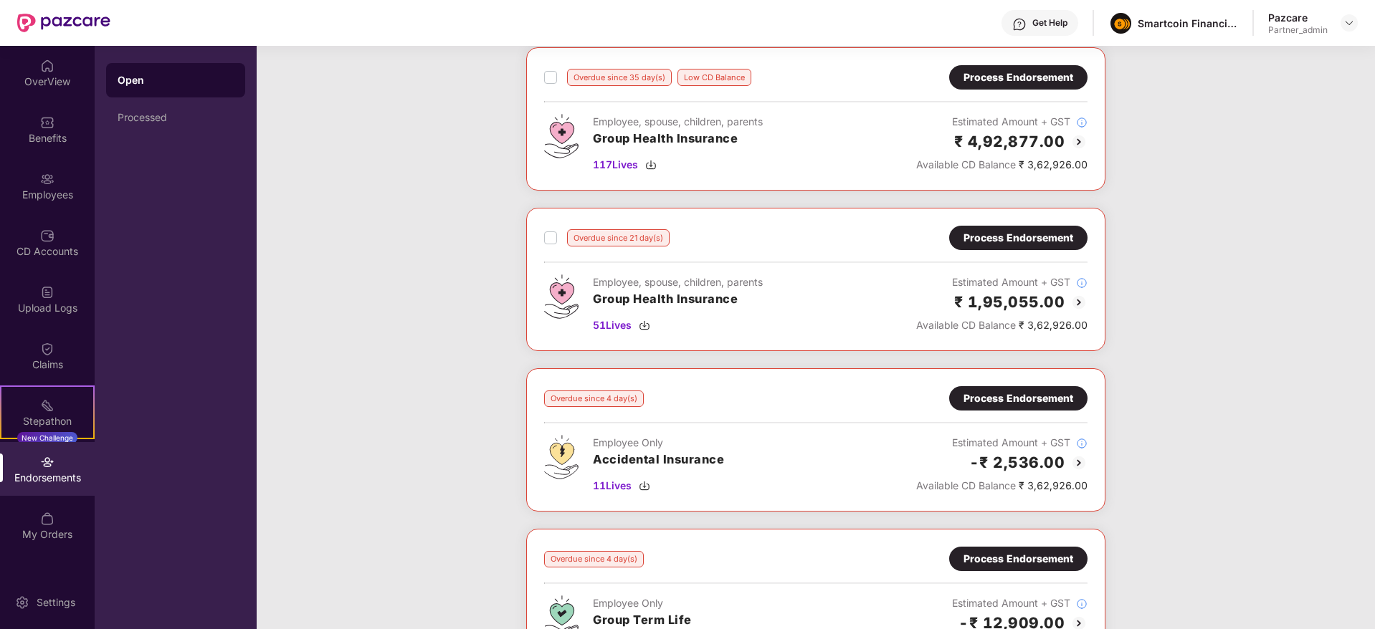
scroll to position [442, 0]
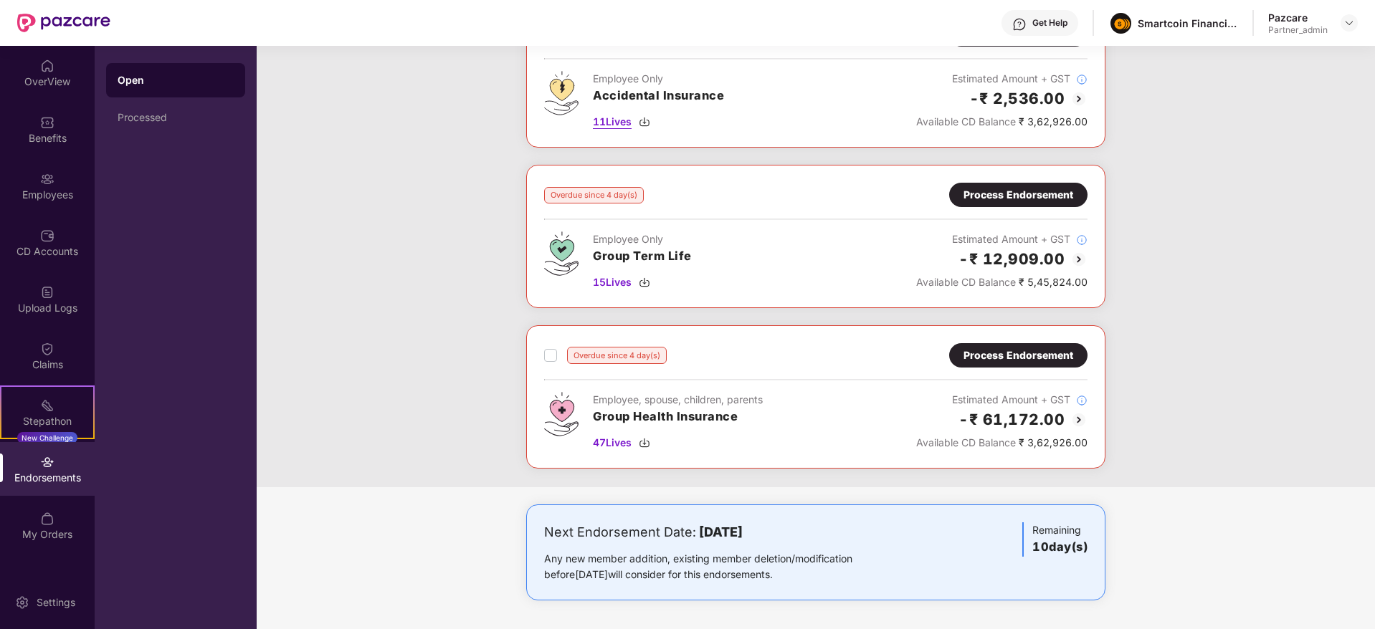
click at [646, 118] on img at bounding box center [644, 121] width 11 height 11
click at [645, 281] on img at bounding box center [644, 282] width 11 height 11
click at [987, 358] on div "Process Endorsement" at bounding box center [1018, 356] width 110 height 16
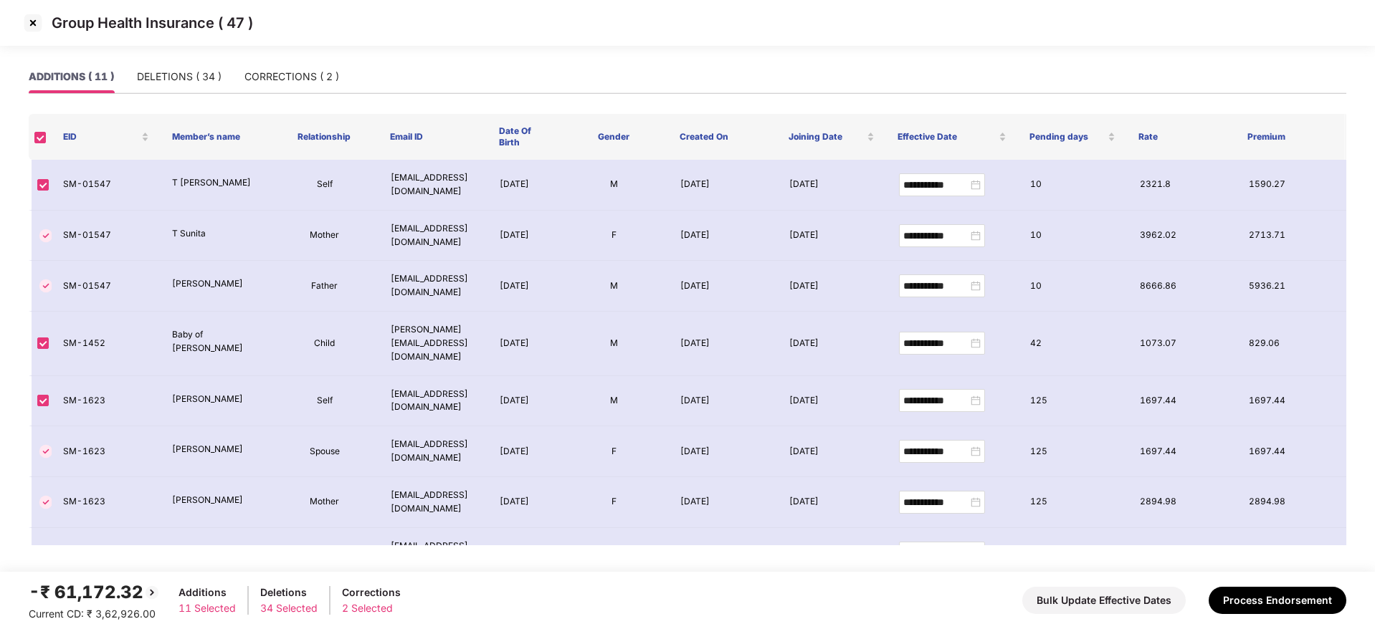
click at [32, 23] on img at bounding box center [33, 22] width 23 height 23
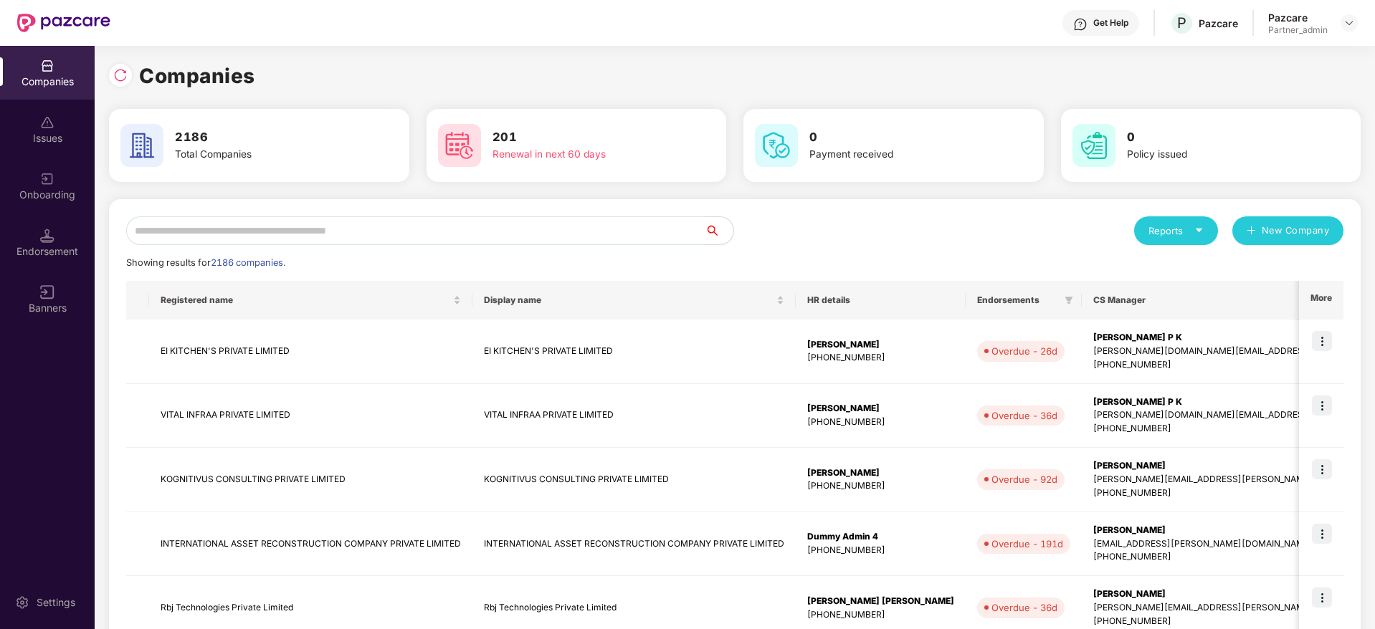
click at [252, 232] on input "text" at bounding box center [415, 230] width 578 height 29
paste input "*****"
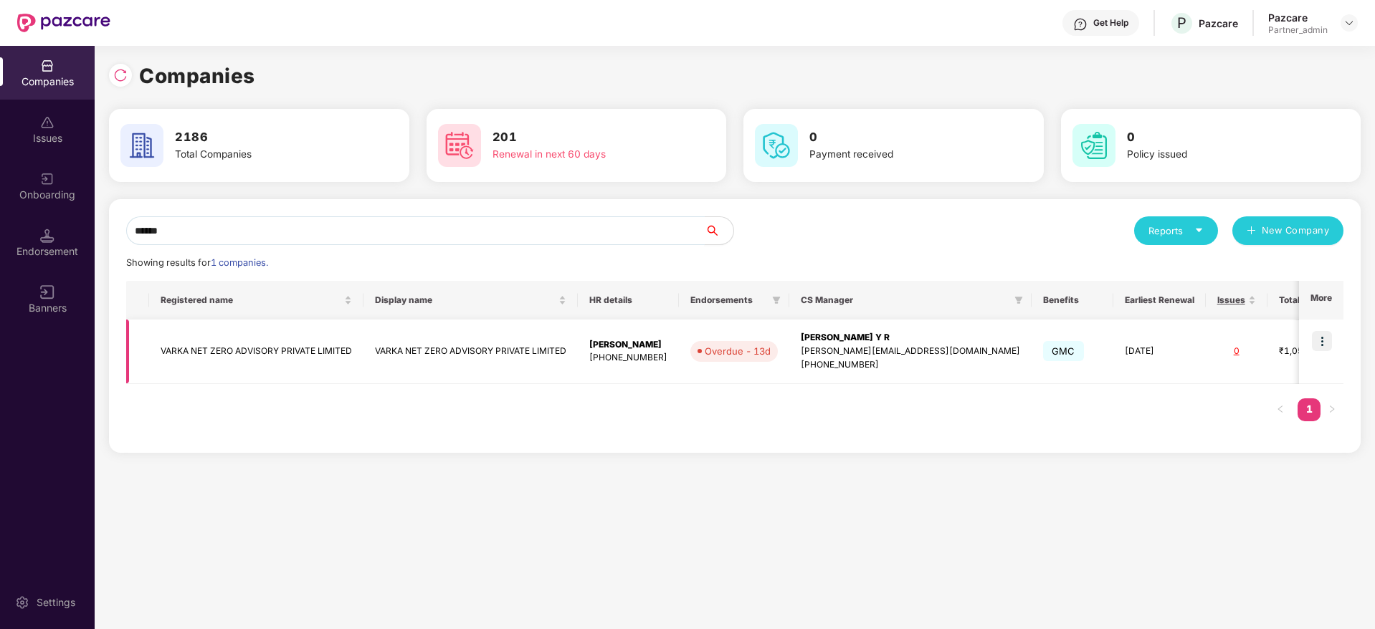
type input "*****"
click at [1326, 342] on img at bounding box center [1322, 341] width 20 height 20
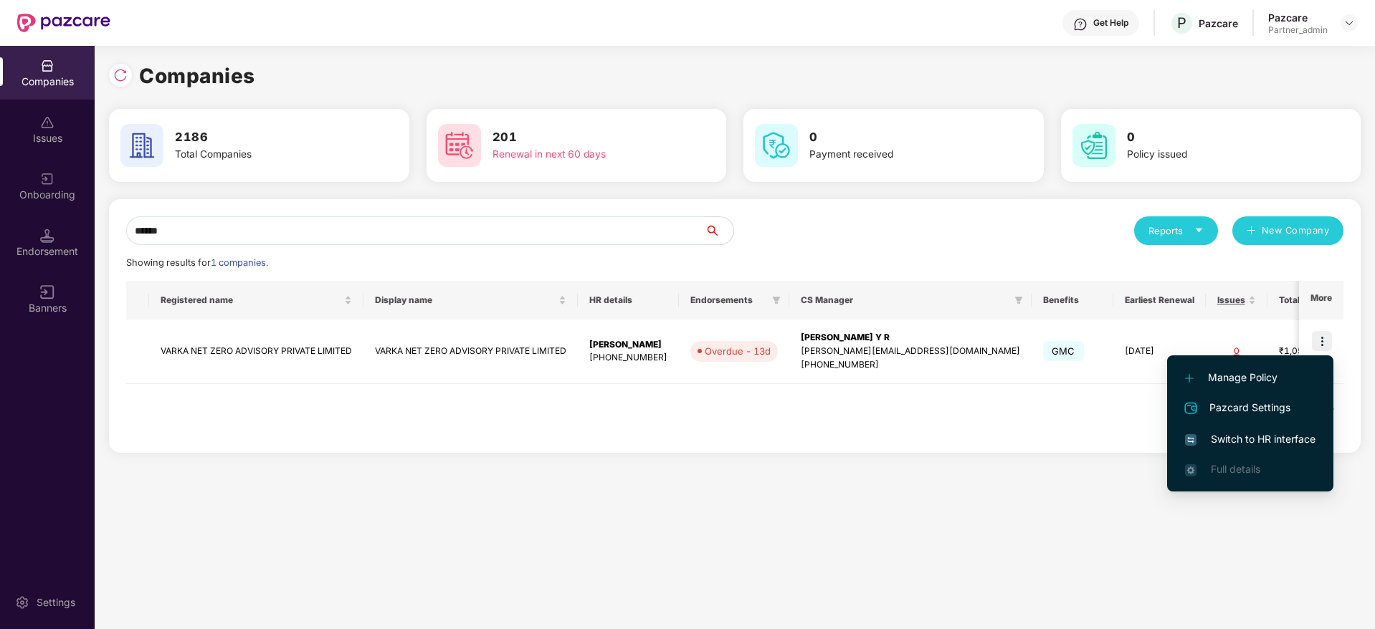
click at [1270, 442] on span "Switch to HR interface" at bounding box center [1250, 439] width 130 height 16
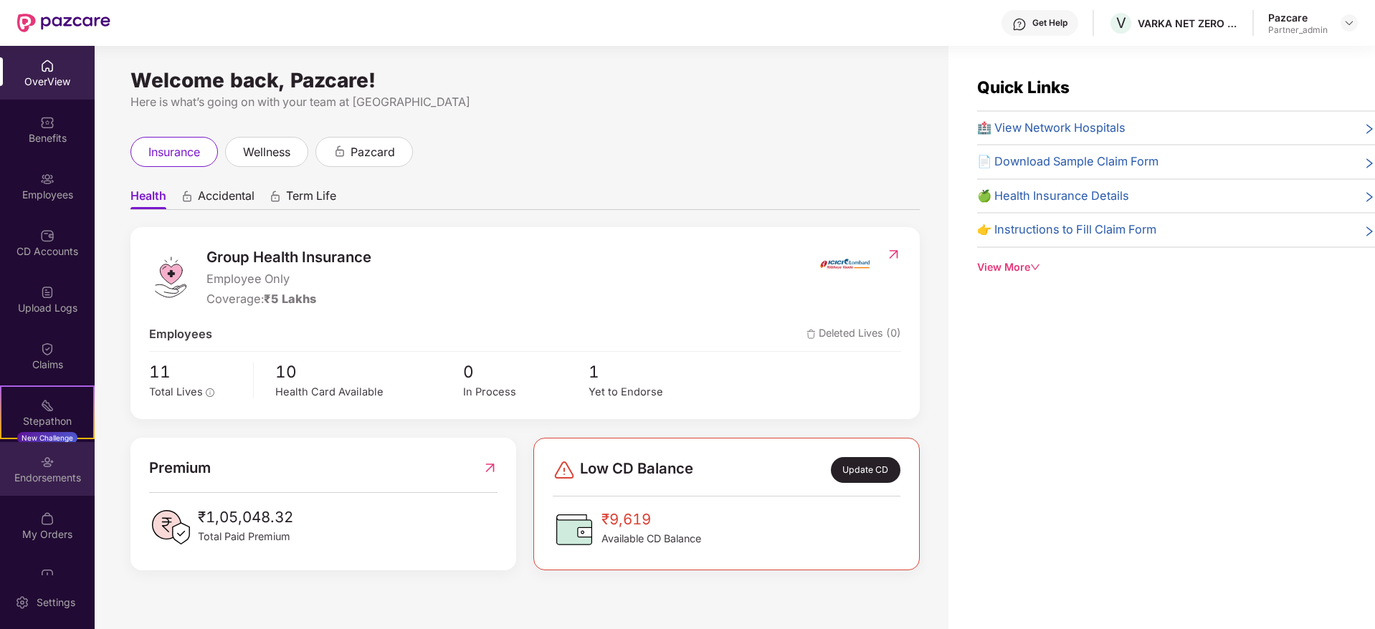
drag, startPoint x: 63, startPoint y: 487, endPoint x: 55, endPoint y: 472, distance: 17.6
click at [55, 472] on div "Endorsements" at bounding box center [47, 478] width 95 height 14
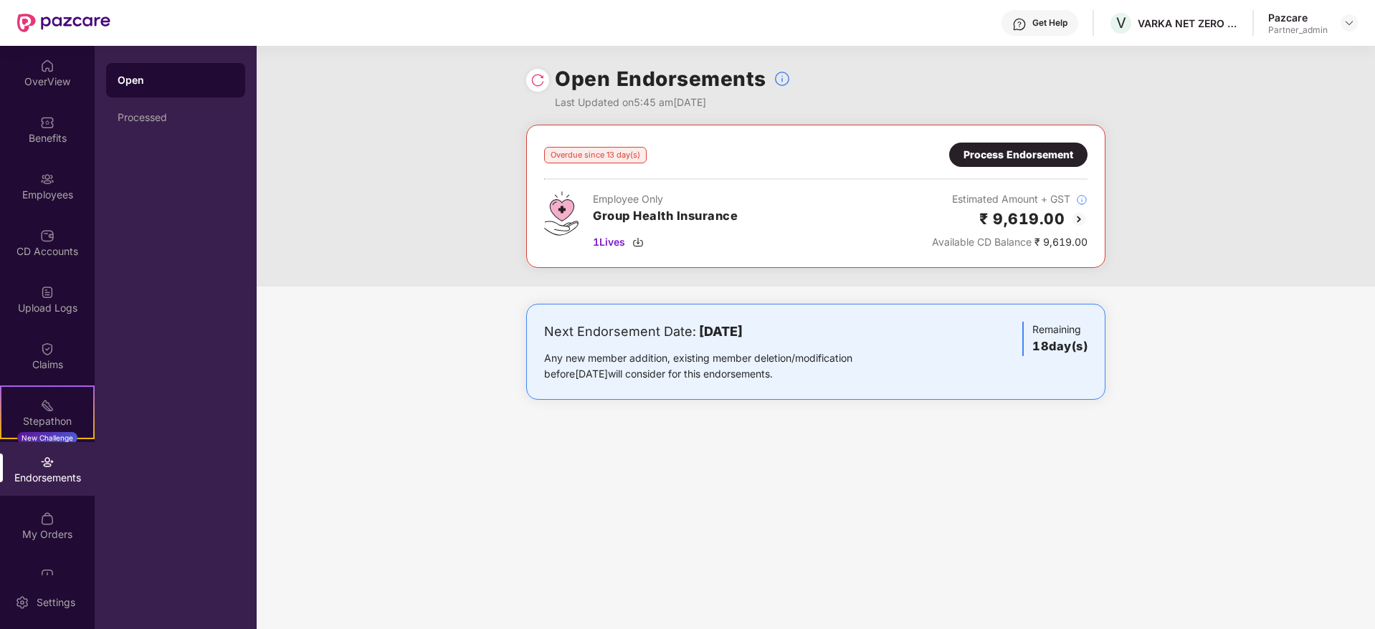
click at [987, 154] on div "Process Endorsement" at bounding box center [1018, 155] width 110 height 16
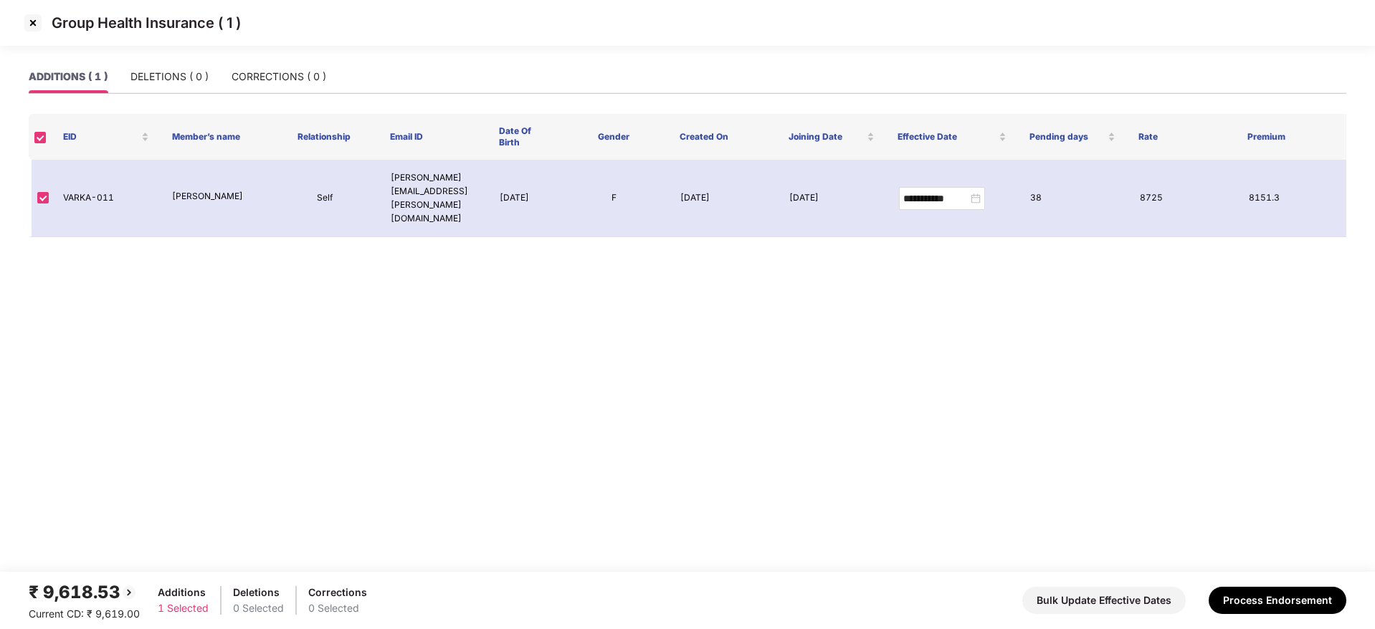
click at [32, 22] on img at bounding box center [33, 22] width 23 height 23
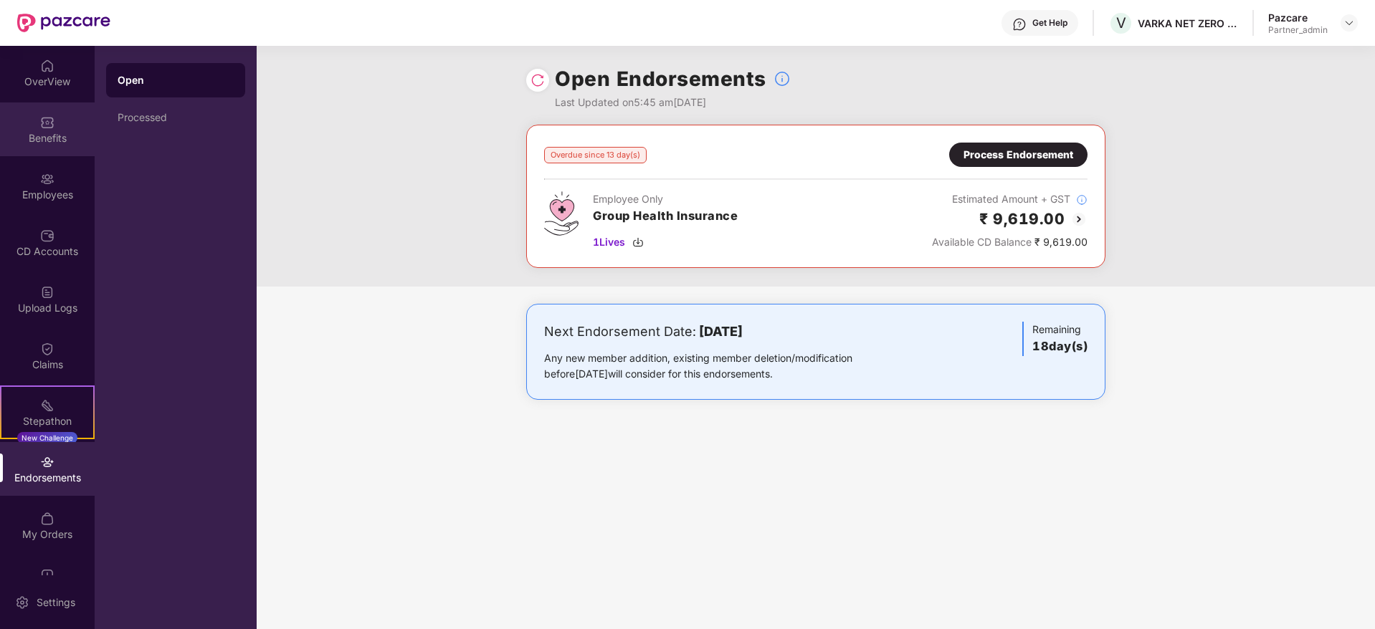
click at [44, 134] on div "Benefits" at bounding box center [47, 138] width 95 height 14
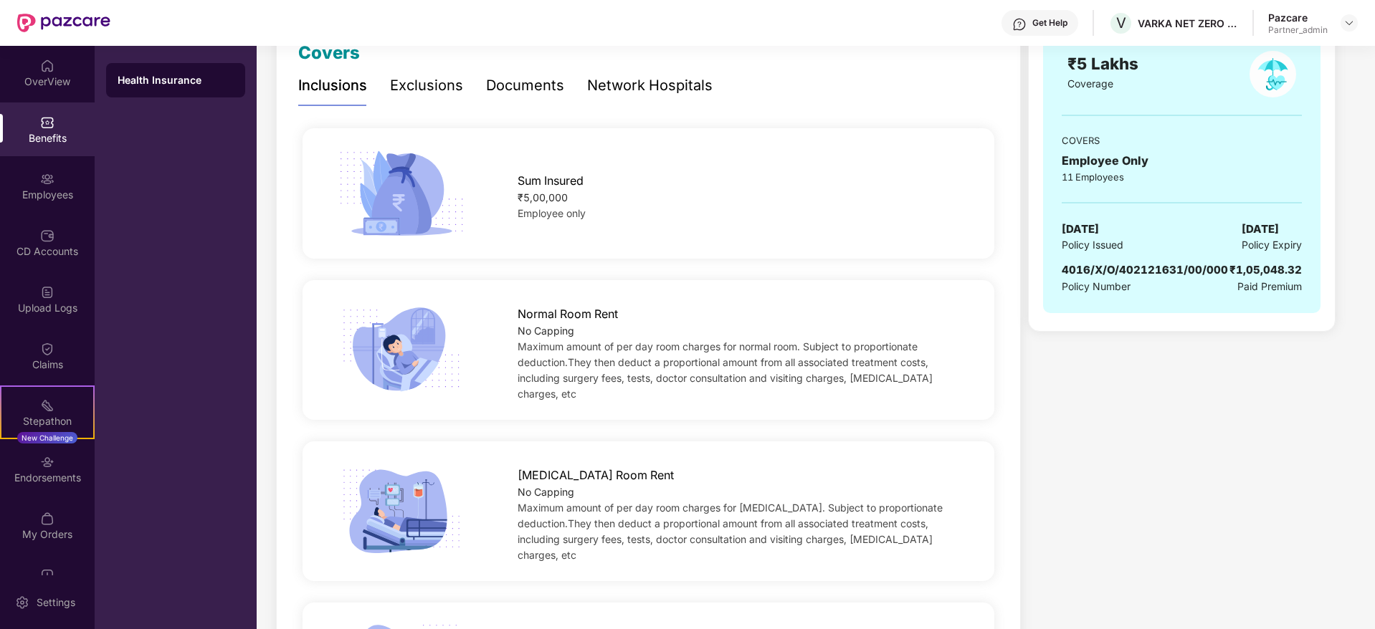
scroll to position [108, 0]
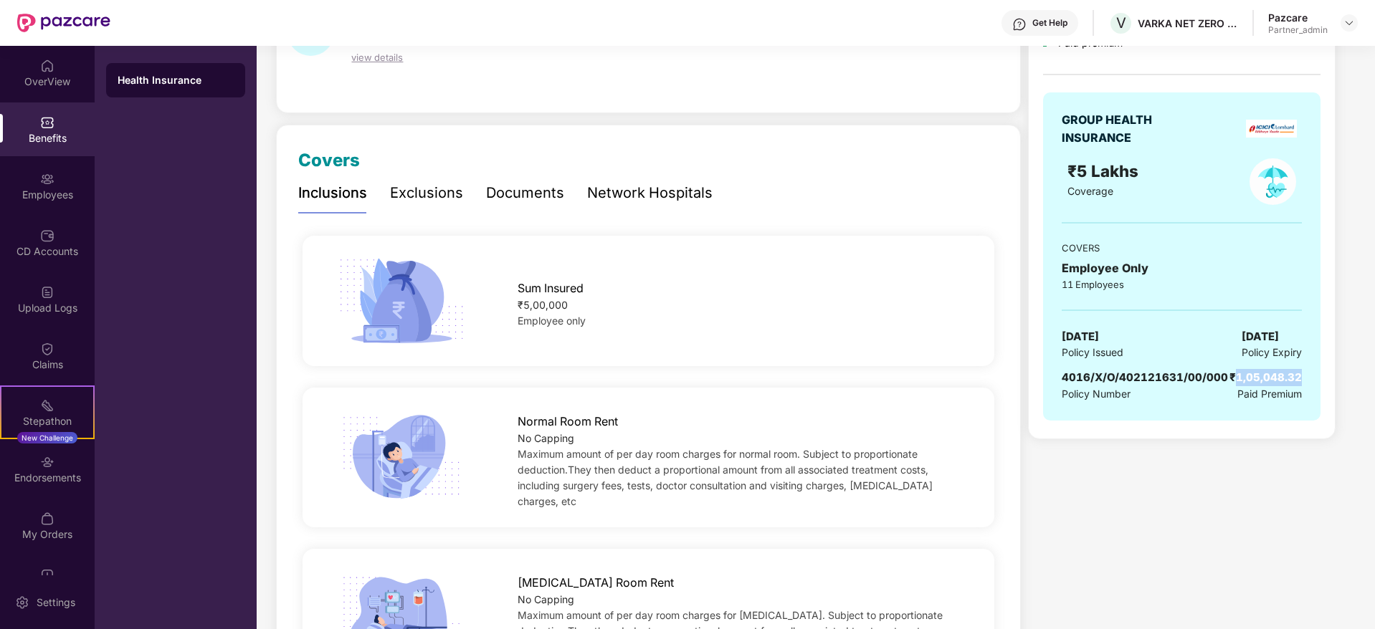
drag, startPoint x: 1231, startPoint y: 370, endPoint x: 1295, endPoint y: 382, distance: 65.6
click at [1295, 382] on div "₹1,05,048.32" at bounding box center [1265, 377] width 72 height 17
click at [1153, 22] on div "VARKA NET ZERO ADVISORY PRIVATE LIMITED" at bounding box center [1187, 23] width 100 height 14
click at [1152, 23] on div "VARKA NET ZERO ADVISORY PRIVATE LIMITED" at bounding box center [1187, 23] width 100 height 14
copy div "VARKA"
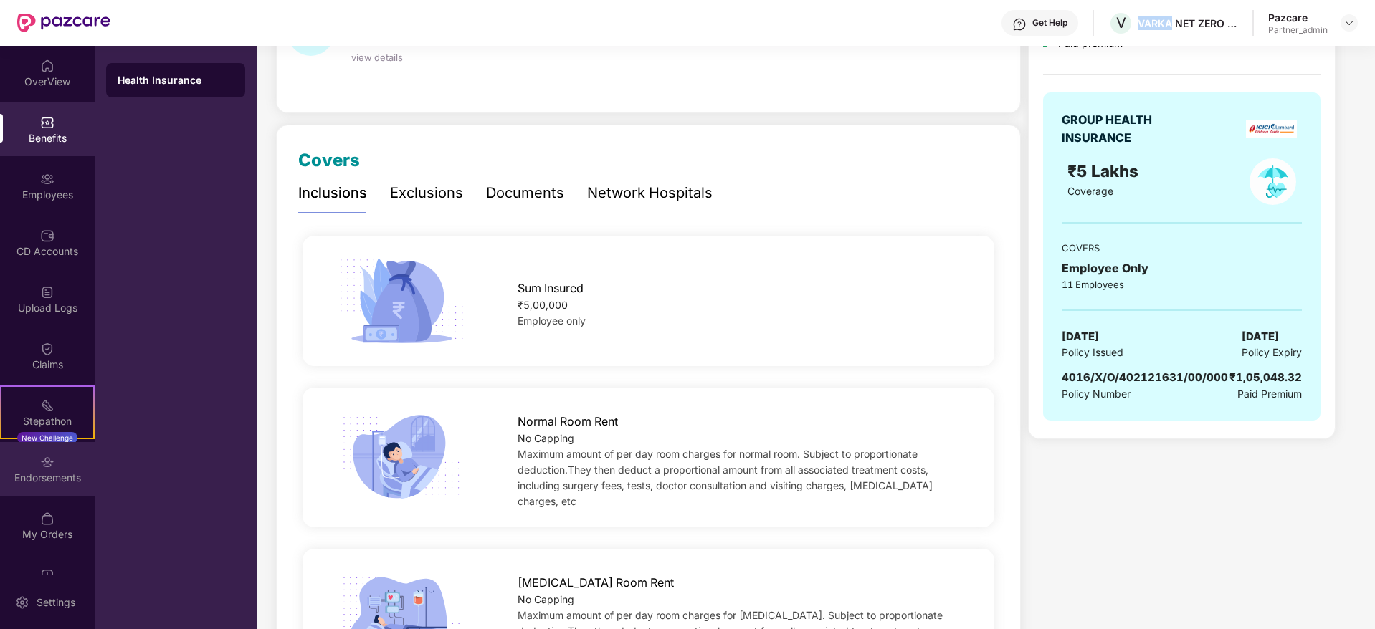
click at [40, 462] on img at bounding box center [47, 462] width 14 height 14
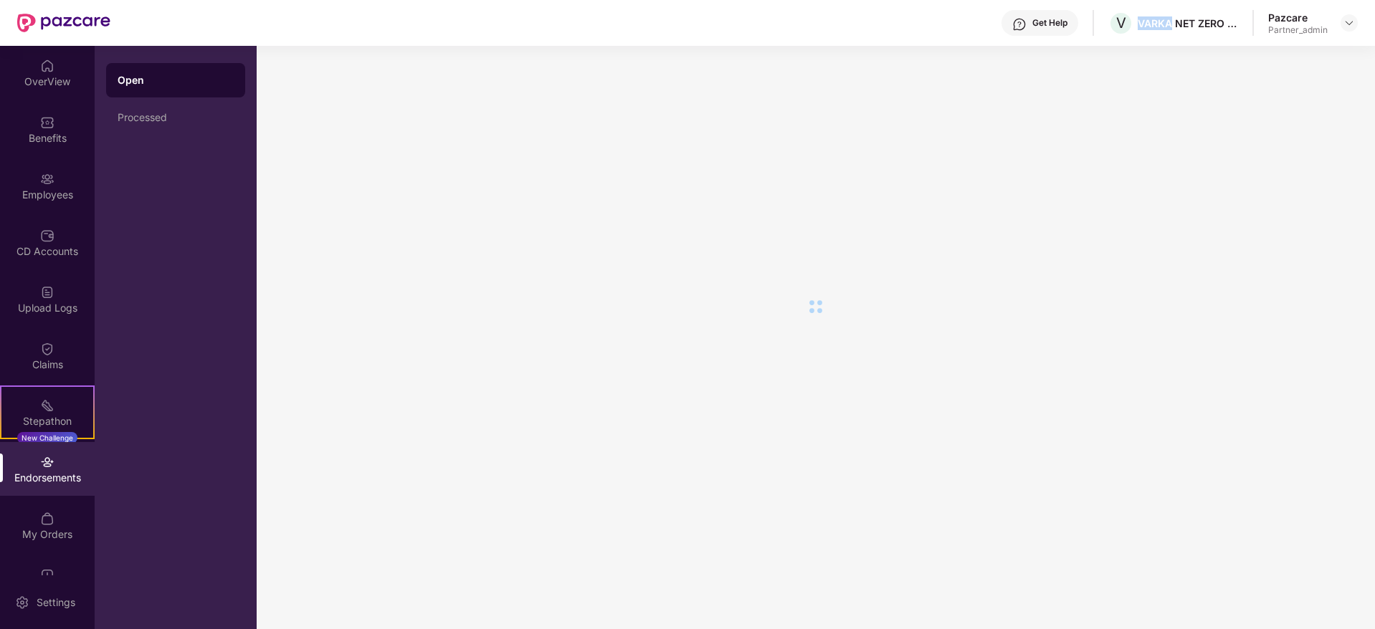
scroll to position [0, 0]
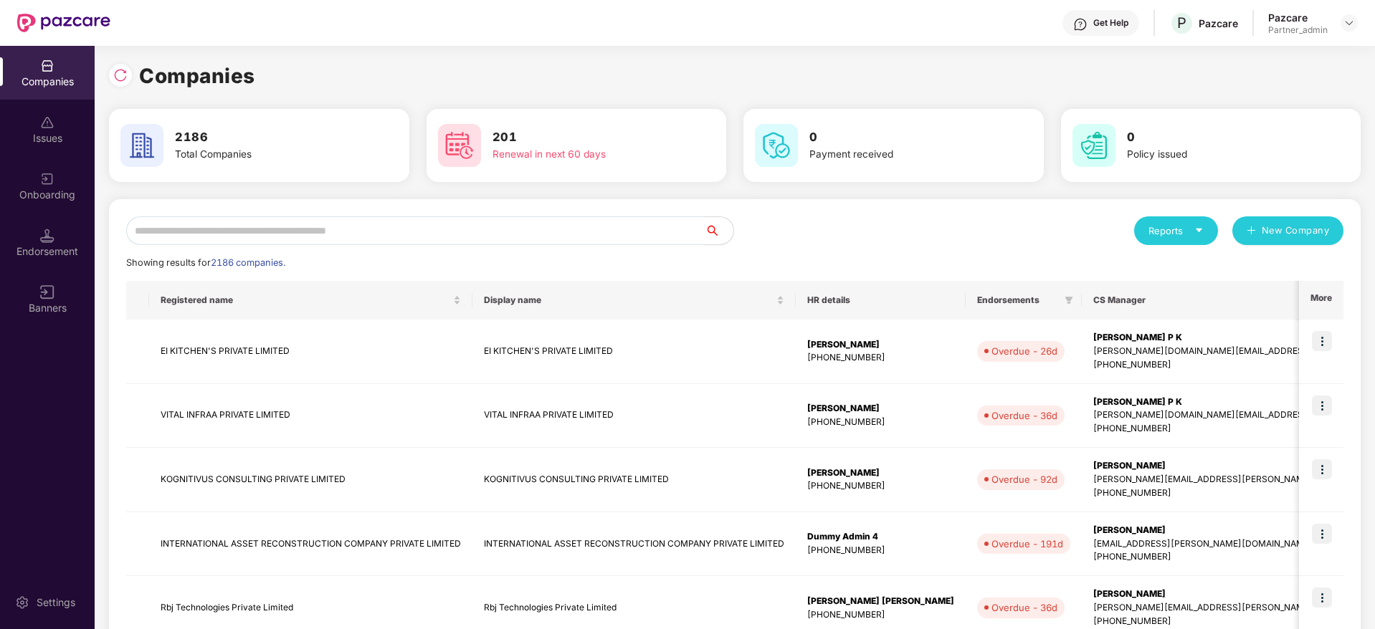
click at [242, 229] on input "text" at bounding box center [415, 230] width 578 height 29
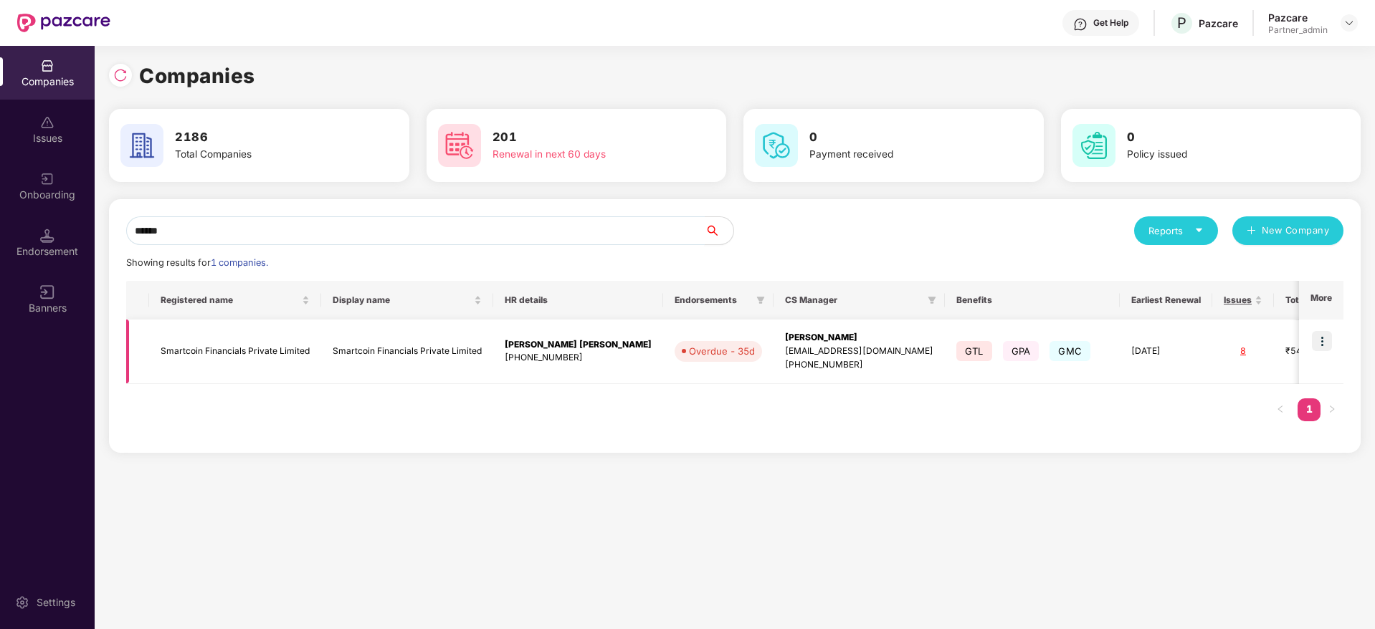
type input "******"
click at [1323, 338] on img at bounding box center [1322, 341] width 20 height 20
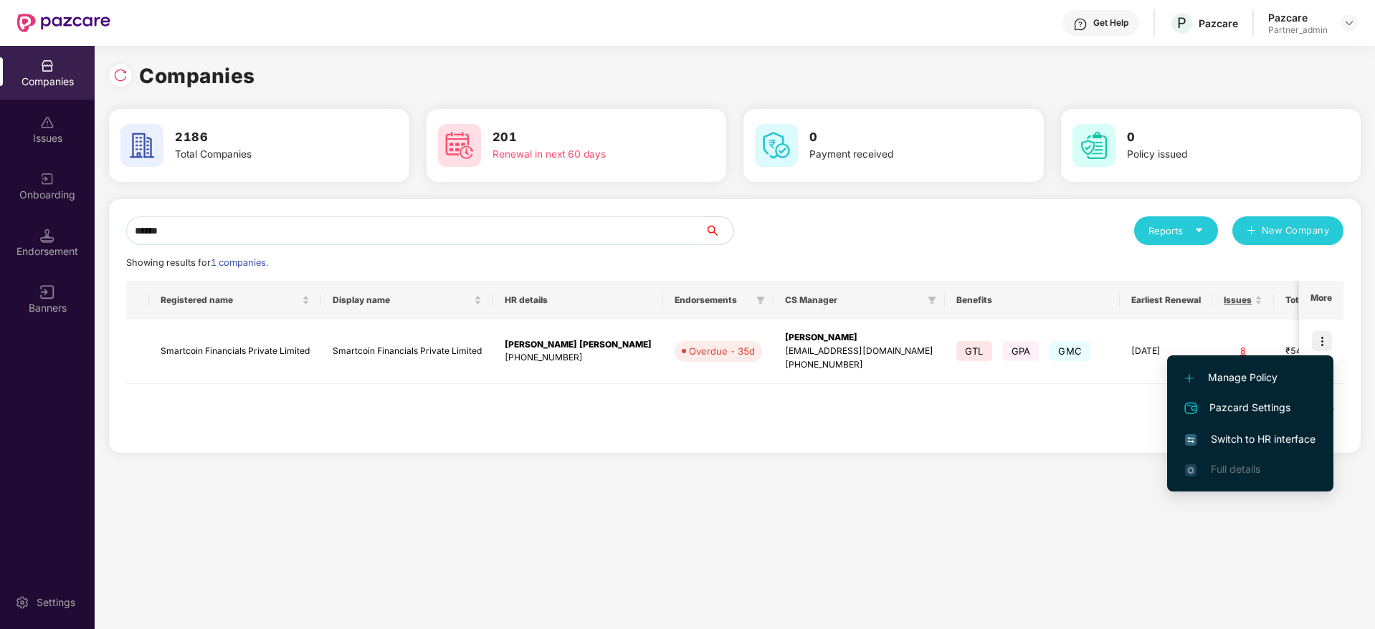
click at [1289, 431] on li "Switch to HR interface" at bounding box center [1250, 439] width 166 height 30
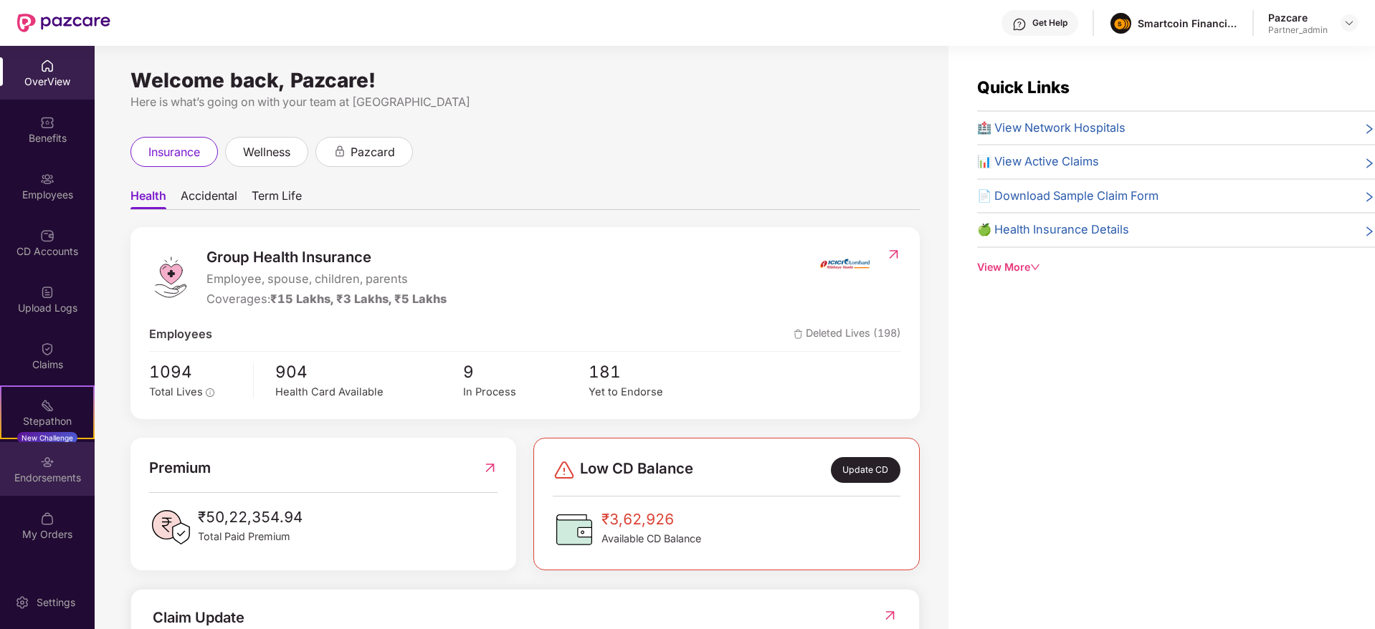
click at [51, 475] on div "Endorsements" at bounding box center [47, 478] width 95 height 14
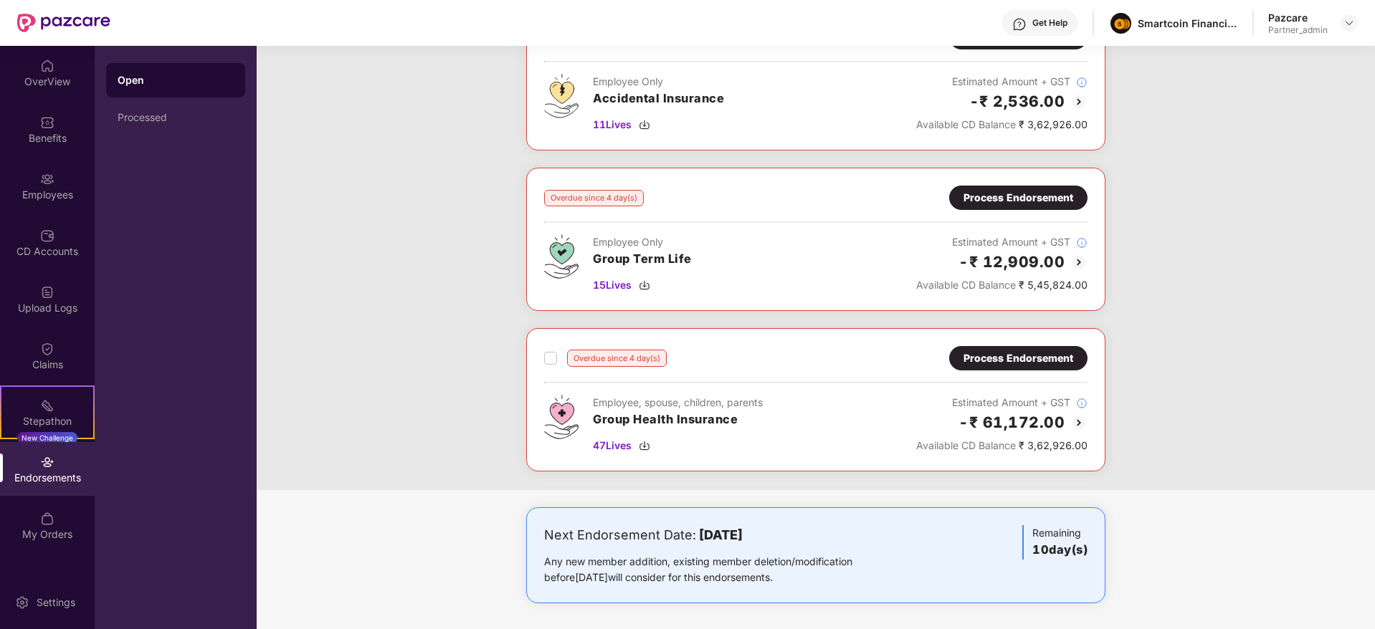
scroll to position [442, 0]
